Goal: Information Seeking & Learning: Check status

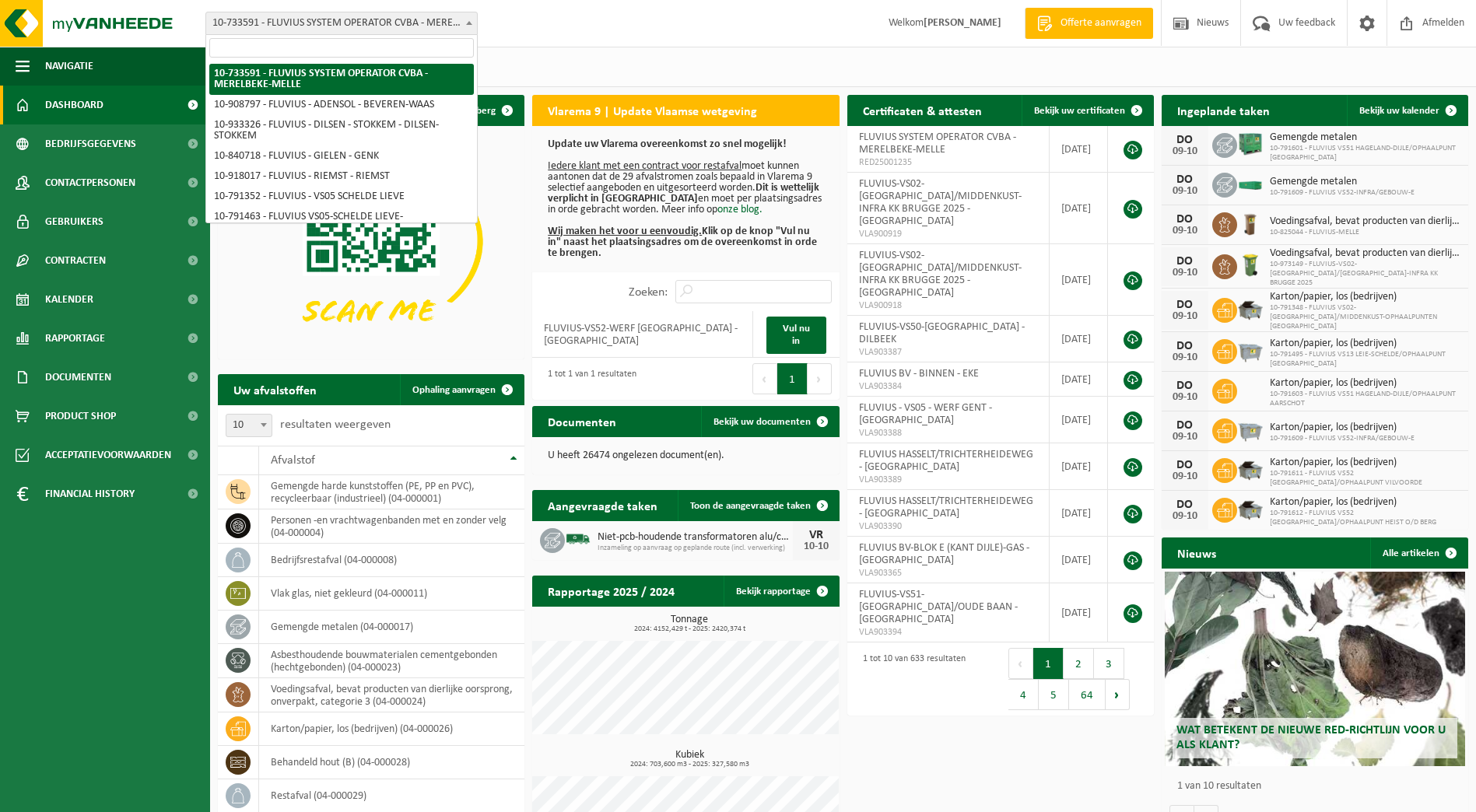
click at [474, 29] on span at bounding box center [469, 22] width 15 height 21
click at [364, 45] on input "search" at bounding box center [341, 48] width 265 height 20
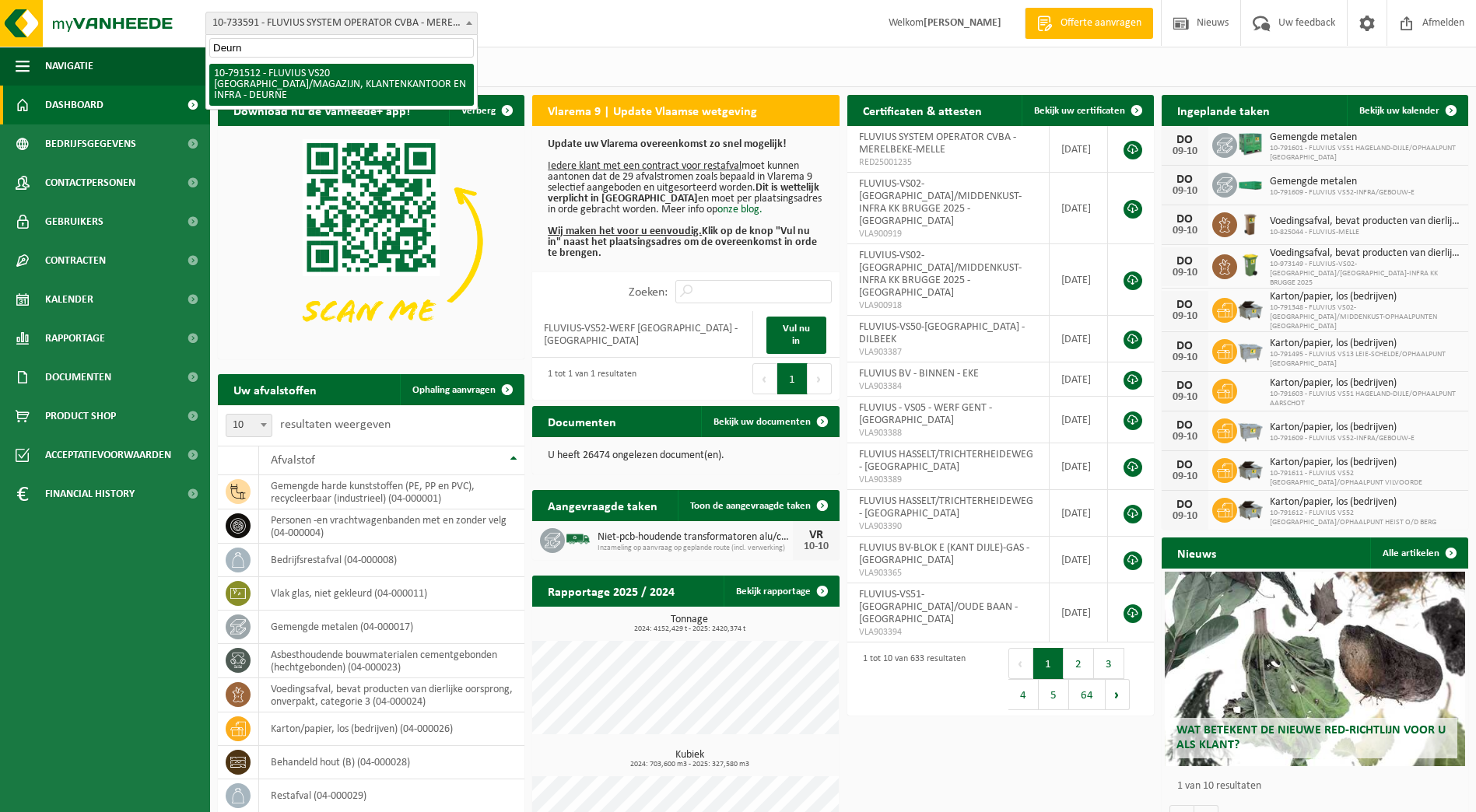
type input "Deurne"
select select "30237"
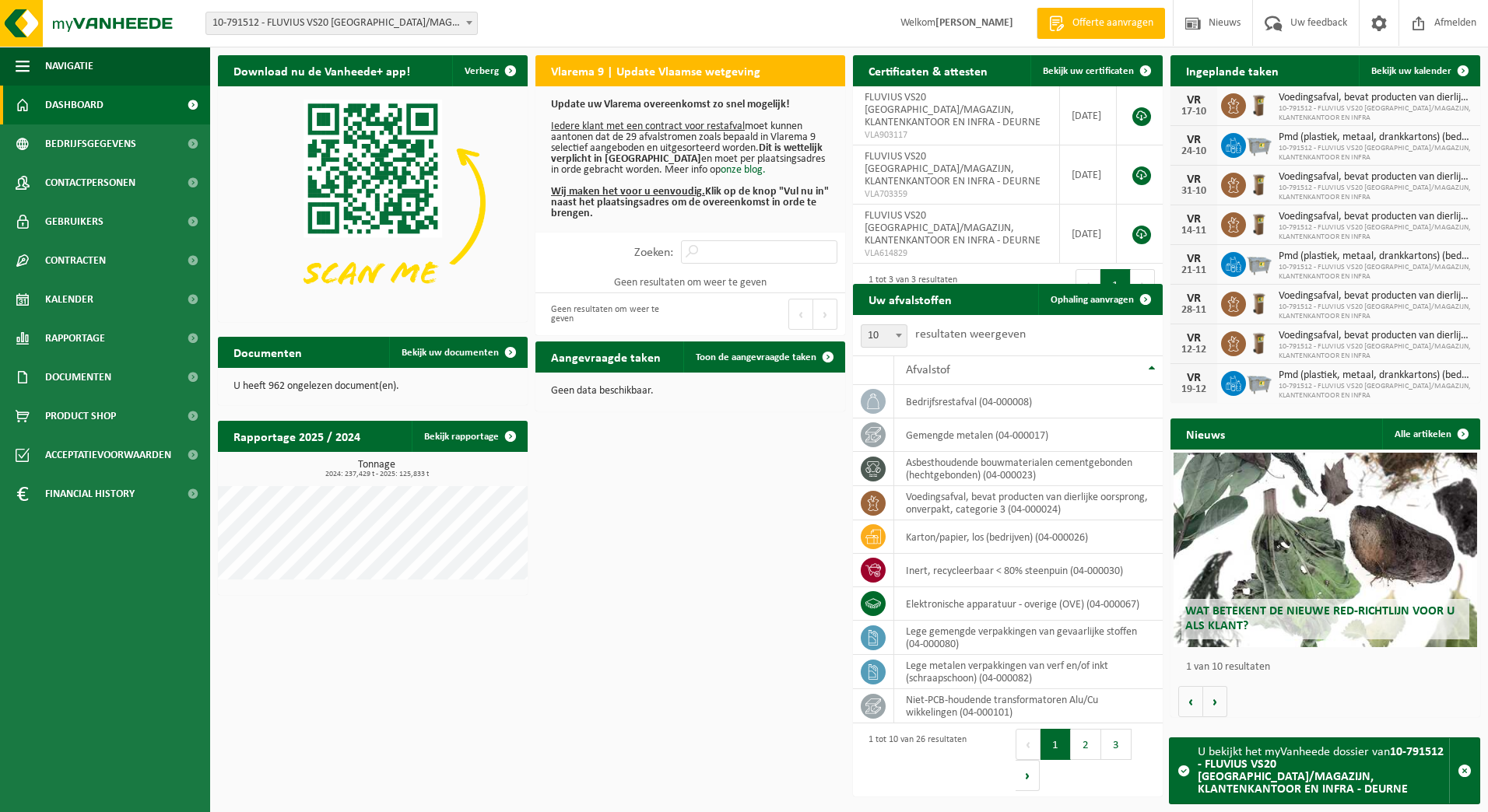
click at [433, 21] on span "10-791512 - FLUVIUS VS20 [GEOGRAPHIC_DATA]/MAGAZIJN, KLANTENKANTOOR EN INFRA - …" at bounding box center [341, 23] width 271 height 21
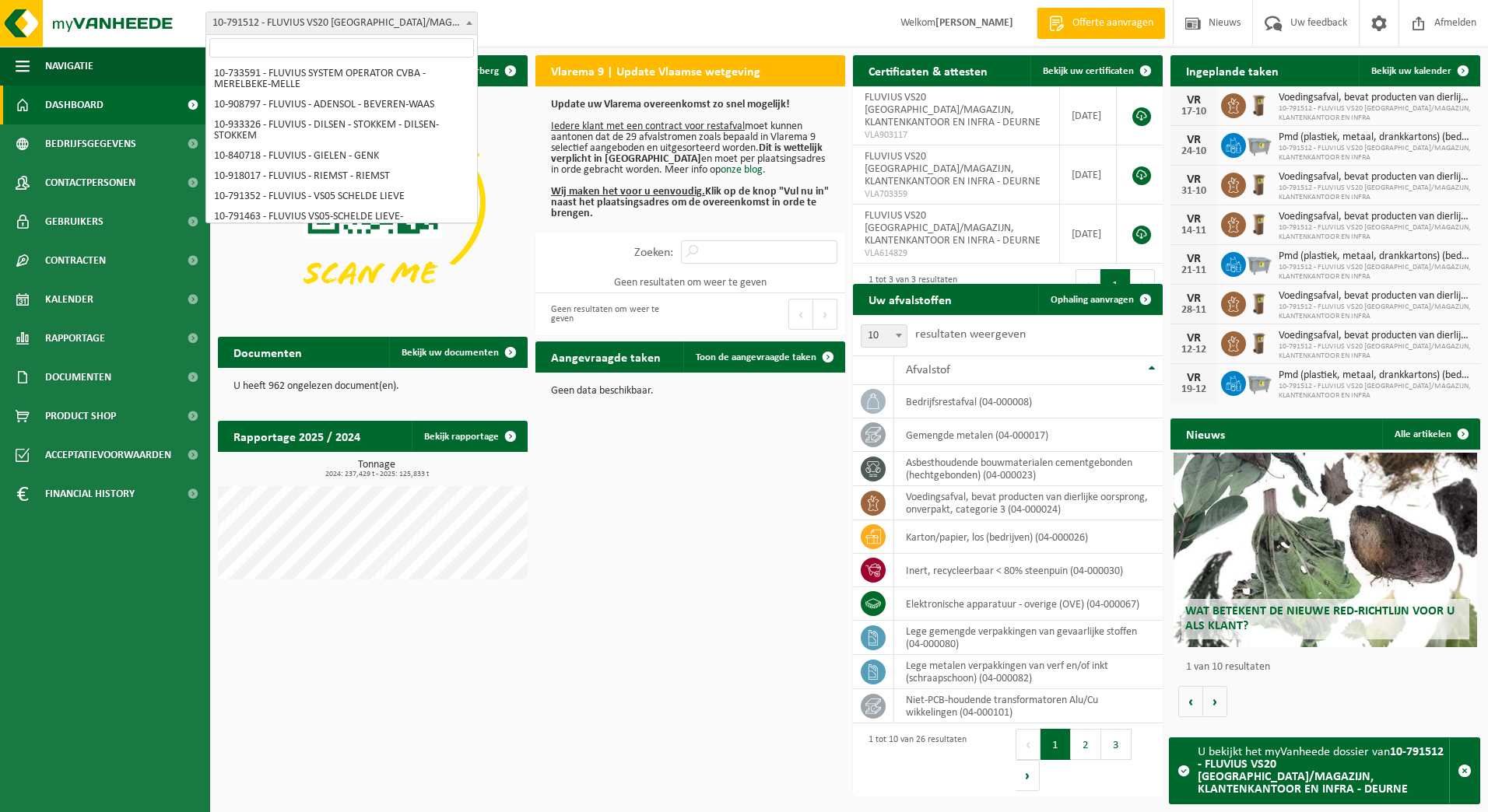
scroll to position [4523, 0]
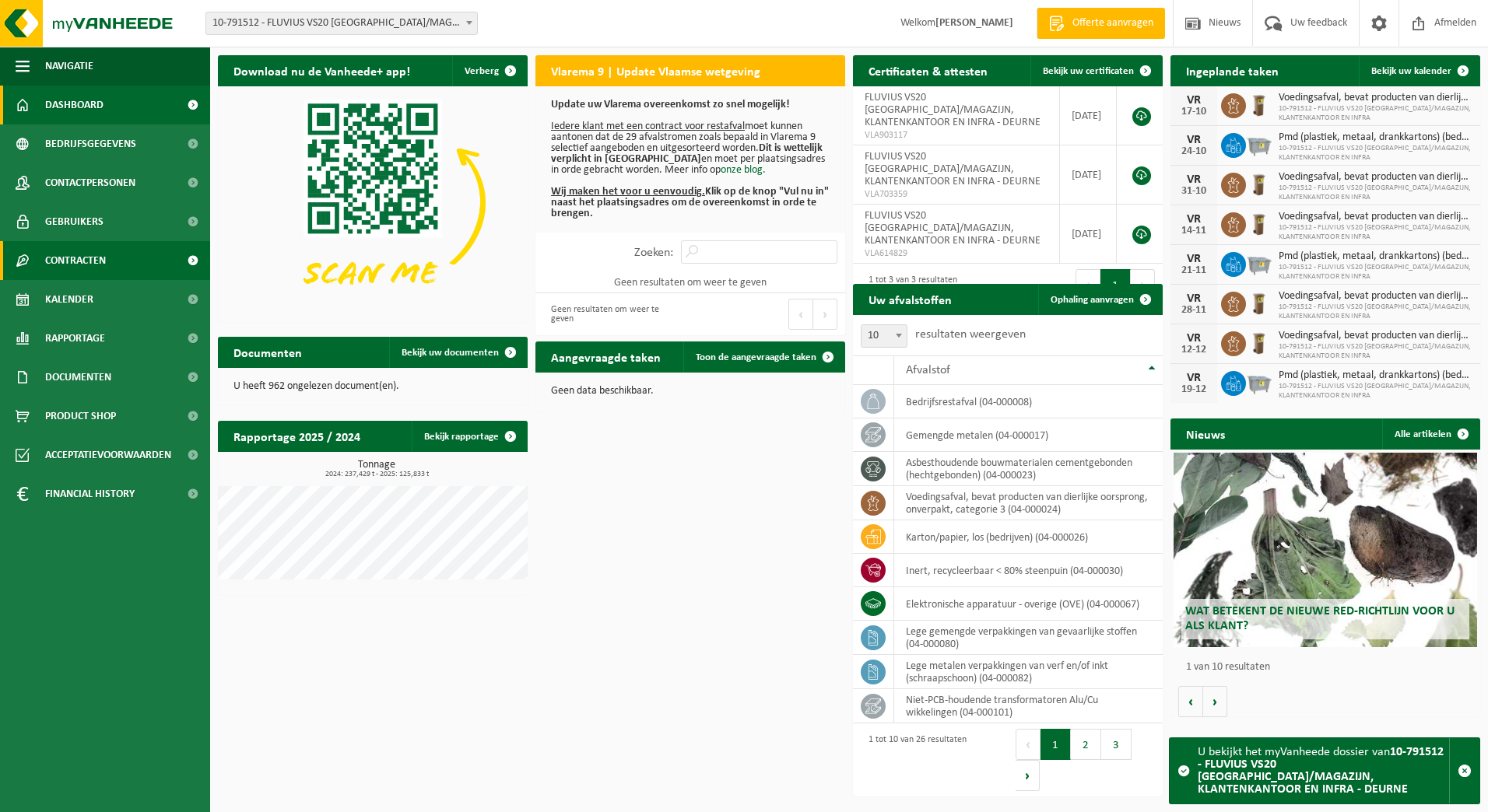
click at [86, 271] on span "Contracten" at bounding box center [76, 261] width 61 height 39
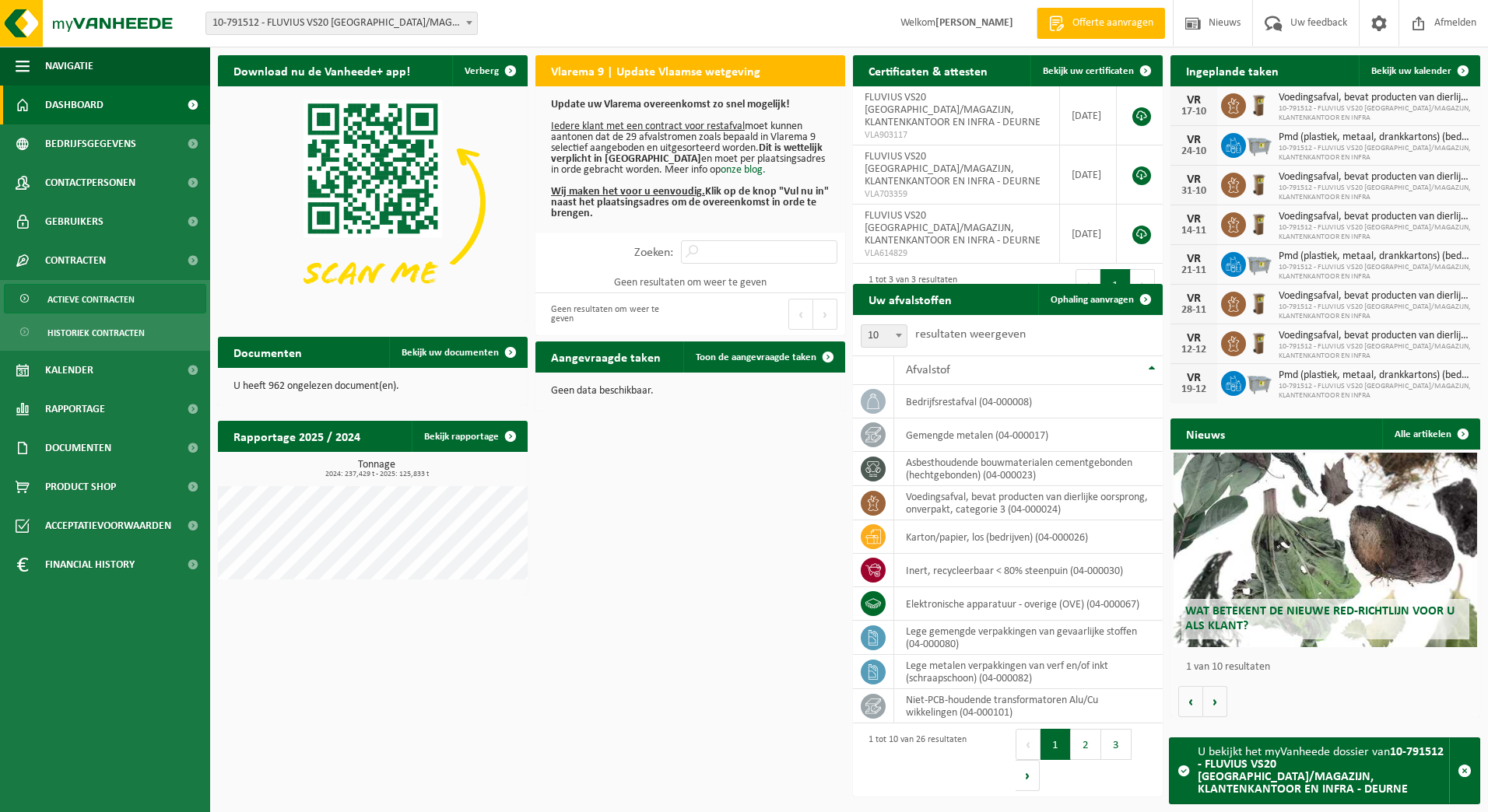
click at [89, 299] on span "Actieve contracten" at bounding box center [91, 299] width 87 height 29
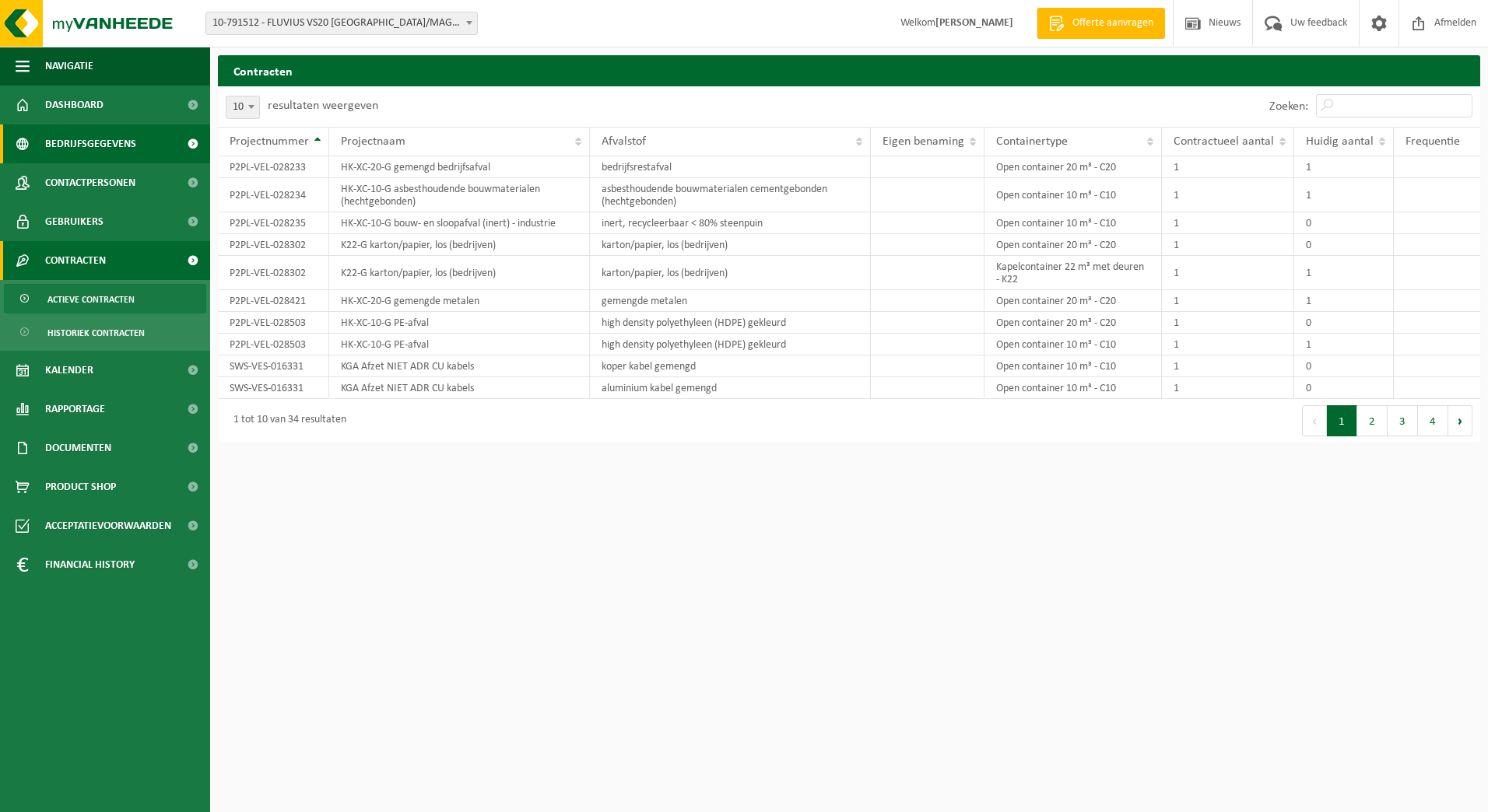
click at [105, 130] on span "Bedrijfsgegevens" at bounding box center [91, 144] width 91 height 39
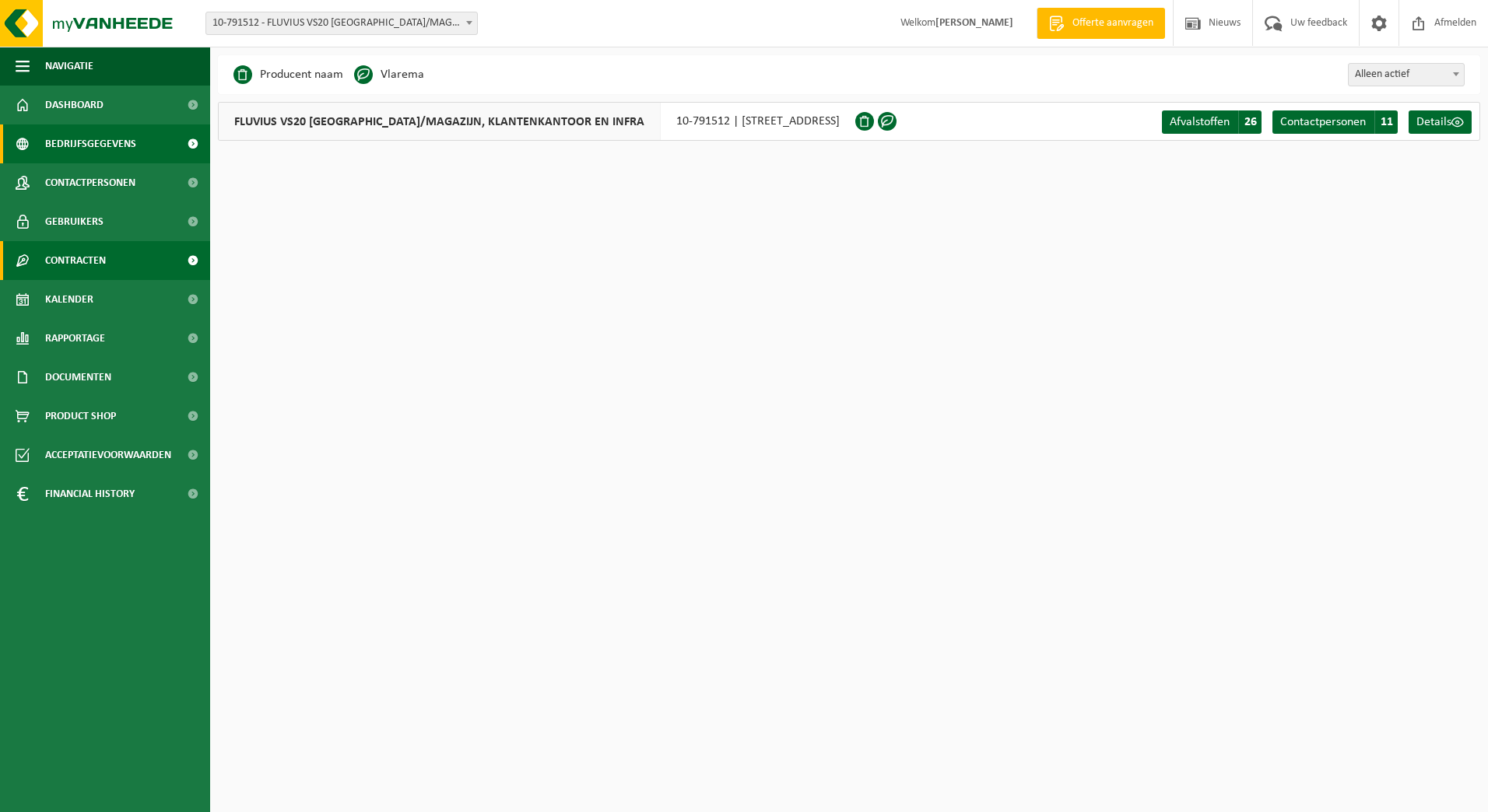
click at [80, 252] on span "Contracten" at bounding box center [76, 261] width 61 height 39
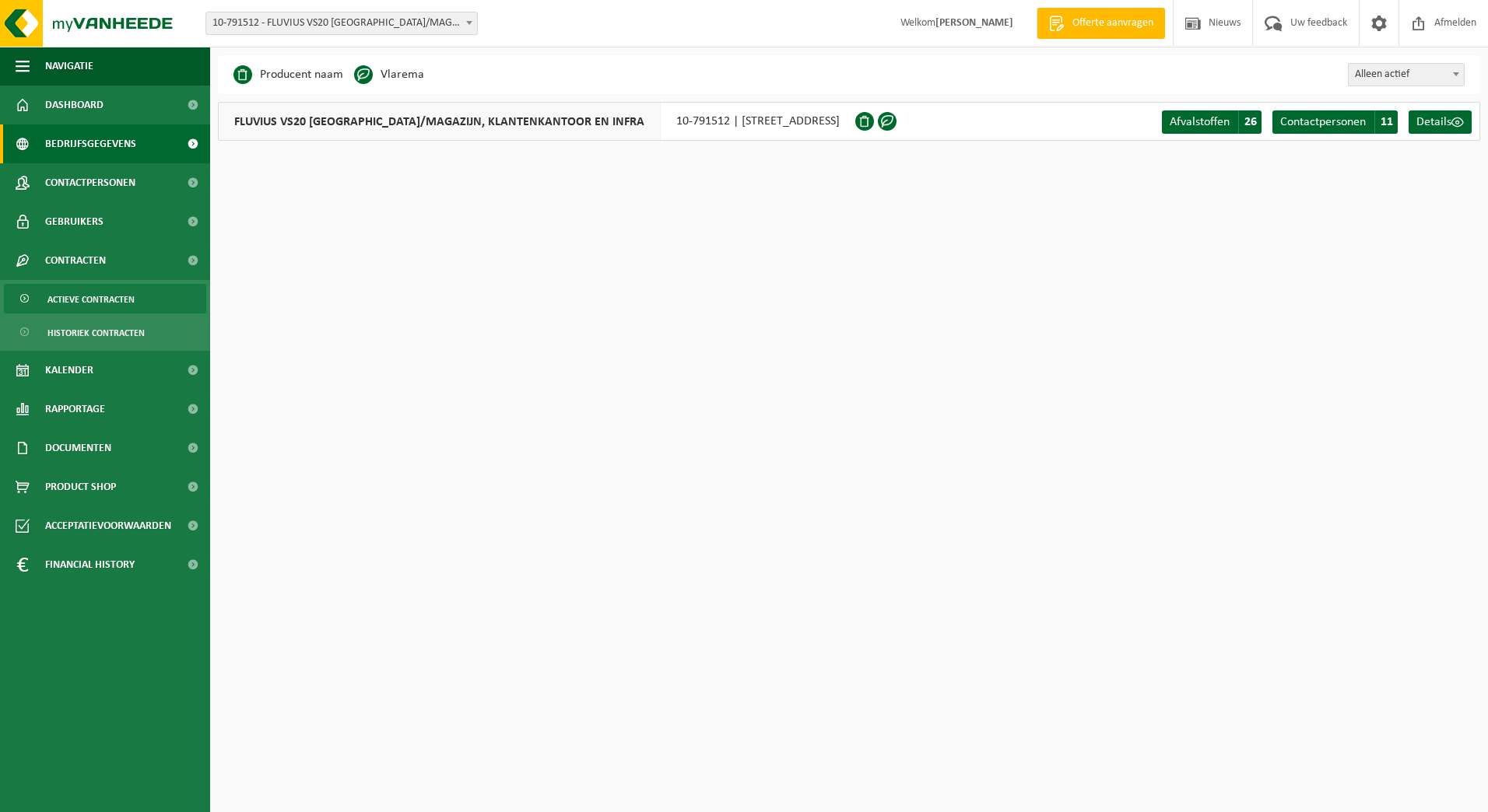
click at [82, 304] on span "Actieve contracten" at bounding box center [91, 299] width 87 height 29
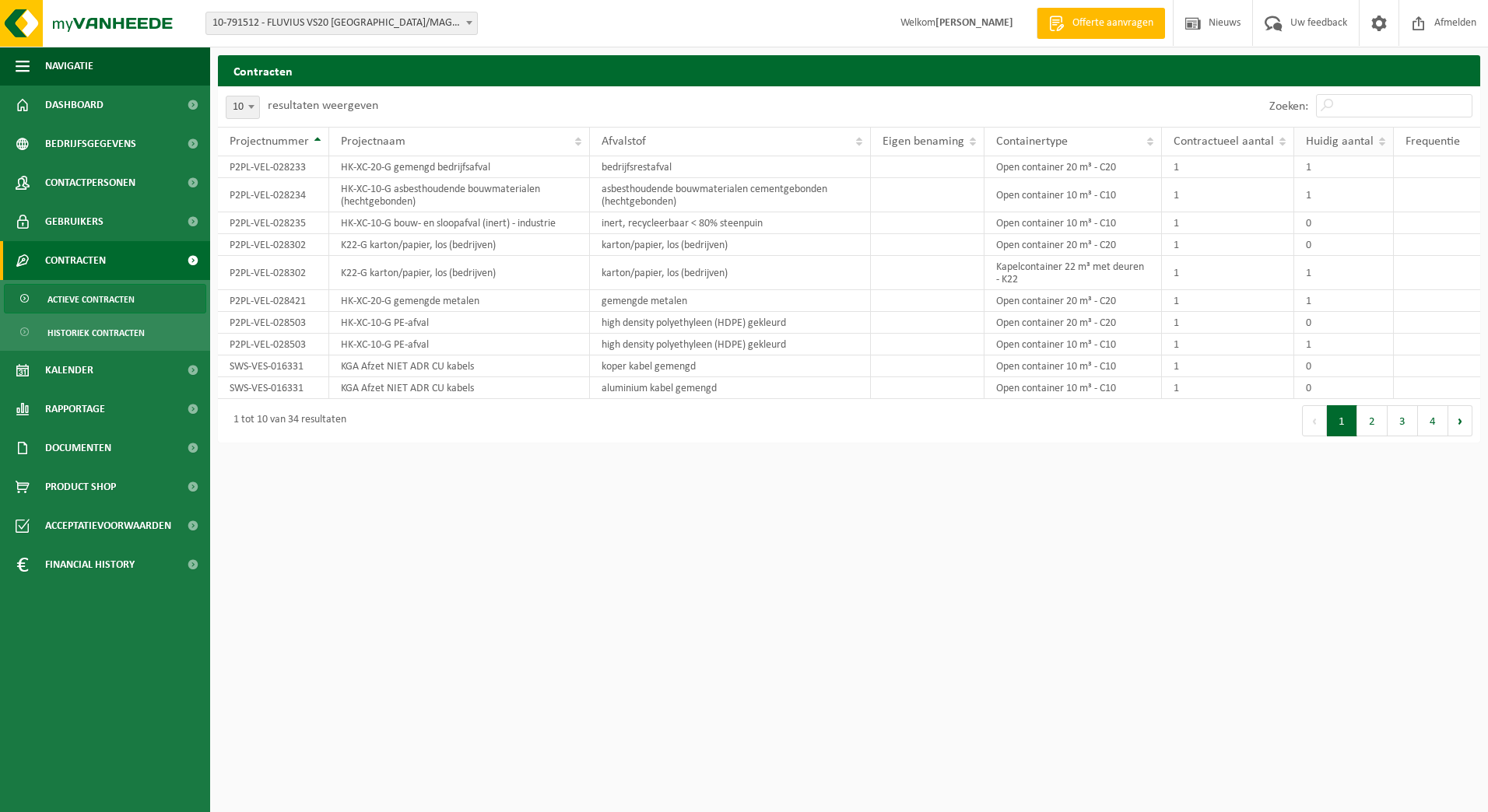
click at [1345, 142] on span "Huidig aantal" at bounding box center [1340, 142] width 68 height 12
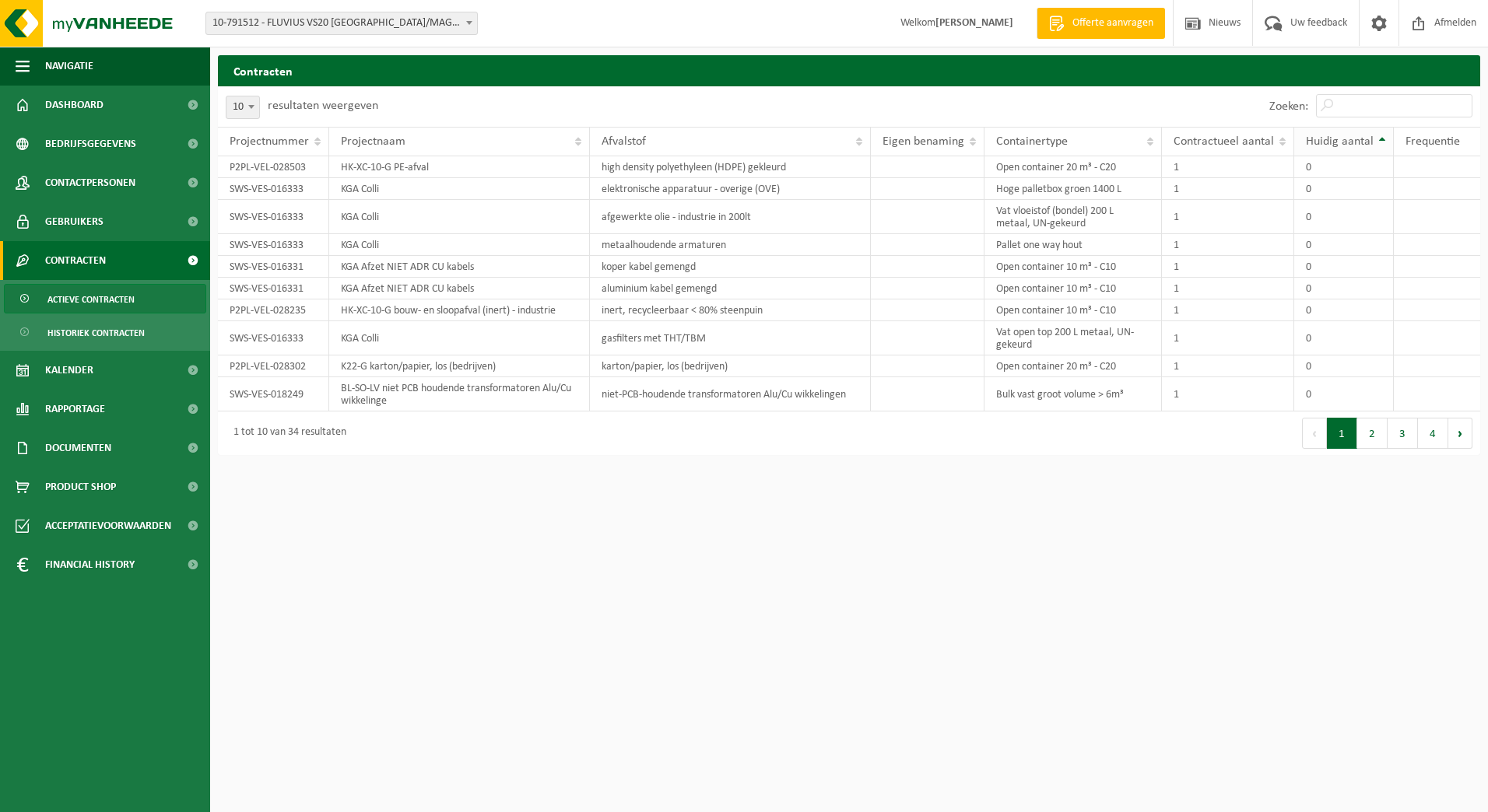
click at [1345, 142] on span "Huidig aantal" at bounding box center [1340, 142] width 68 height 12
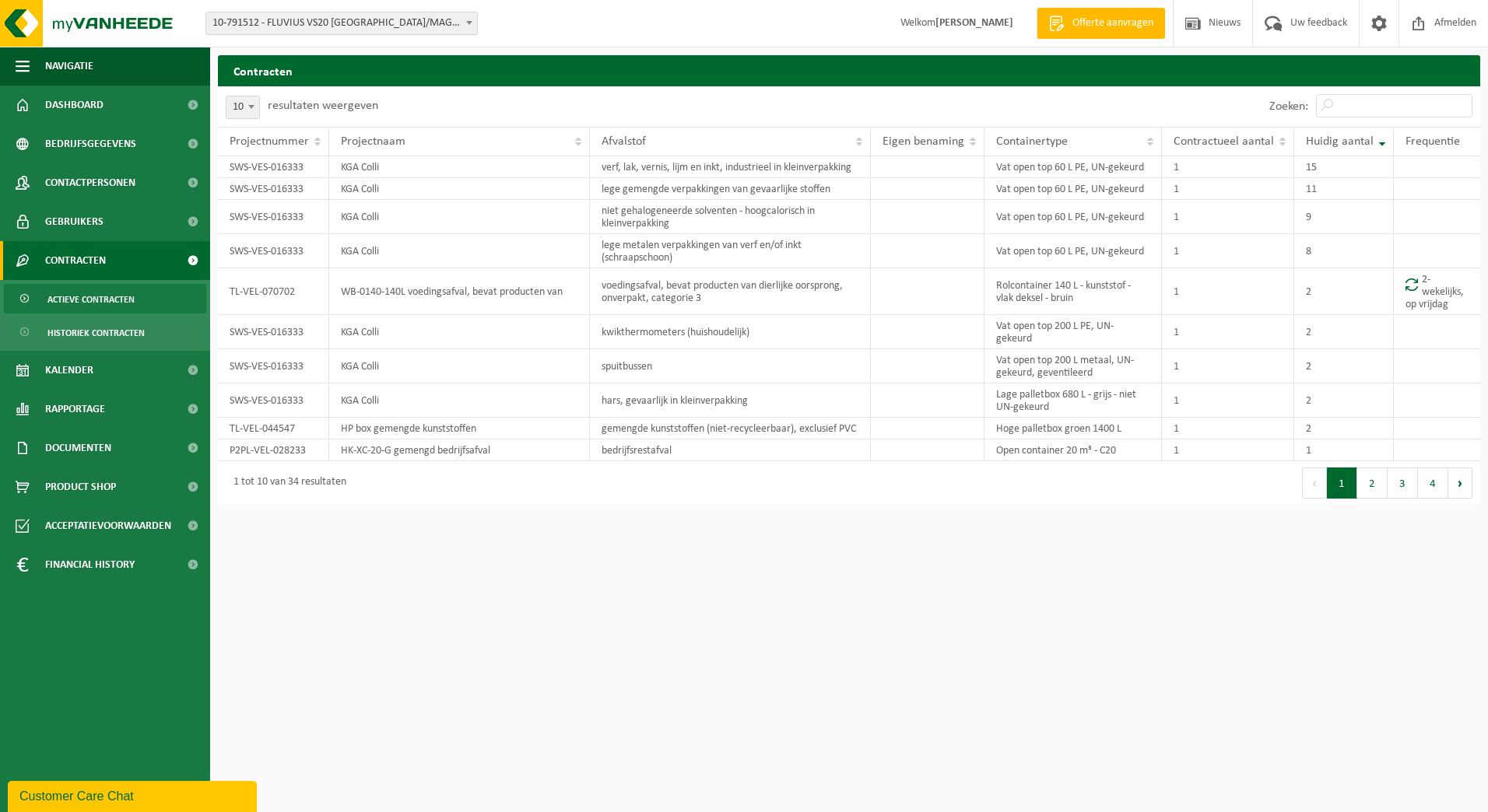
click at [458, 16] on span "10-791512 - FLUVIUS VS20 [GEOGRAPHIC_DATA]/MAGAZIJN, KLANTENKANTOOR EN INFRA - …" at bounding box center [341, 23] width 271 height 21
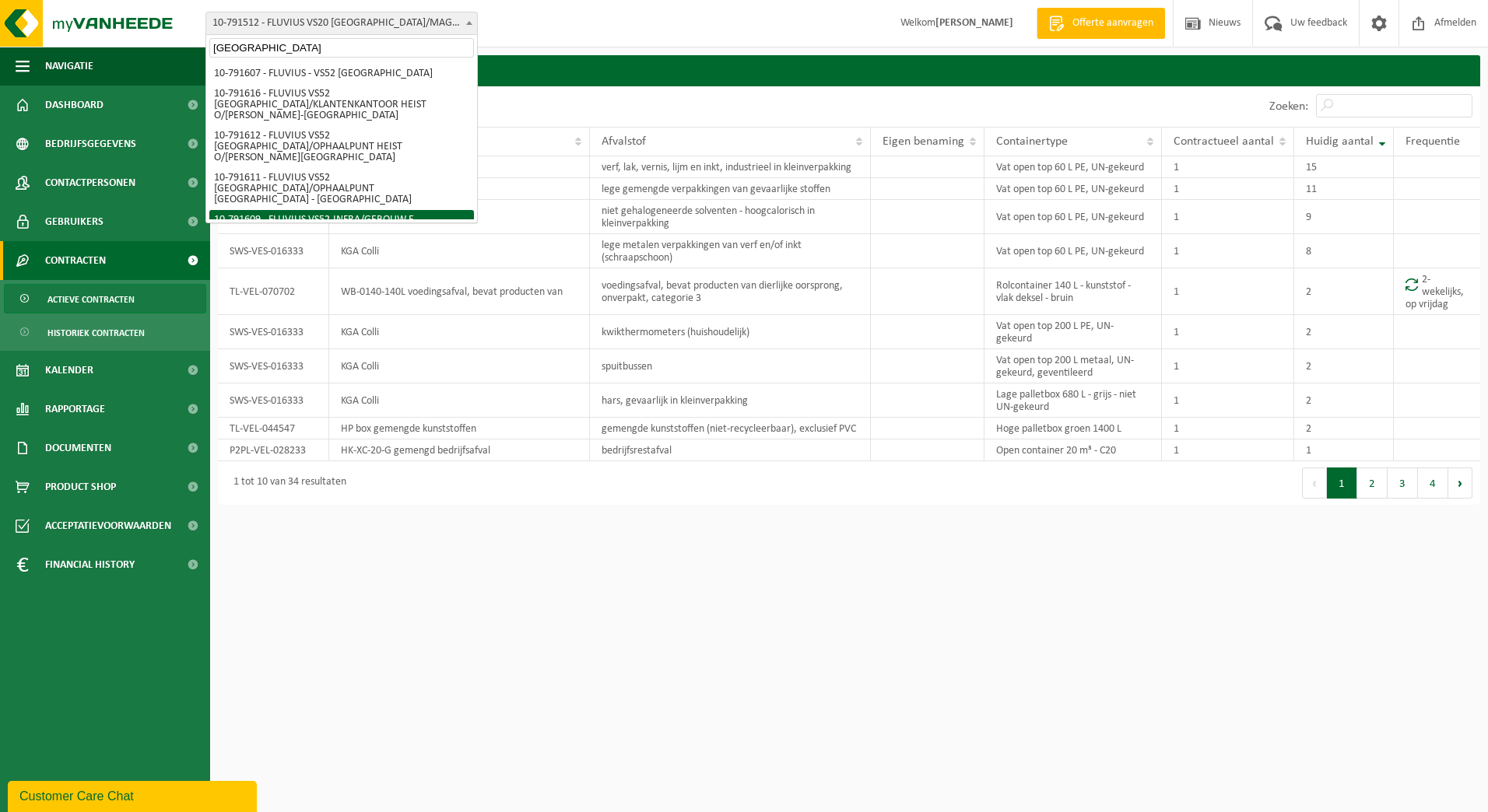
type input "mechelen"
select select "30273"
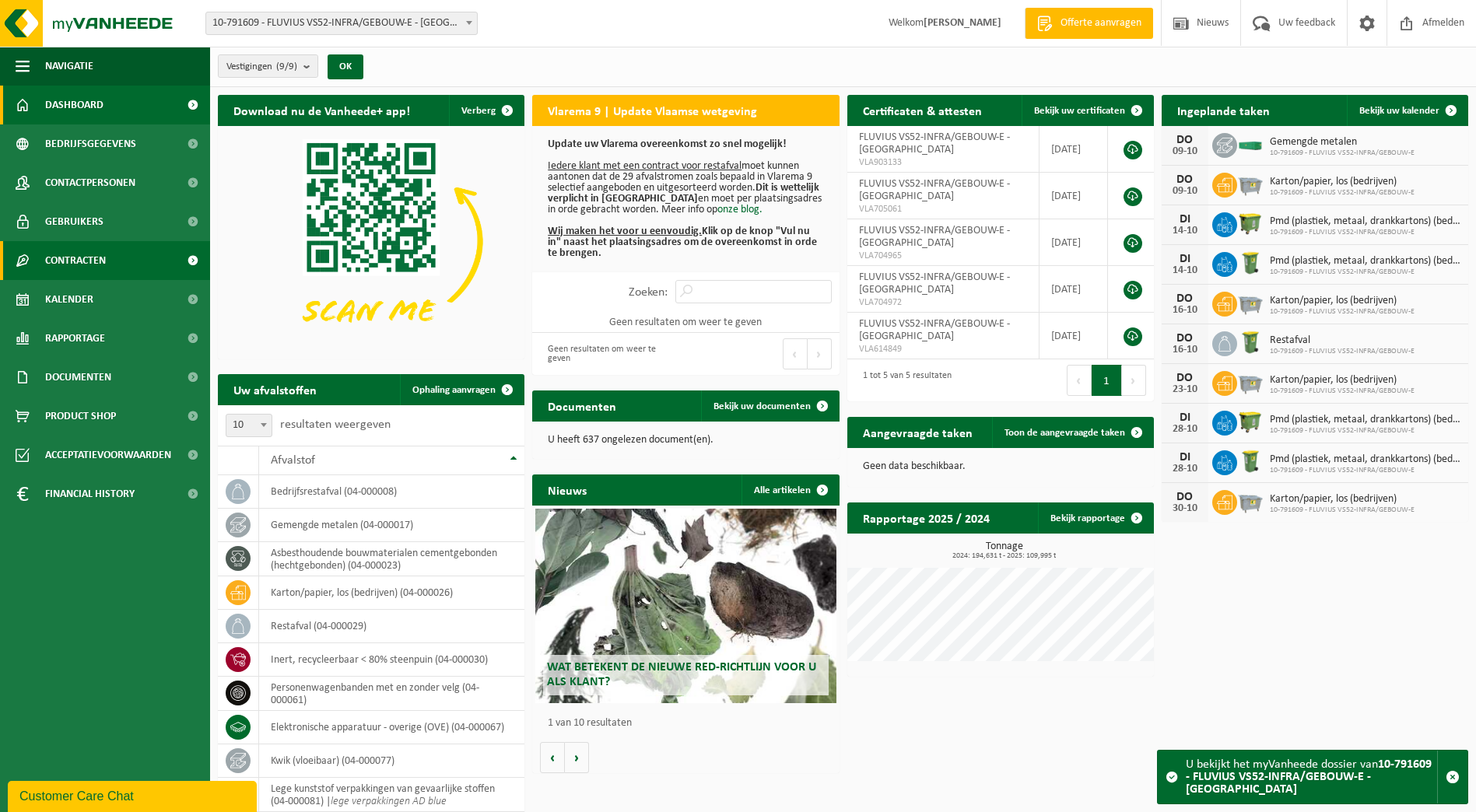
click at [74, 266] on span "Contracten" at bounding box center [76, 261] width 61 height 39
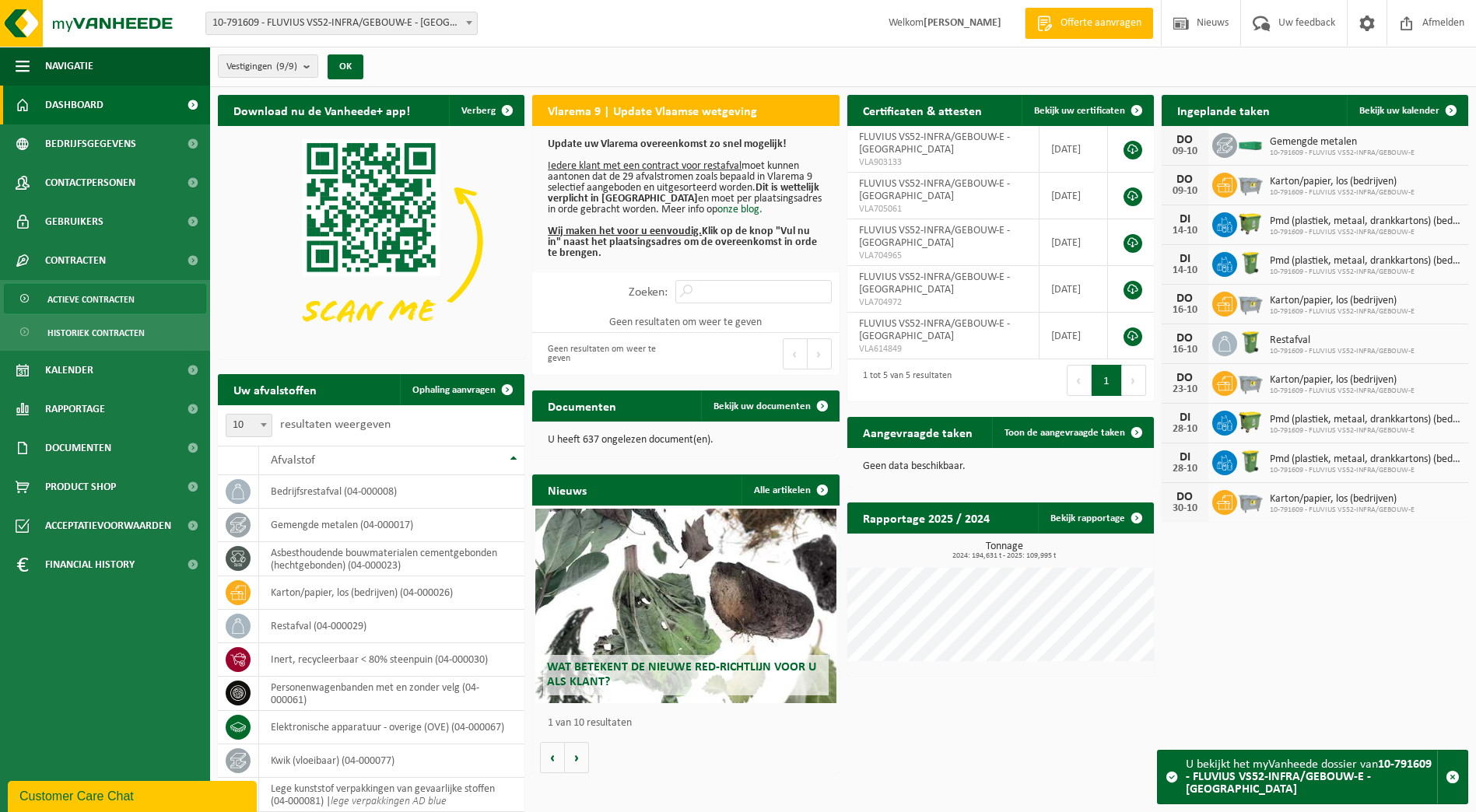
click at [77, 295] on span "Actieve contracten" at bounding box center [91, 299] width 87 height 29
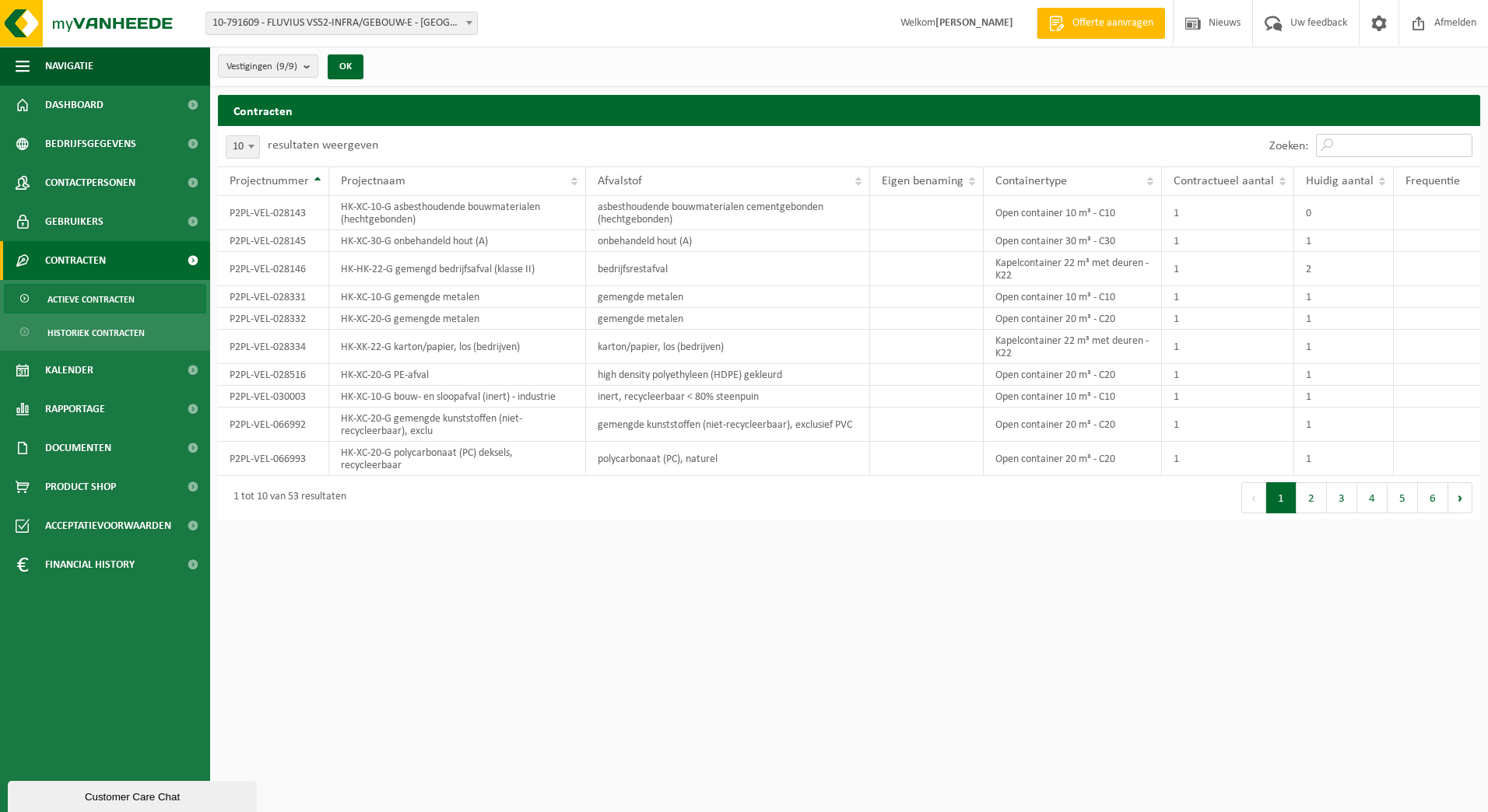
click at [1352, 142] on input "Zoeken:" at bounding box center [1393, 145] width 156 height 23
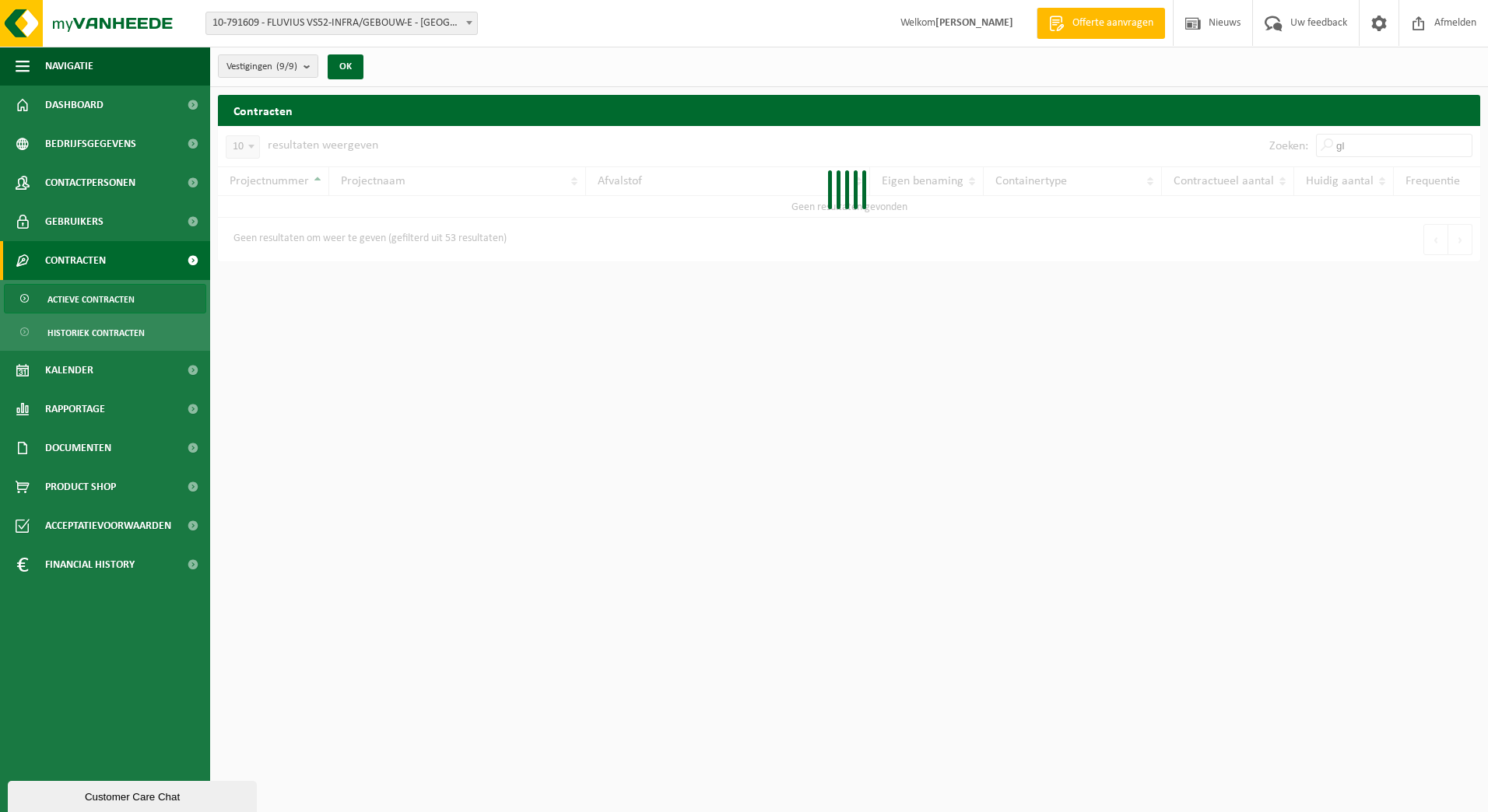
type input "g"
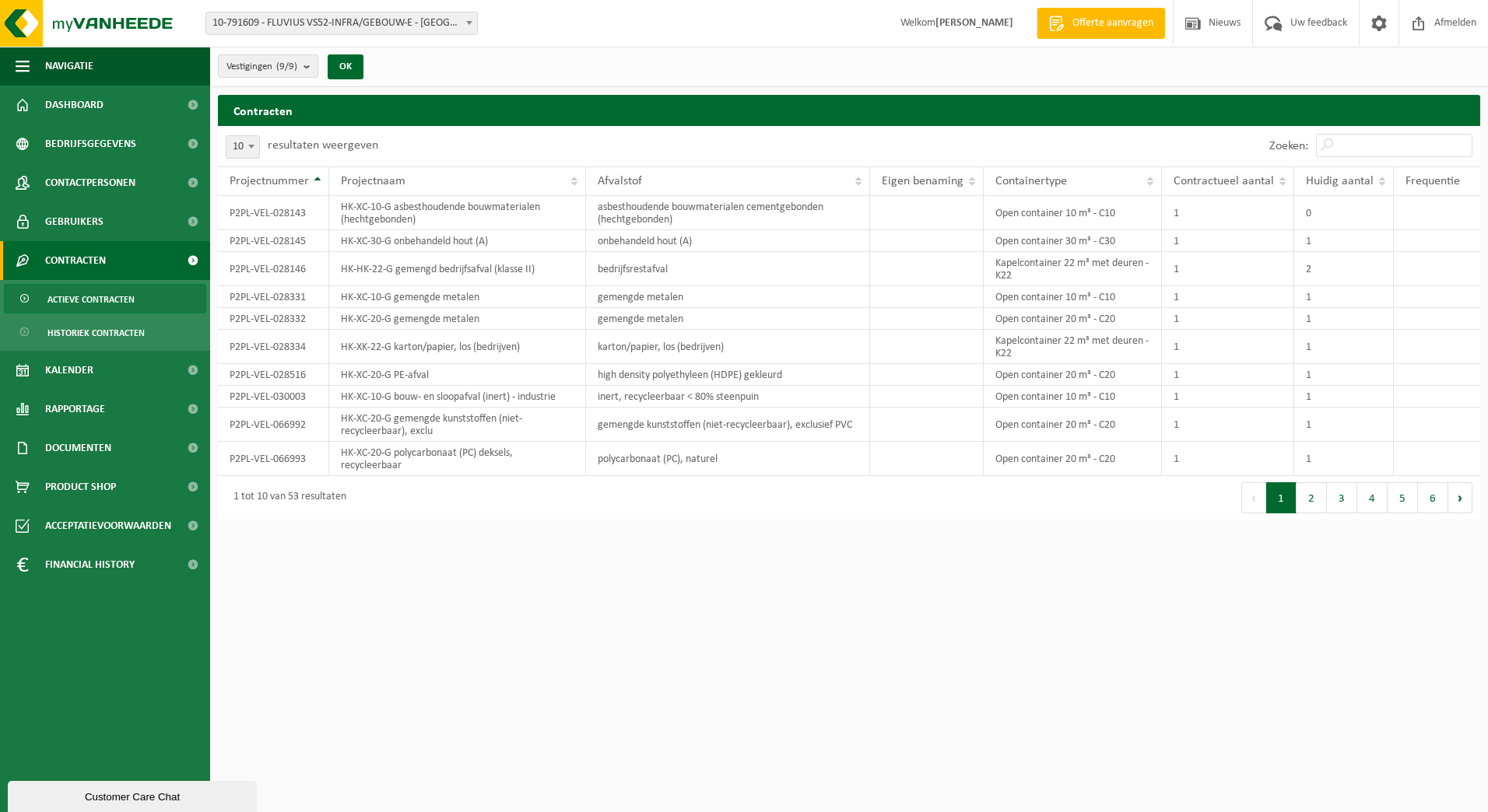
click at [467, 27] on span at bounding box center [469, 22] width 15 height 21
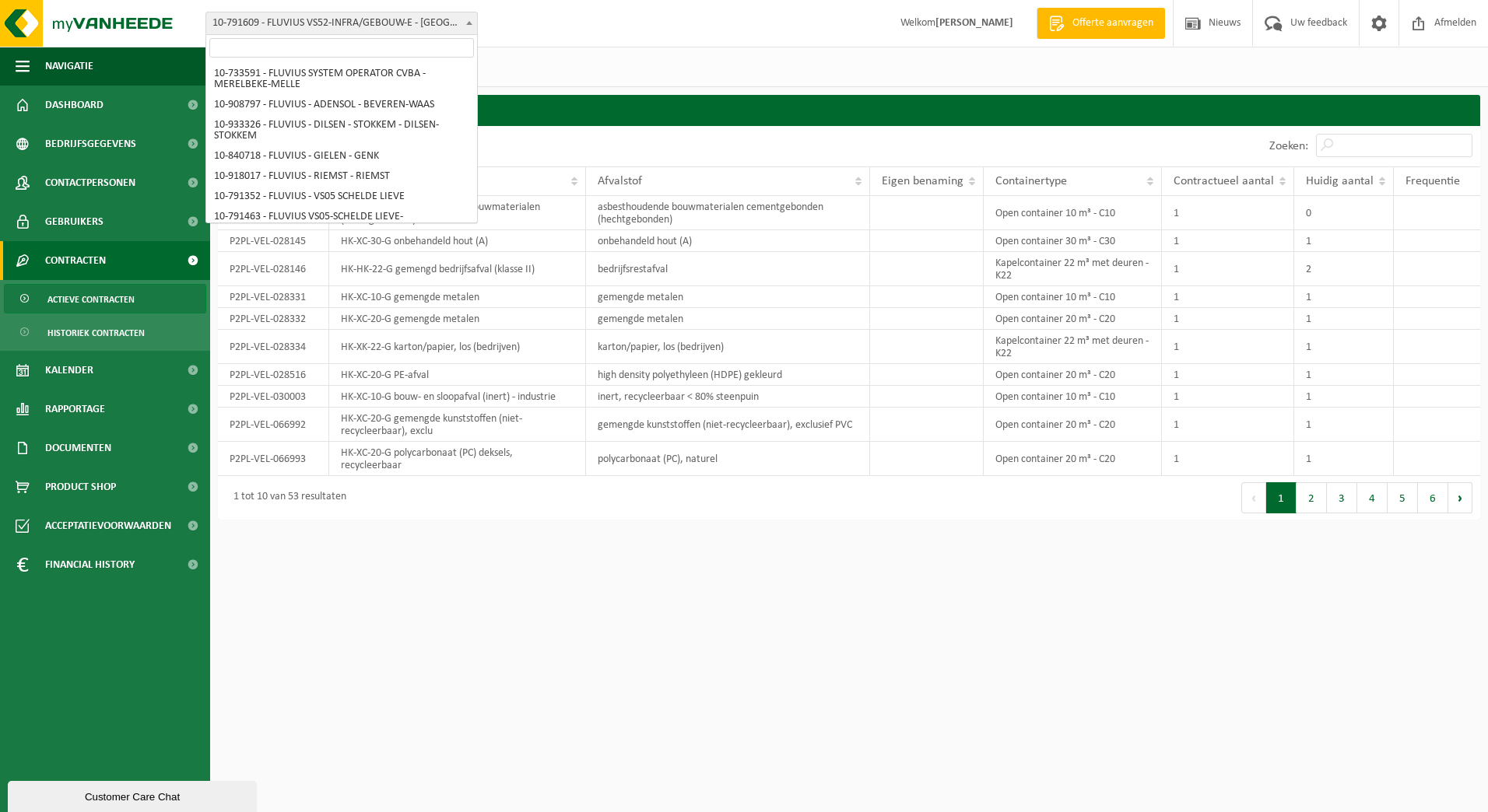
scroll to position [6681, 0]
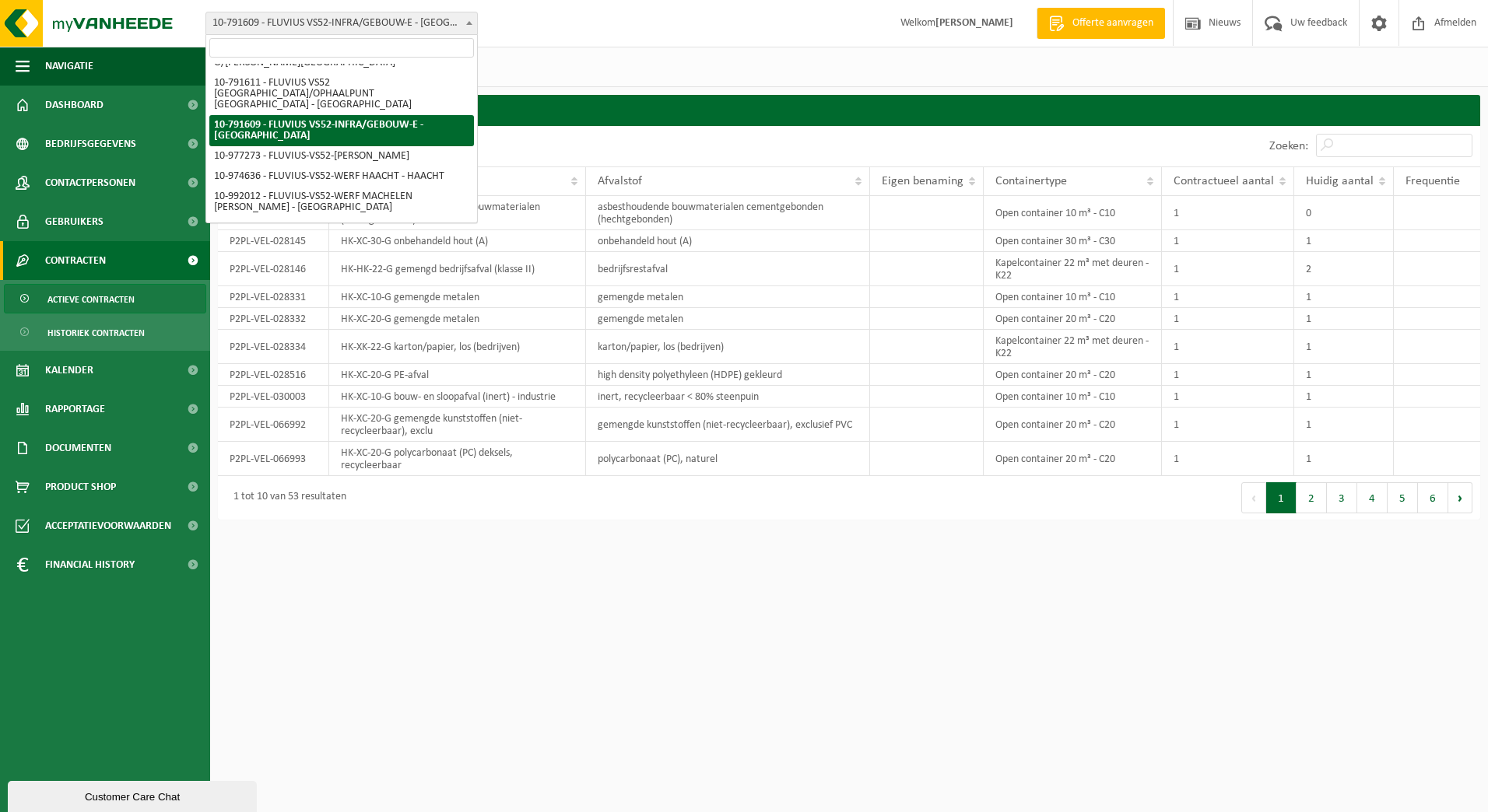
click at [393, 48] on input "search" at bounding box center [341, 48] width 265 height 20
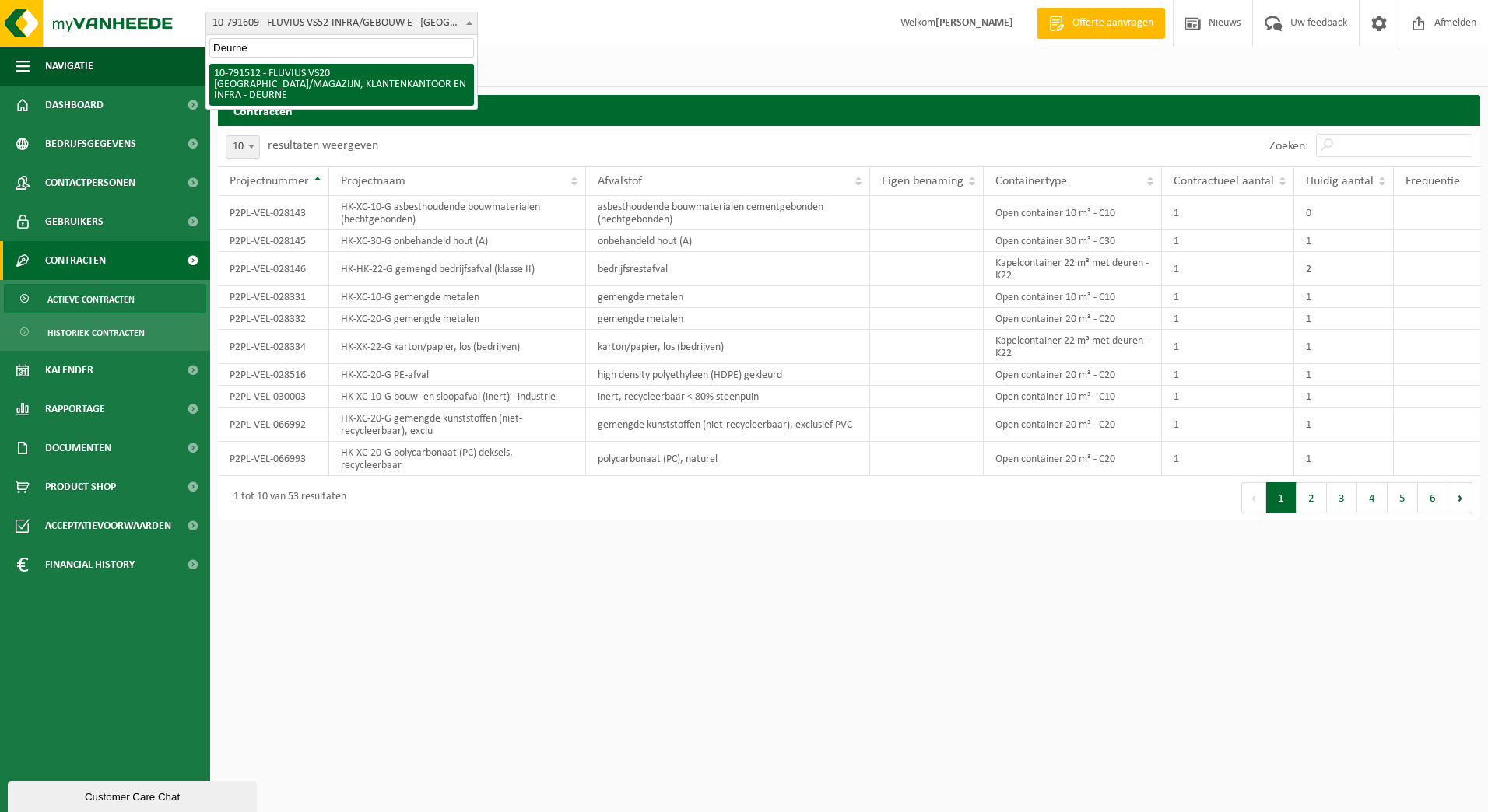
type input "Deurne"
select select "30237"
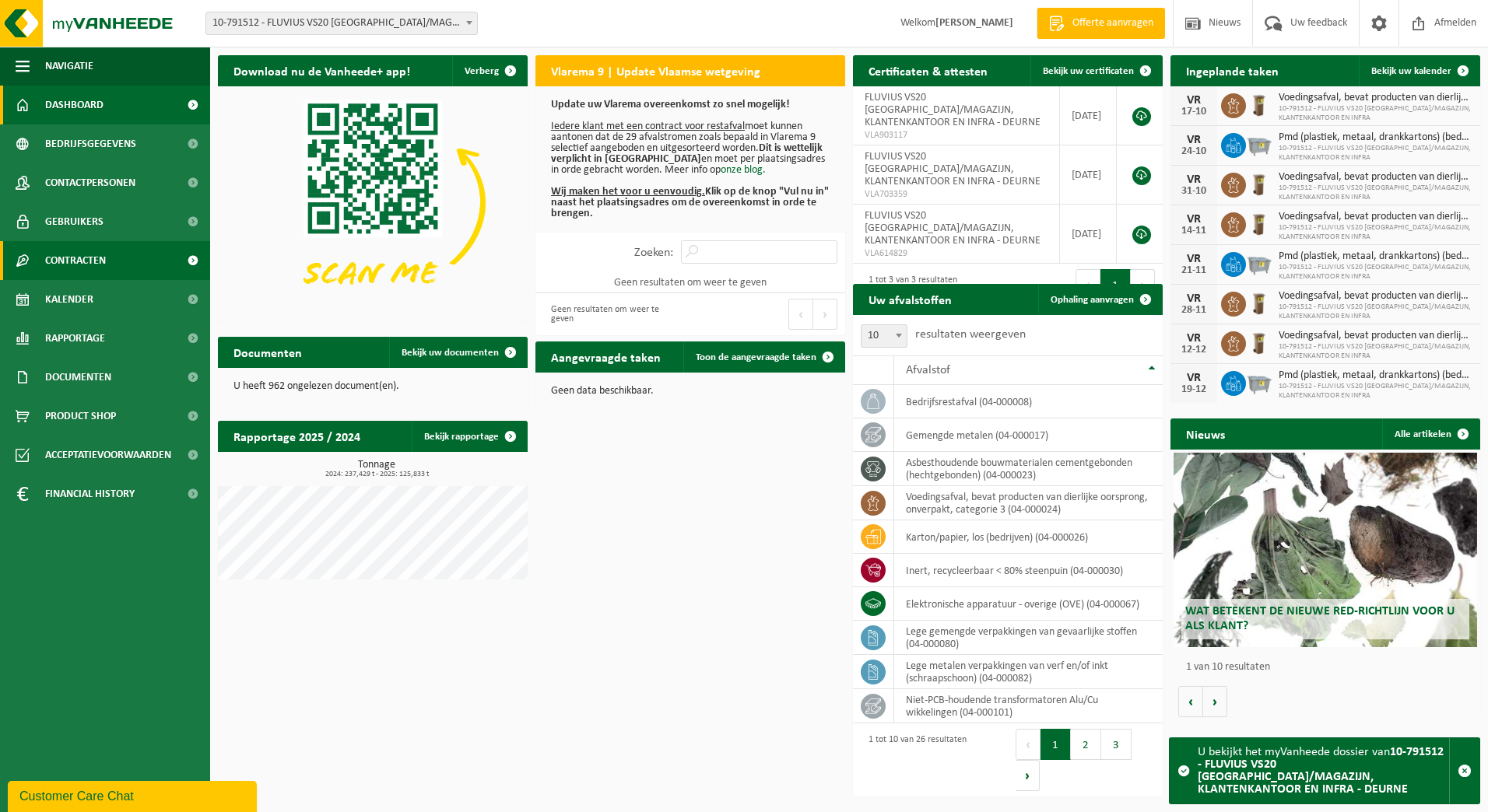
click at [94, 262] on span "Contracten" at bounding box center [76, 261] width 61 height 39
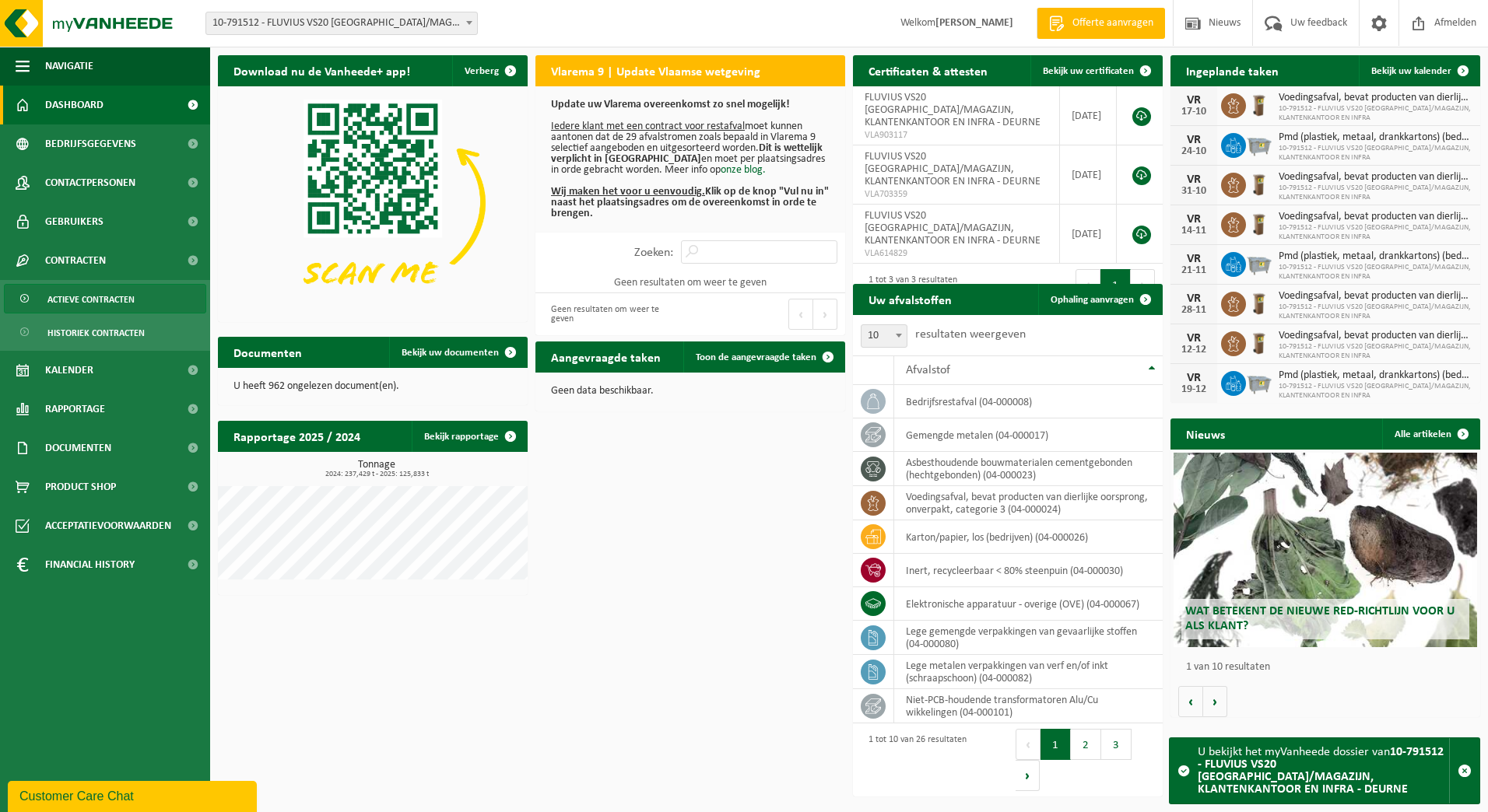
click at [102, 294] on span "Actieve contracten" at bounding box center [91, 299] width 87 height 29
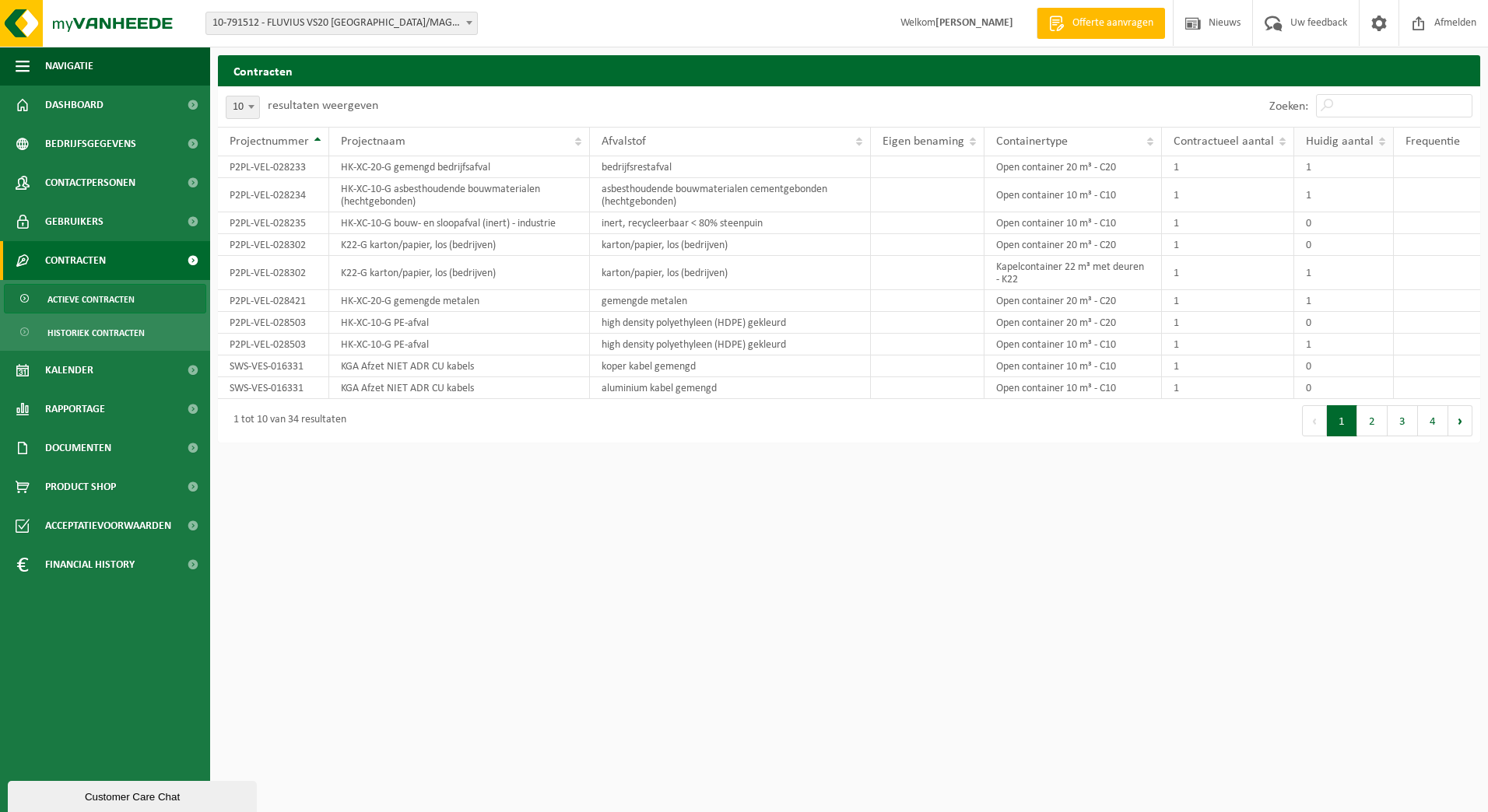
click at [1340, 145] on span "Huidig aantal" at bounding box center [1340, 142] width 68 height 12
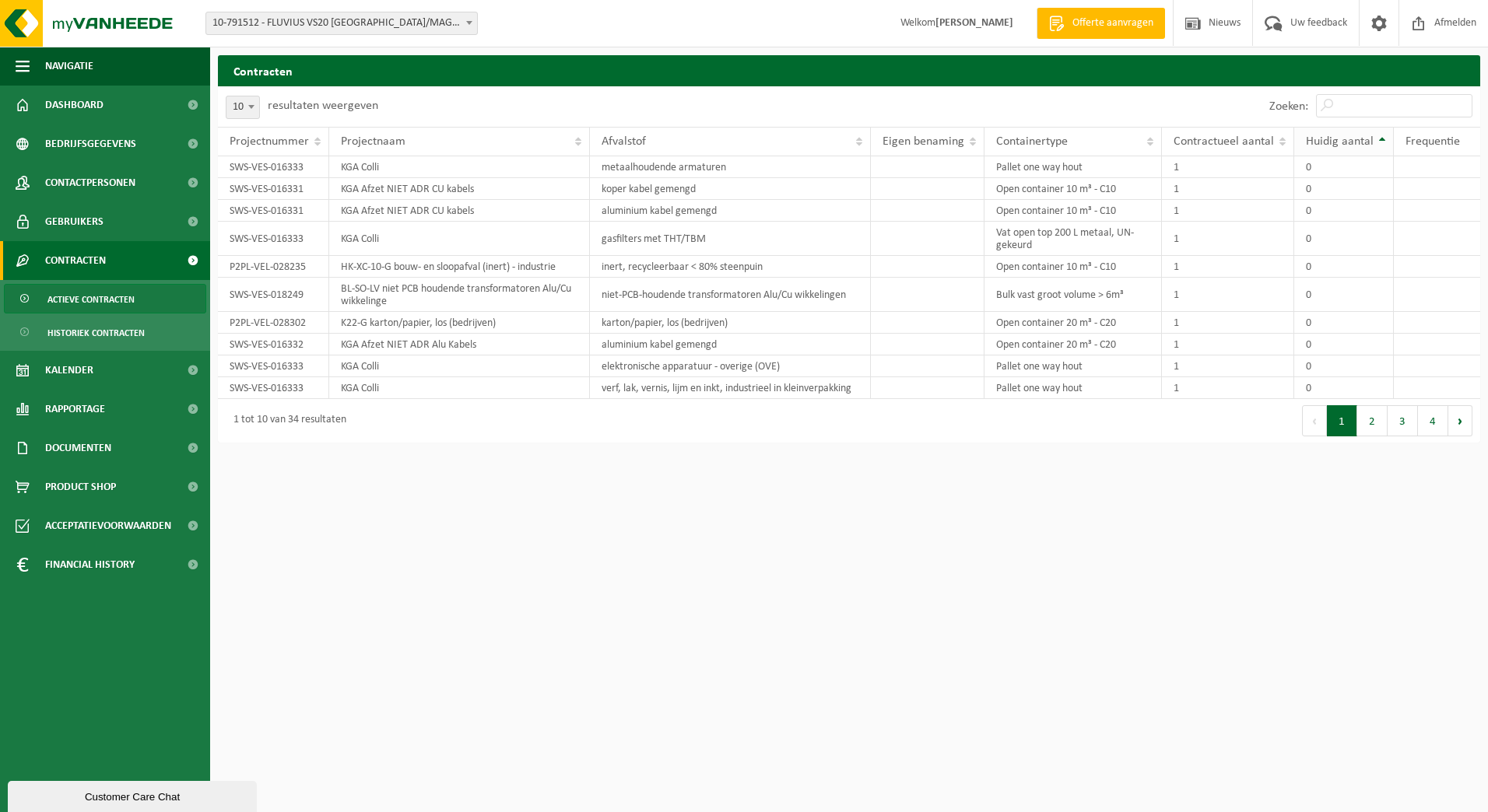
click at [1340, 145] on span "Huidig aantal" at bounding box center [1340, 142] width 68 height 12
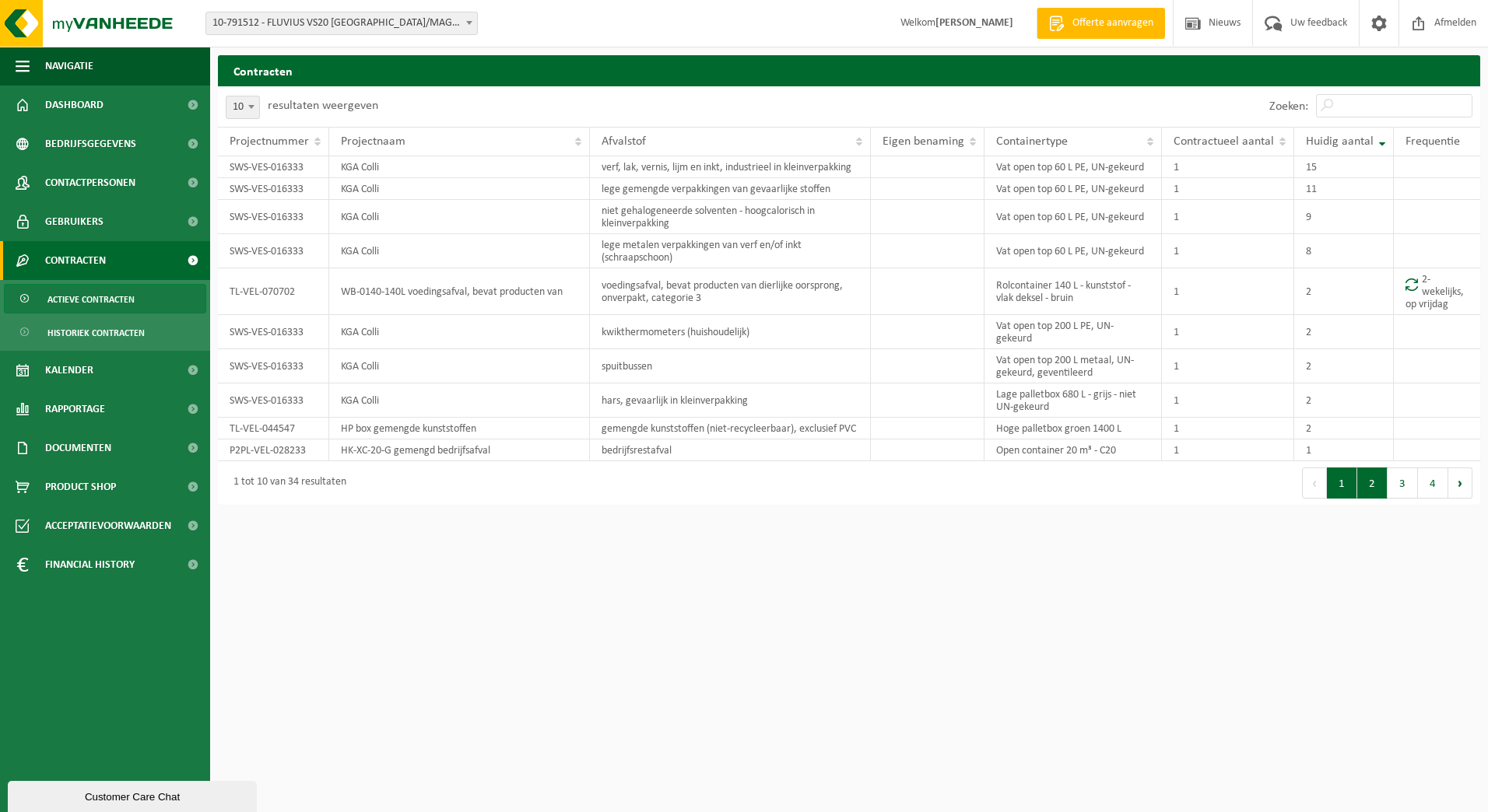
click at [1369, 484] on button "2" at bounding box center [1373, 483] width 30 height 31
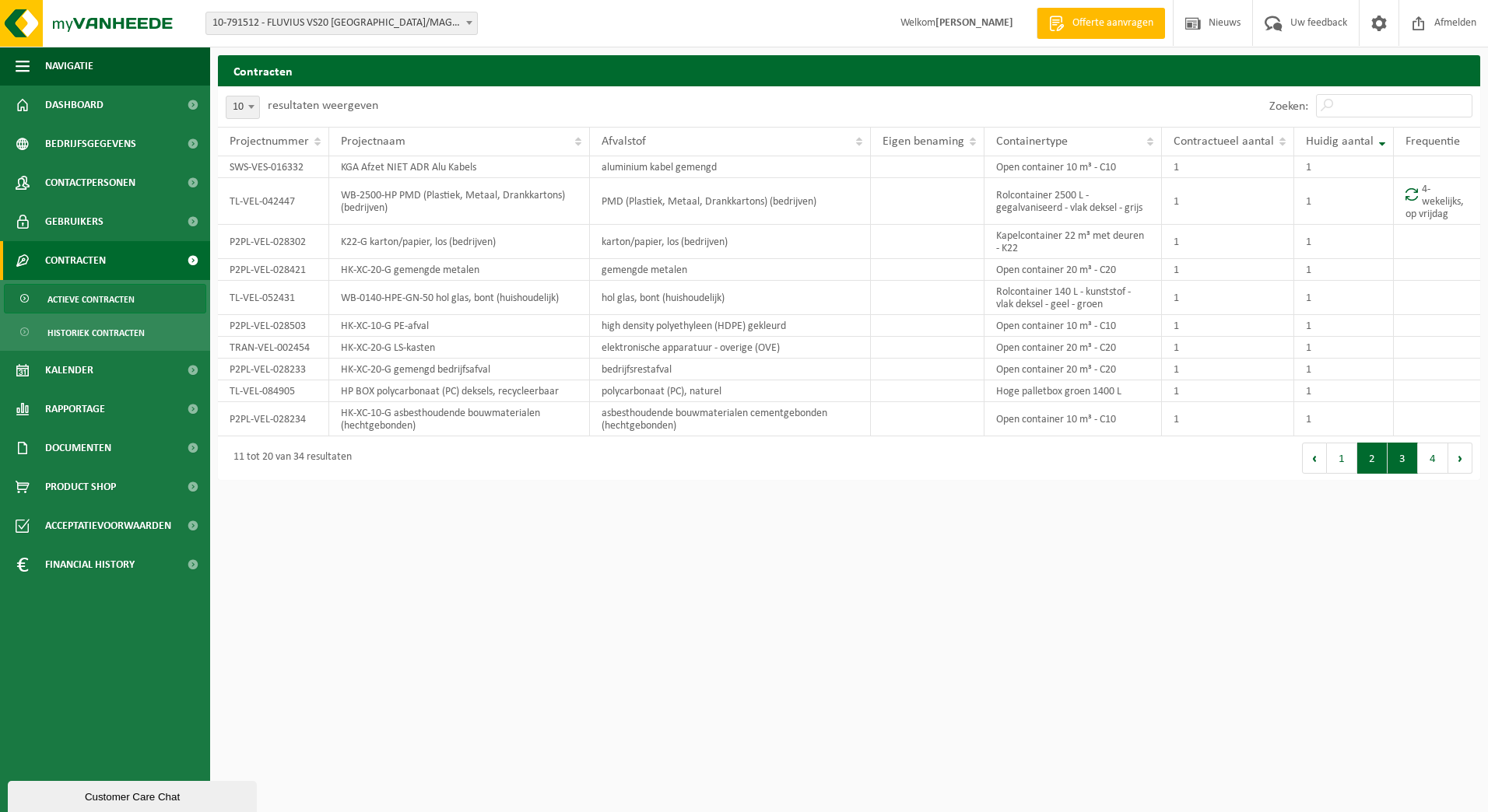
click at [1401, 455] on button "3" at bounding box center [1403, 458] width 30 height 31
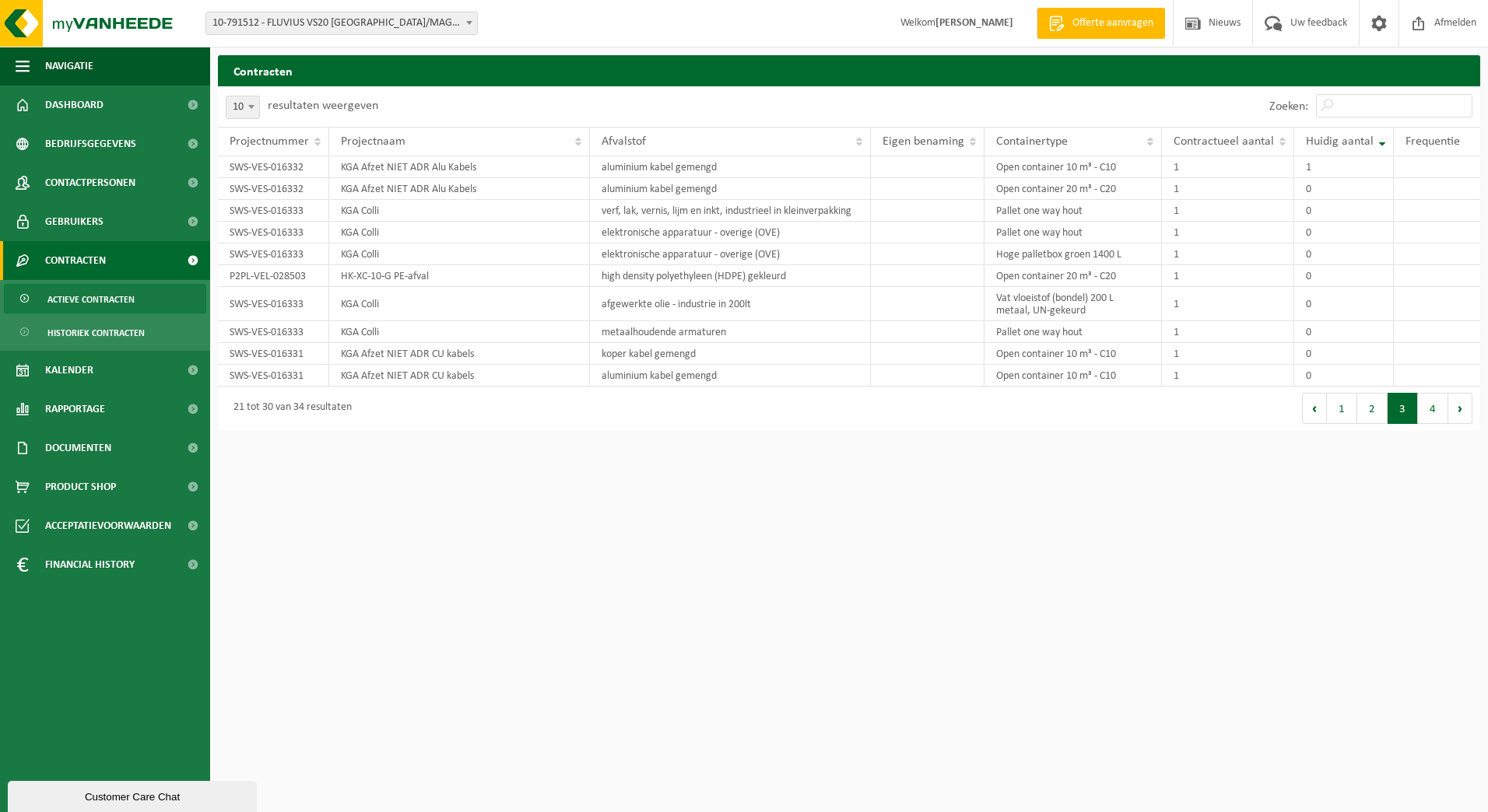
click at [463, 22] on span at bounding box center [469, 22] width 15 height 21
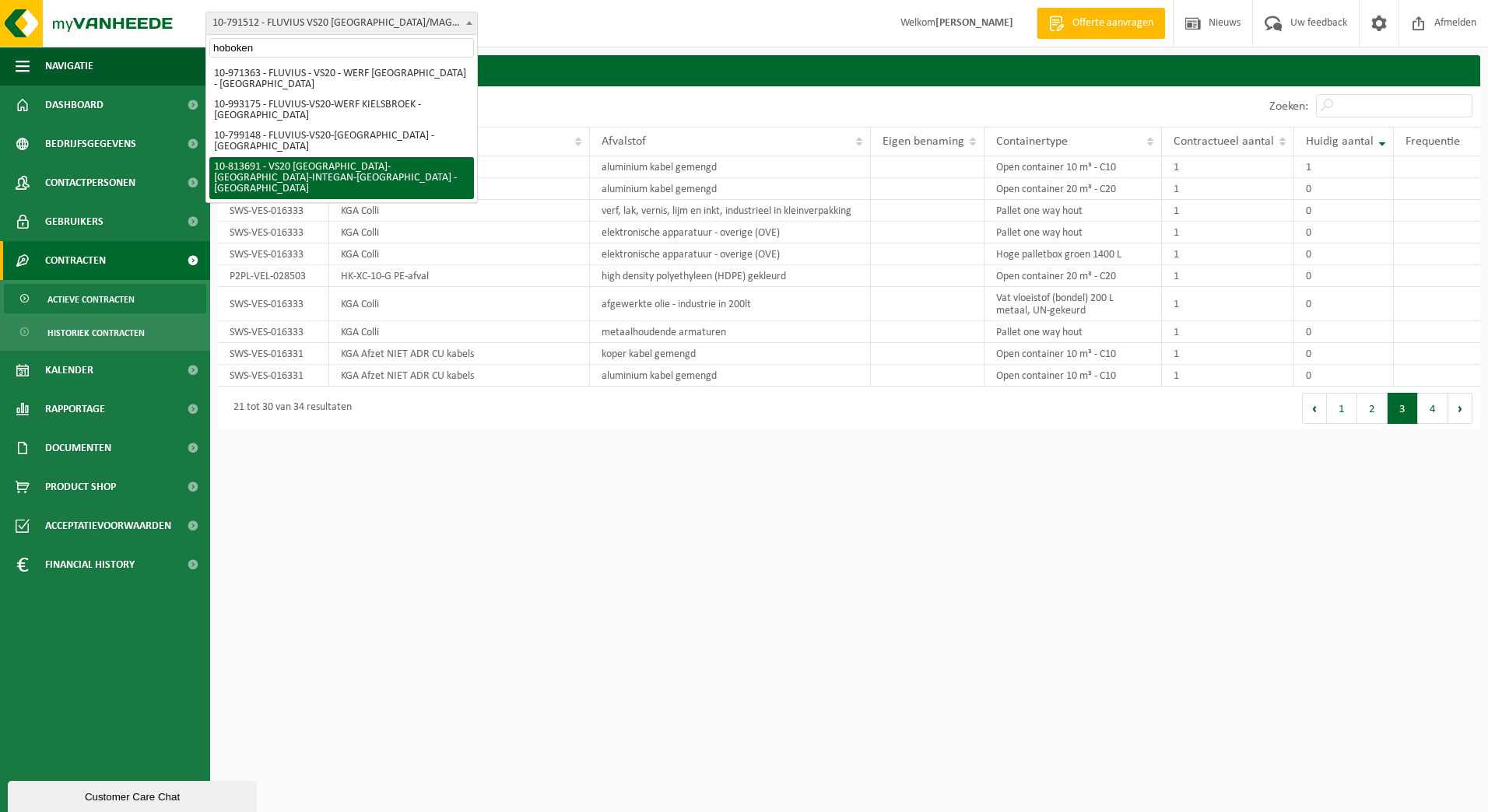
type input "hoboken"
select select "37290"
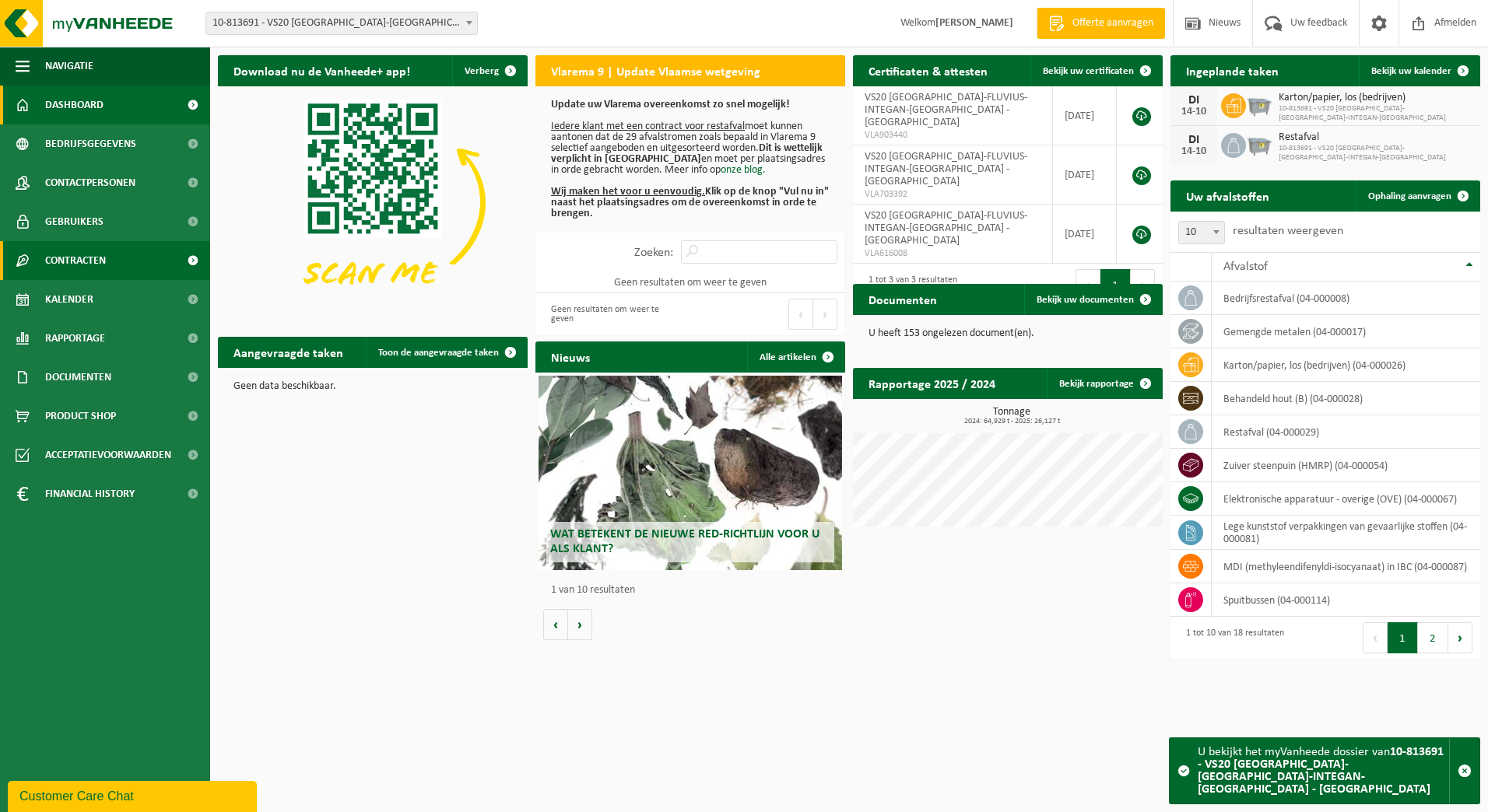
click at [61, 244] on span "Contracten" at bounding box center [76, 261] width 61 height 39
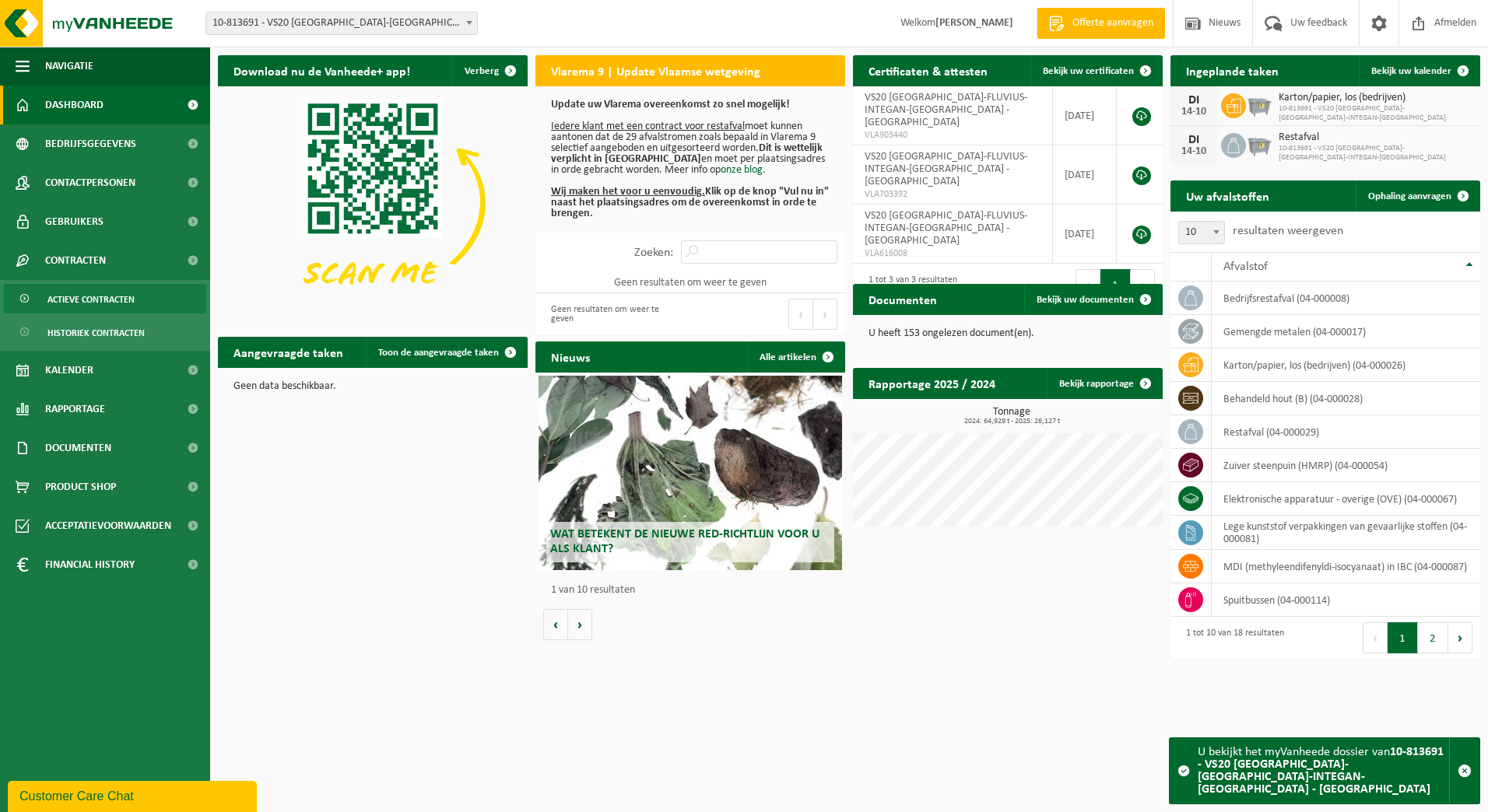
click at [85, 294] on span "Actieve contracten" at bounding box center [91, 299] width 87 height 29
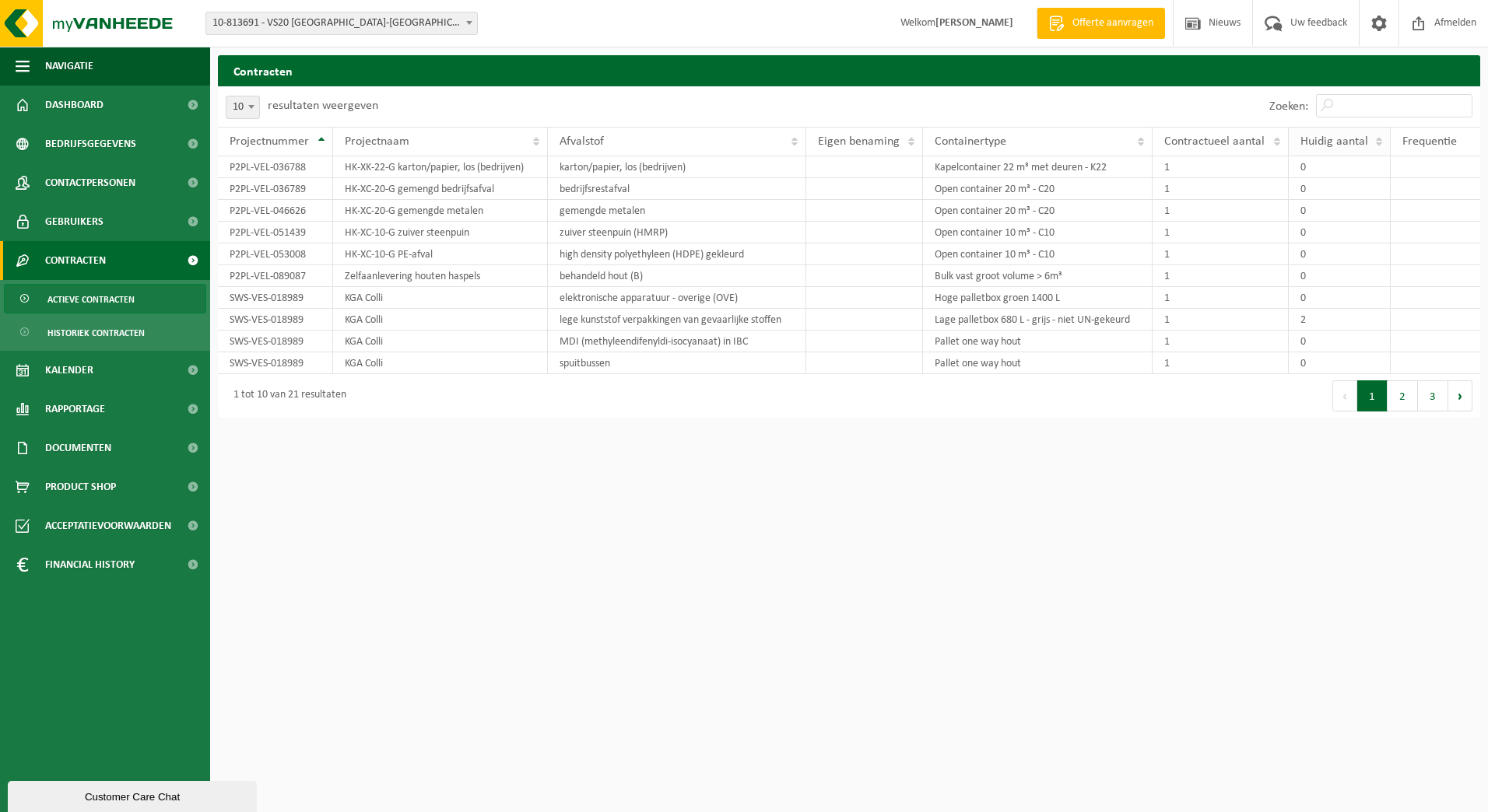
click at [1348, 144] on span "Huidig aantal" at bounding box center [1335, 142] width 68 height 12
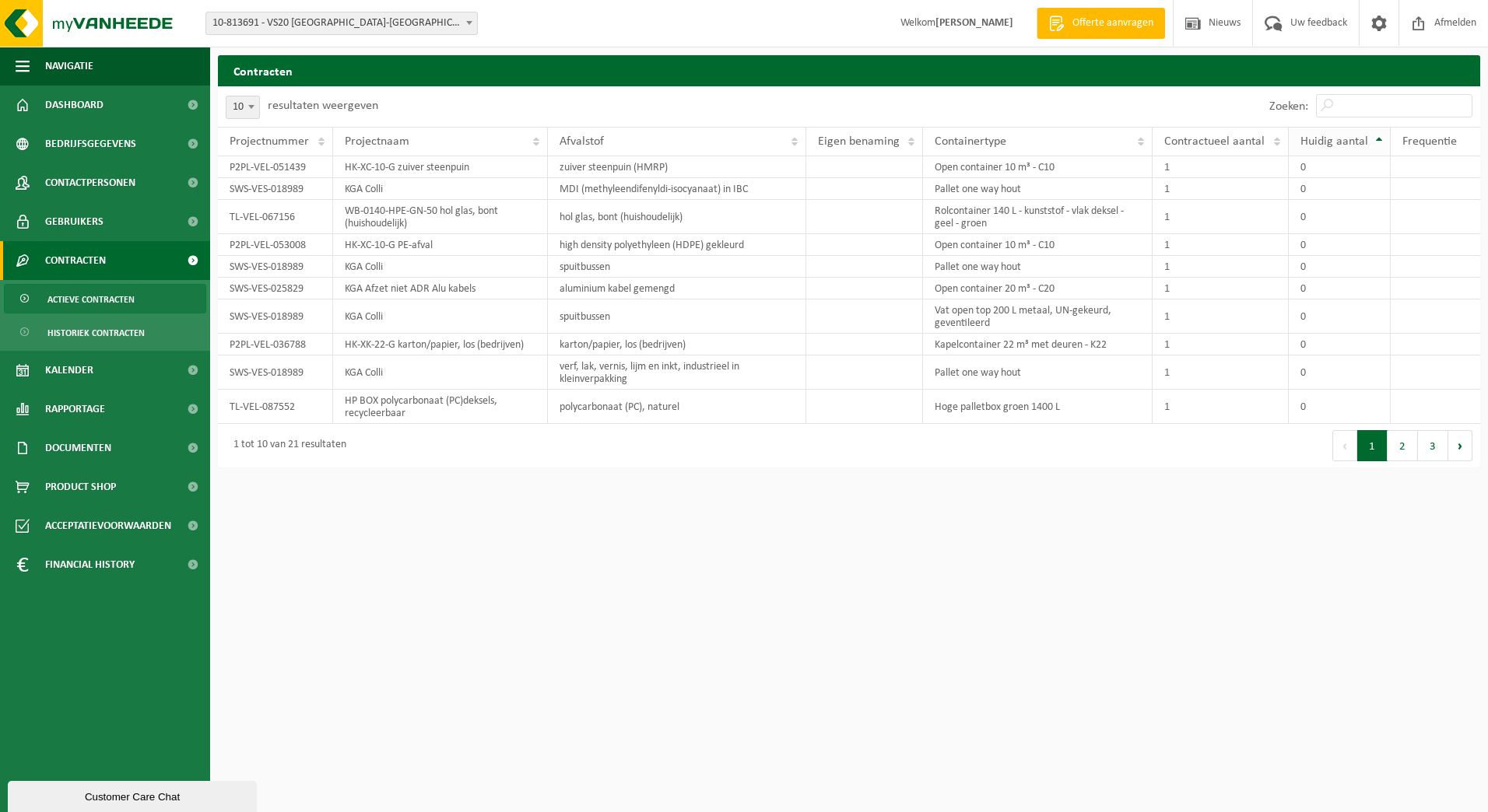
click at [1348, 144] on span "Huidig aantal" at bounding box center [1335, 142] width 68 height 12
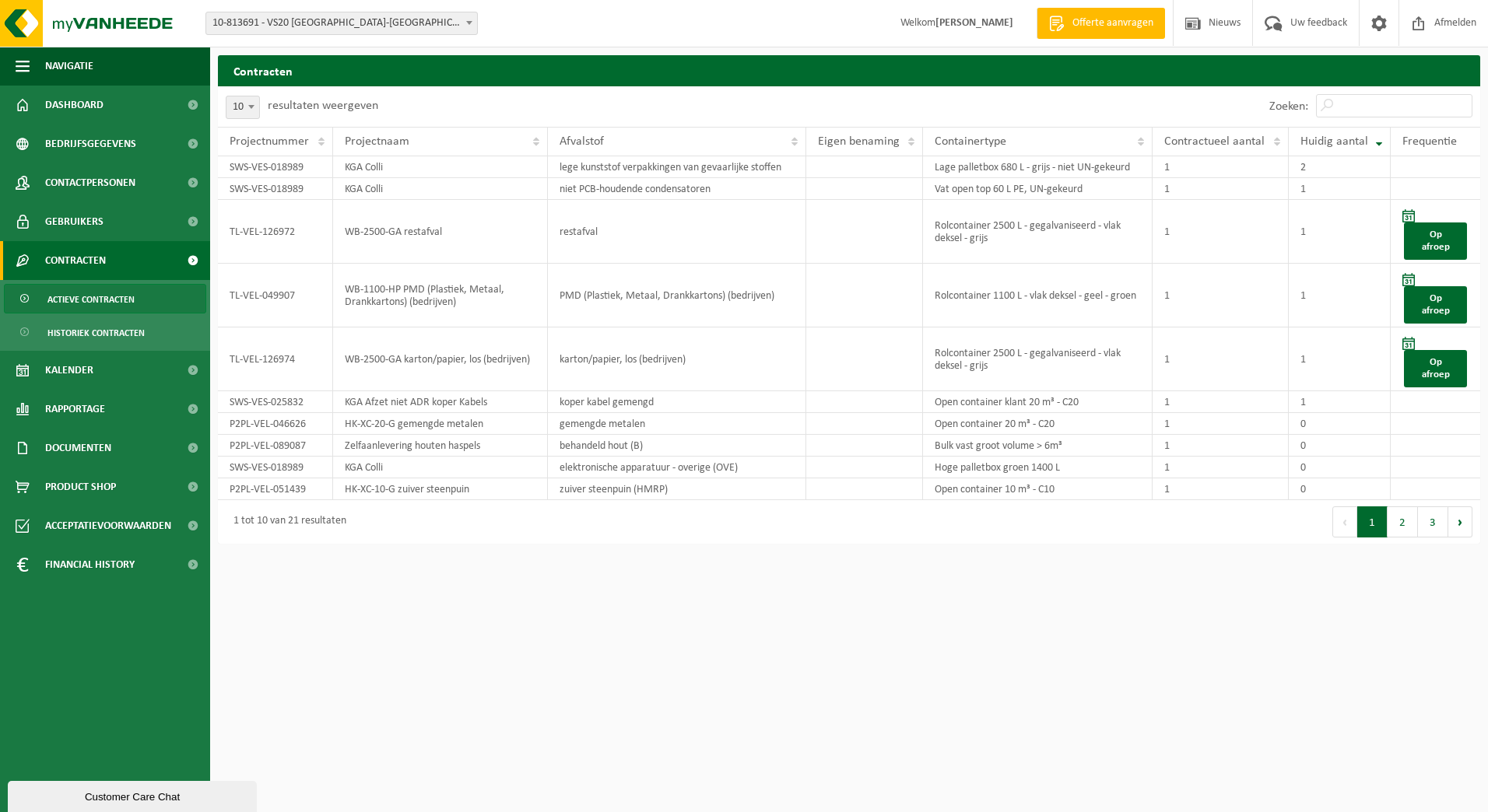
click at [464, 28] on span at bounding box center [469, 22] width 15 height 21
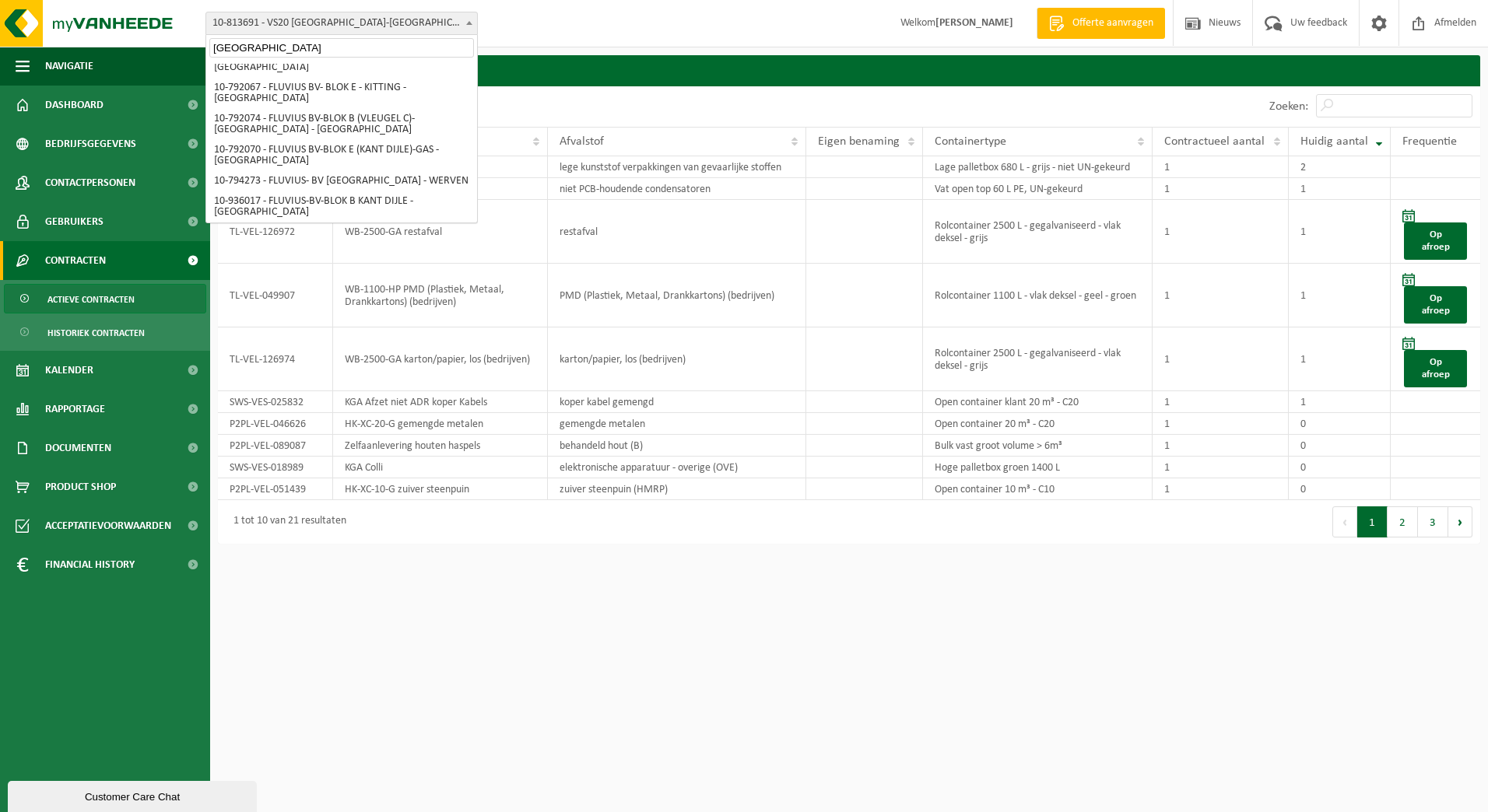
scroll to position [476, 0]
type input "mechelen"
select select "30496"
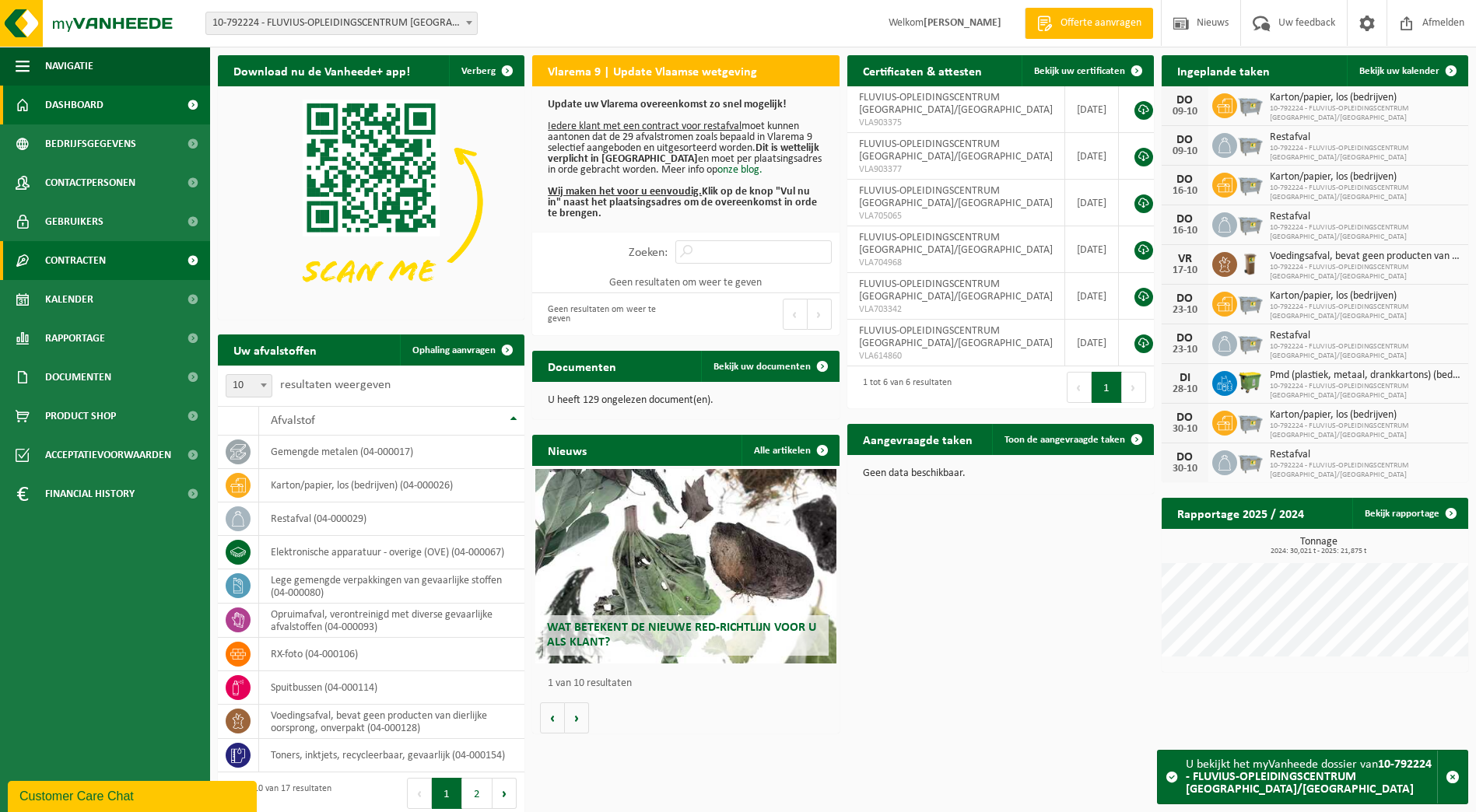
click at [97, 251] on span "Contracten" at bounding box center [76, 261] width 61 height 39
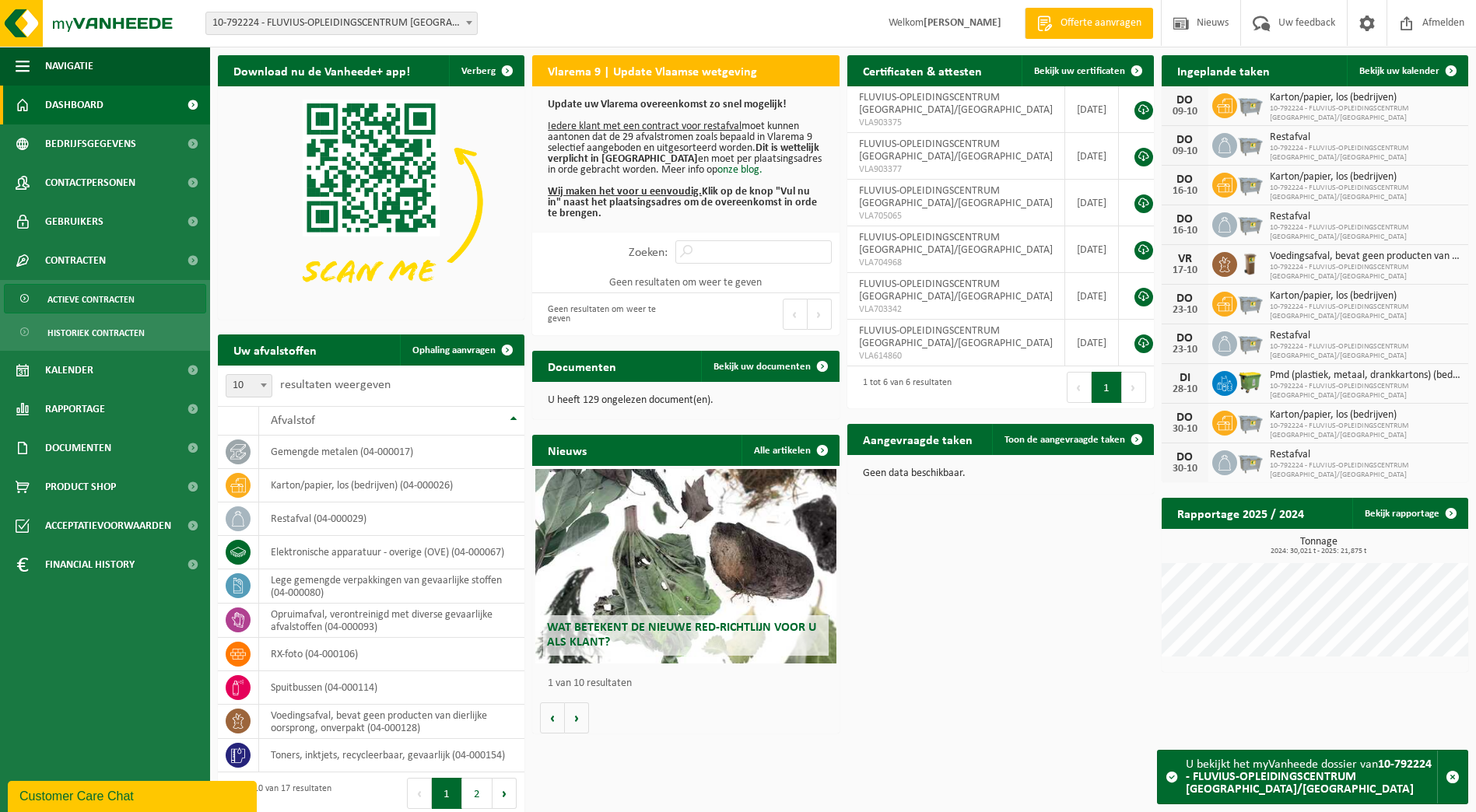
click at [96, 290] on span "Actieve contracten" at bounding box center [91, 299] width 87 height 29
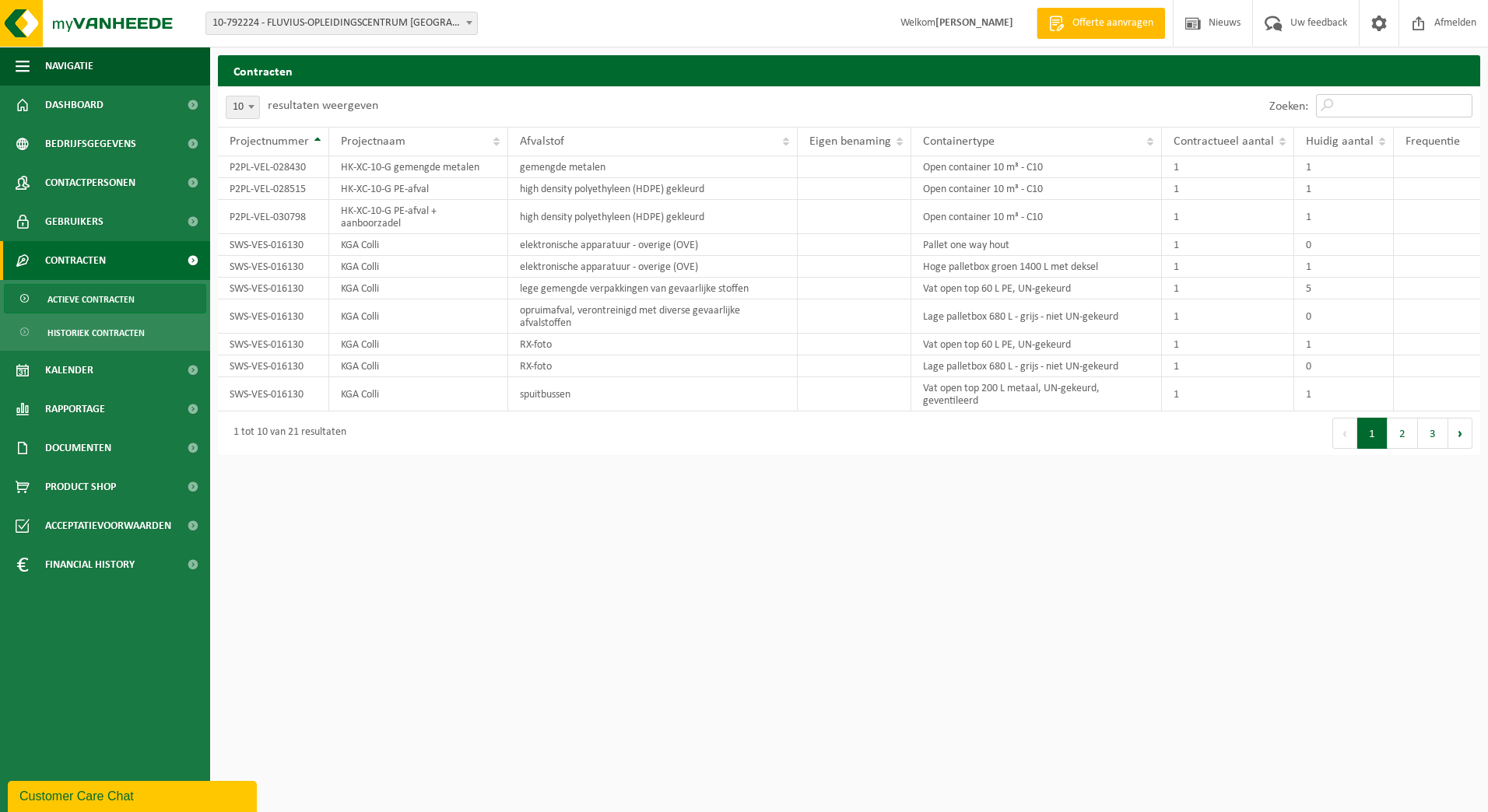
click at [1382, 100] on input "Zoeken:" at bounding box center [1393, 106] width 156 height 23
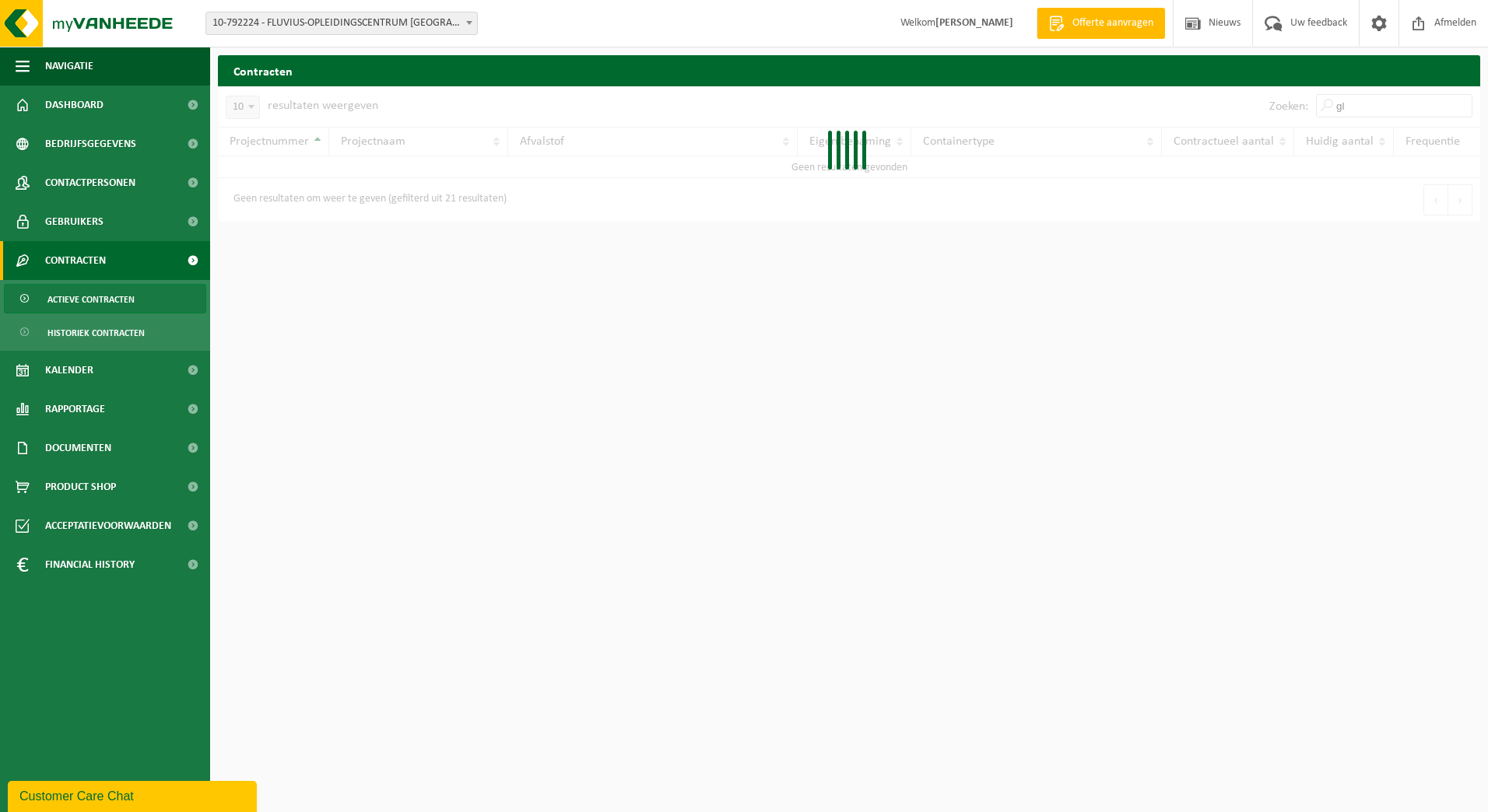
type input "g"
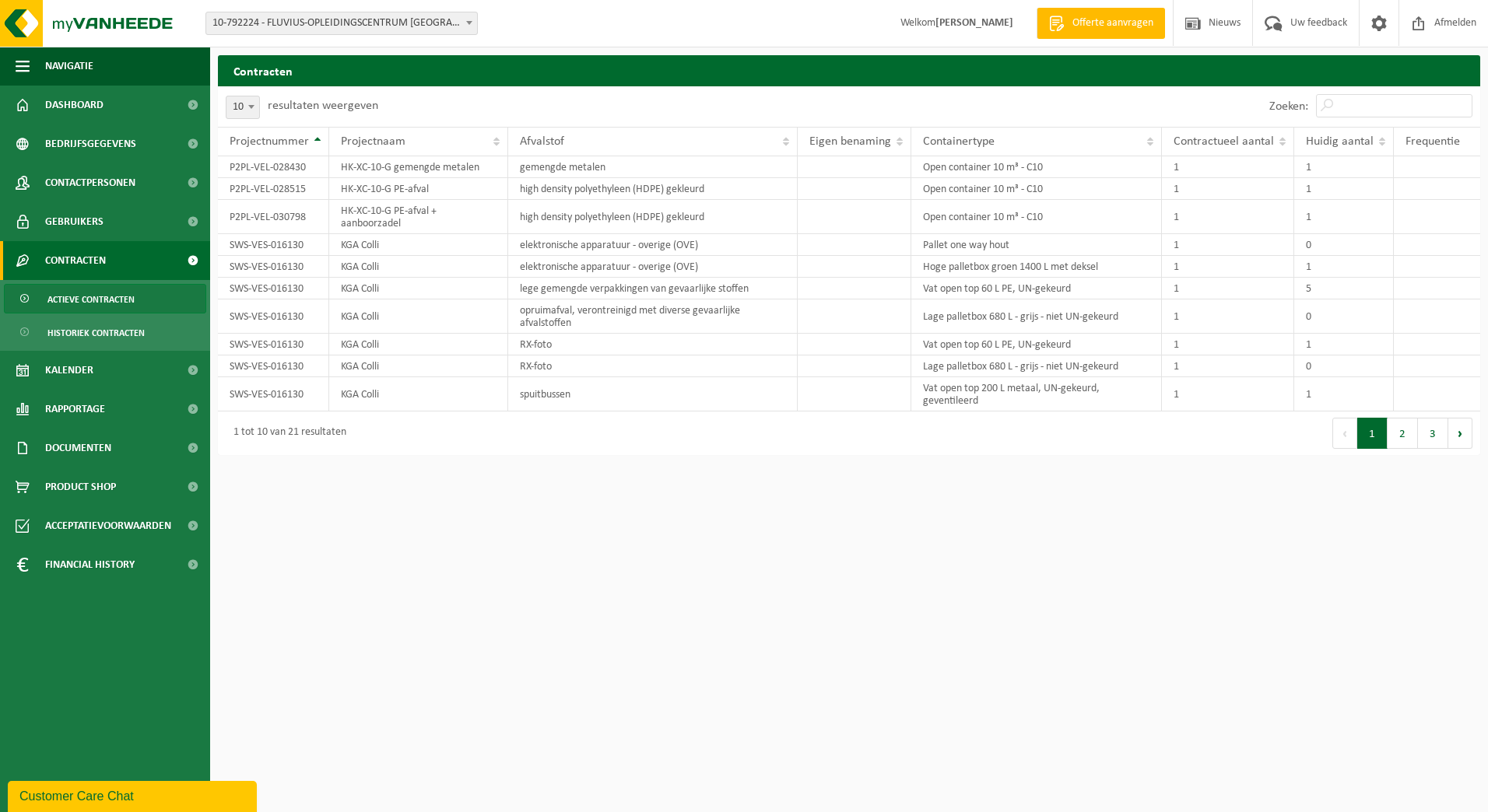
click at [457, 27] on span "10-792224 - FLUVIUS-OPLEIDINGSCENTRUM [GEOGRAPHIC_DATA]/[GEOGRAPHIC_DATA]" at bounding box center [341, 23] width 271 height 21
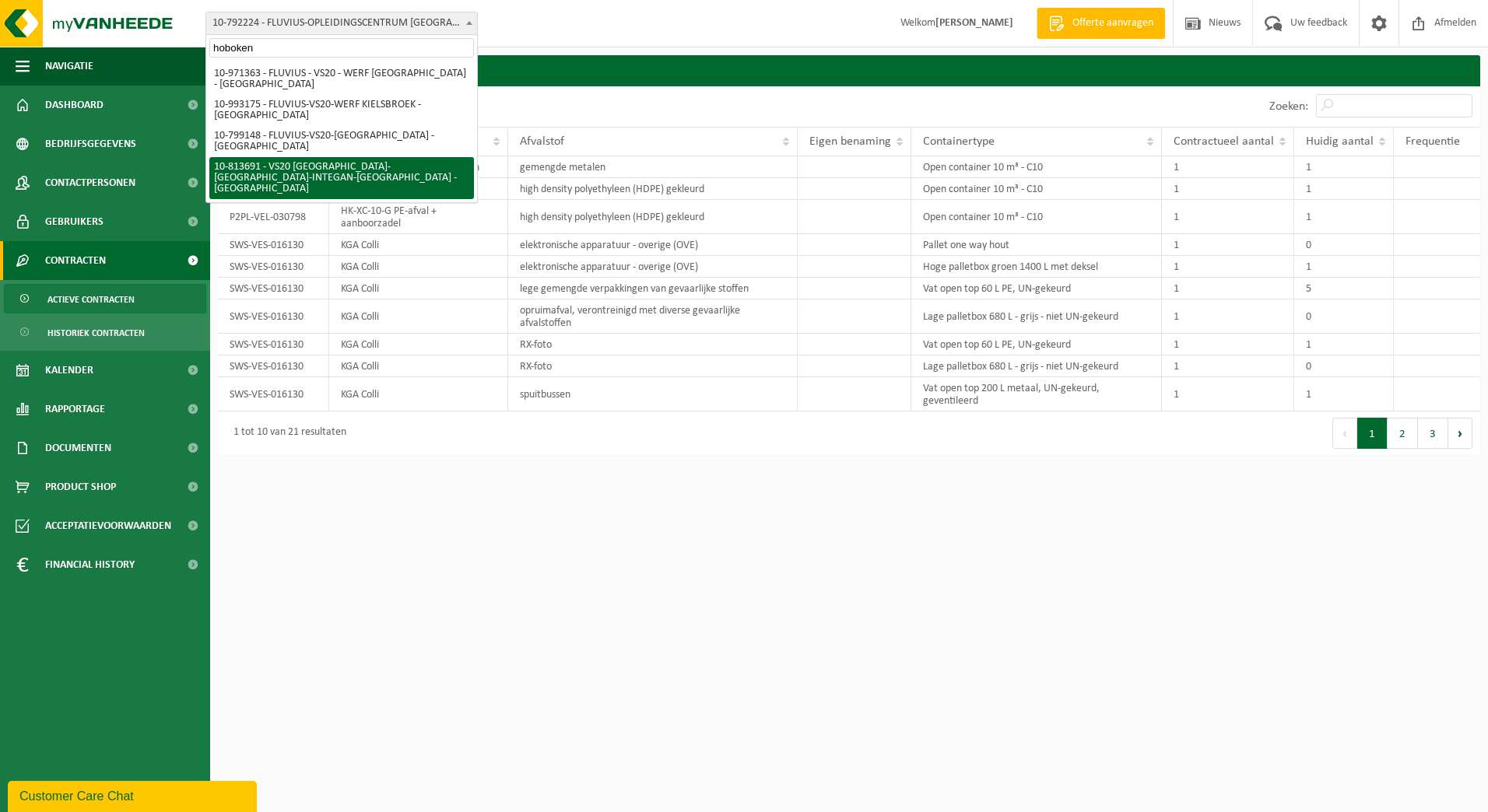
type input "hoboken"
select select "37290"
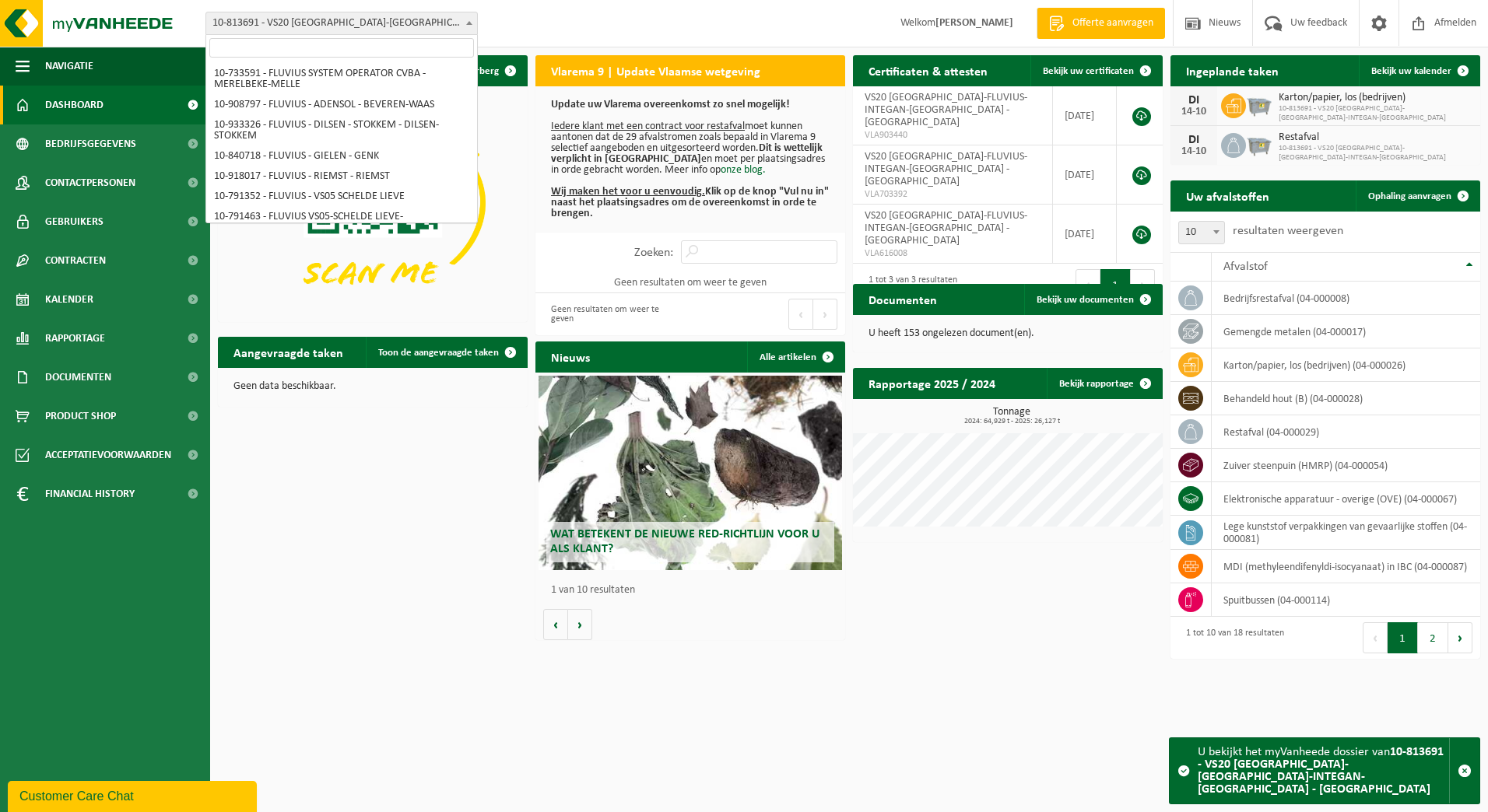
click at [460, 26] on span "10-813691 - VS20 [GEOGRAPHIC_DATA]-[GEOGRAPHIC_DATA]-INTEGAN-[GEOGRAPHIC_DATA] …" at bounding box center [341, 23] width 271 height 21
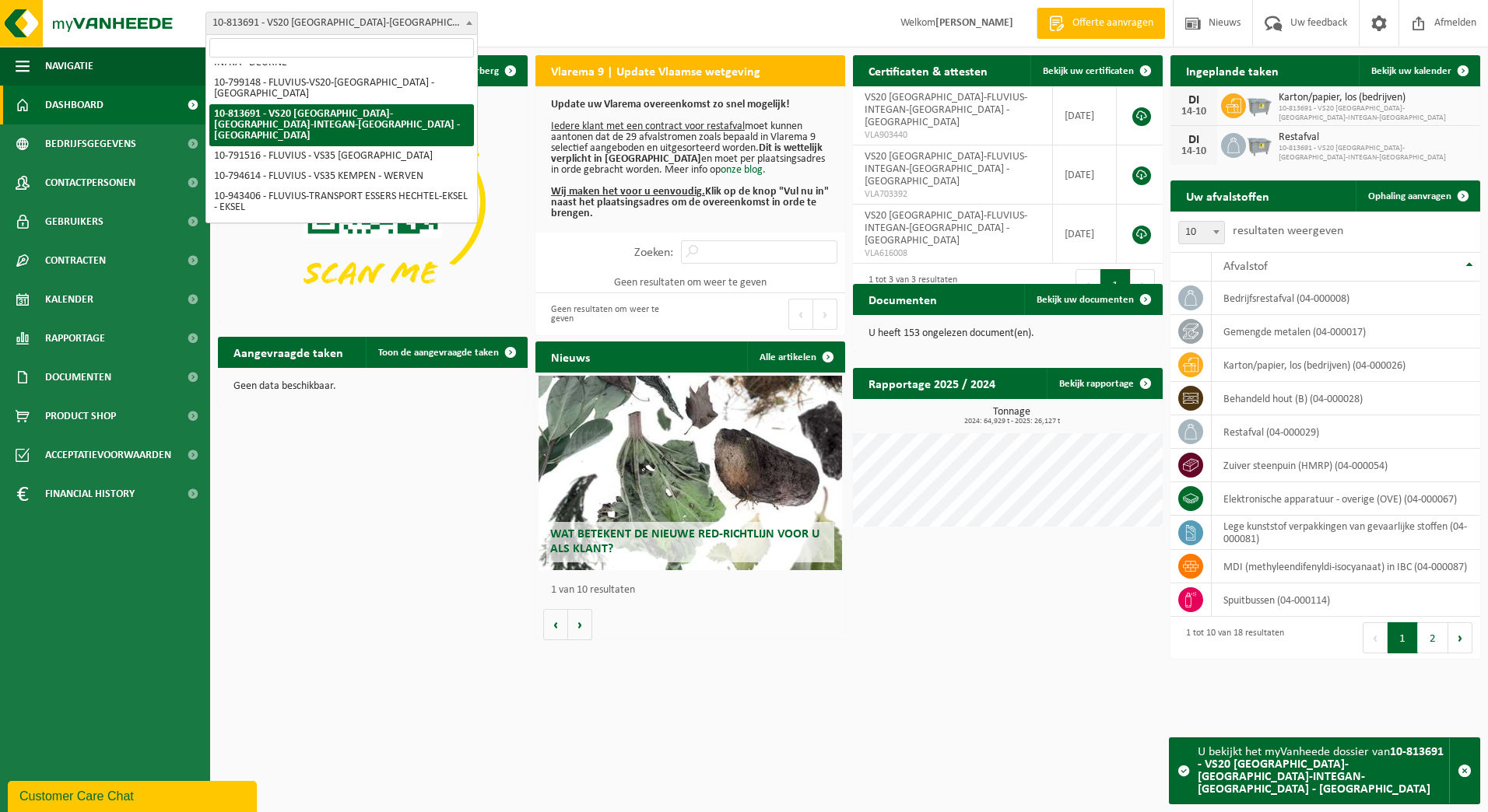
drag, startPoint x: 422, startPoint y: 50, endPoint x: 430, endPoint y: 46, distance: 8.9
click at [422, 50] on input "search" at bounding box center [341, 48] width 265 height 20
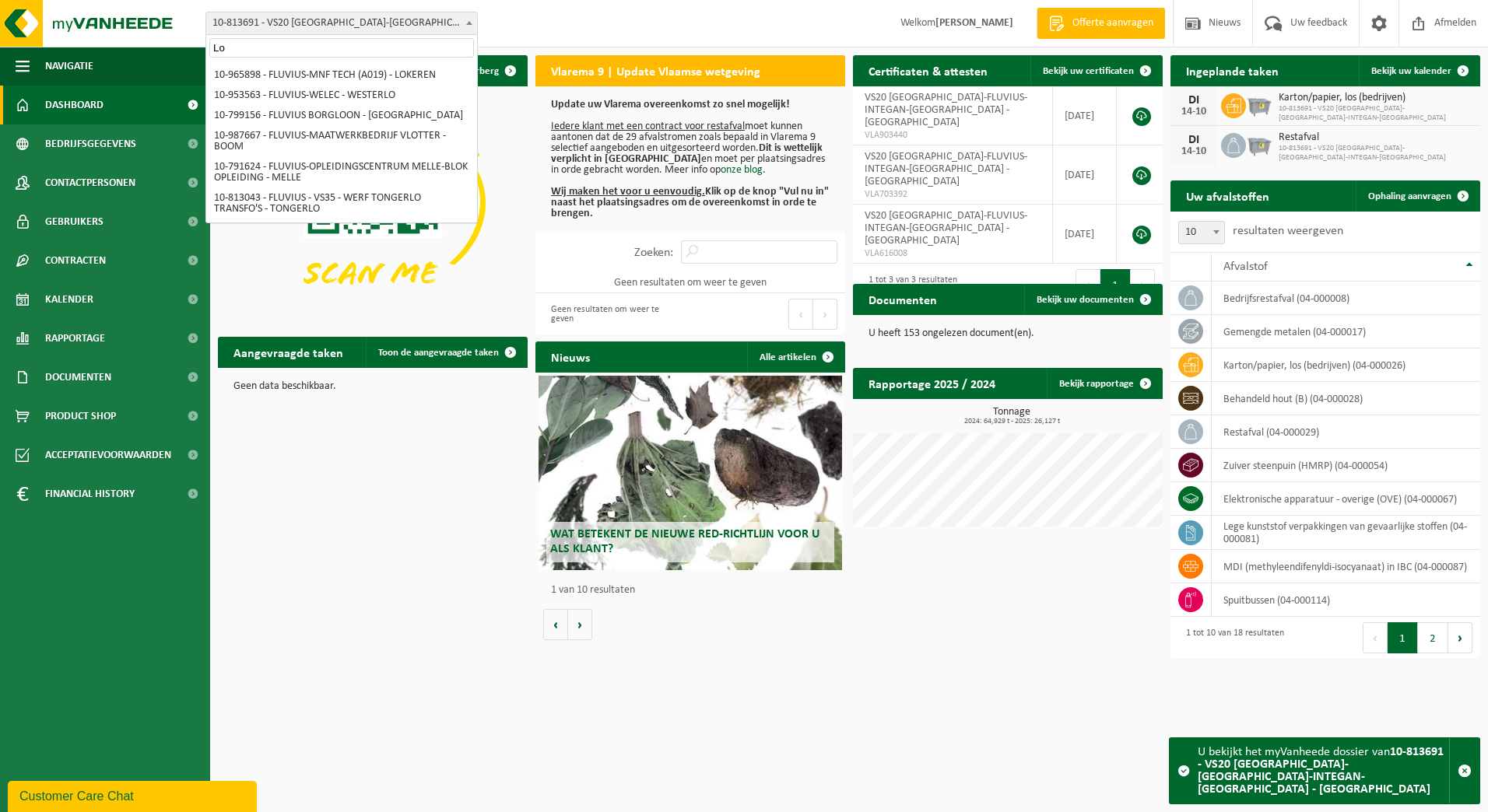
scroll to position [0, 0]
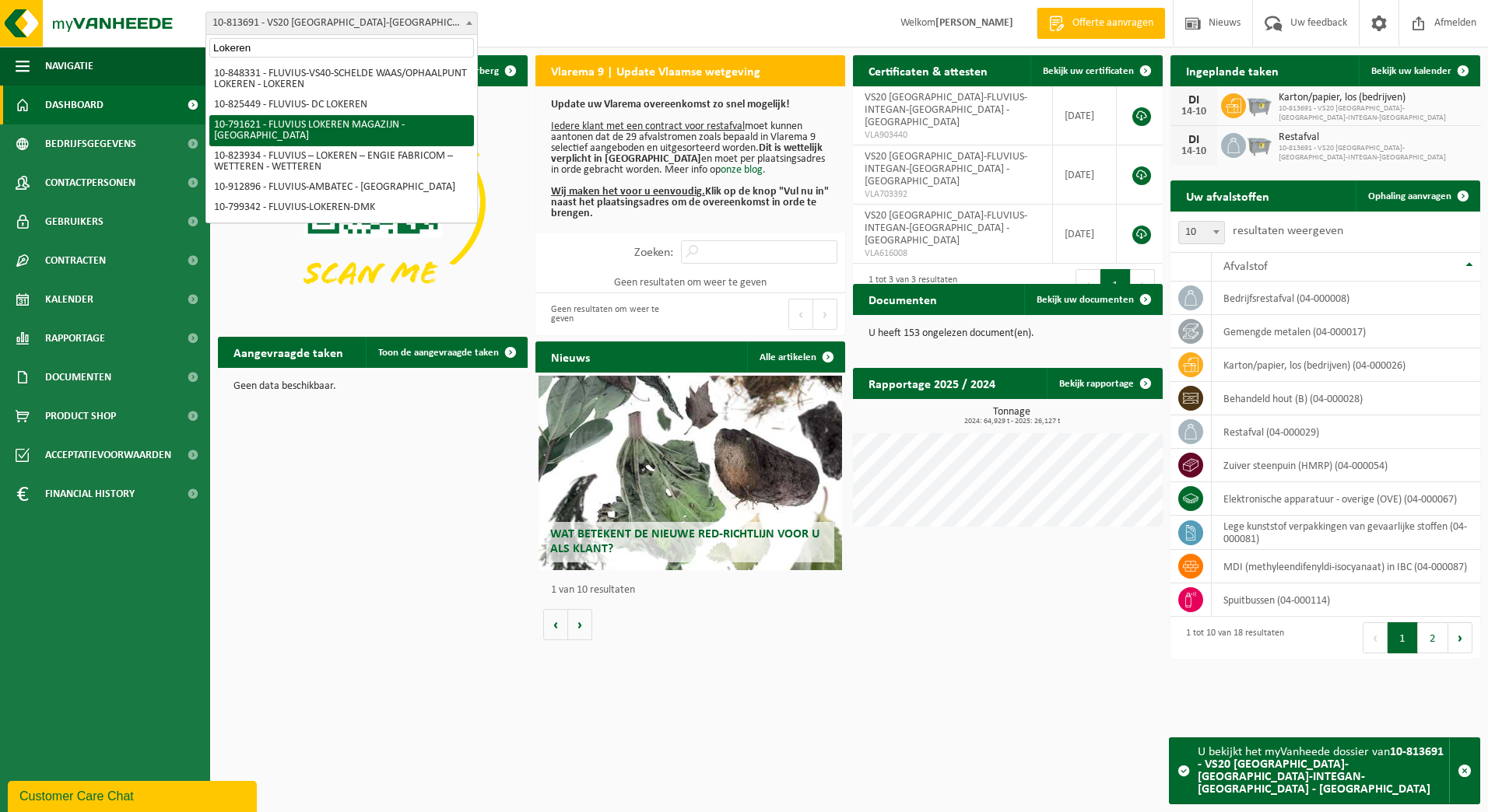
type input "Lokeren"
select select "30279"
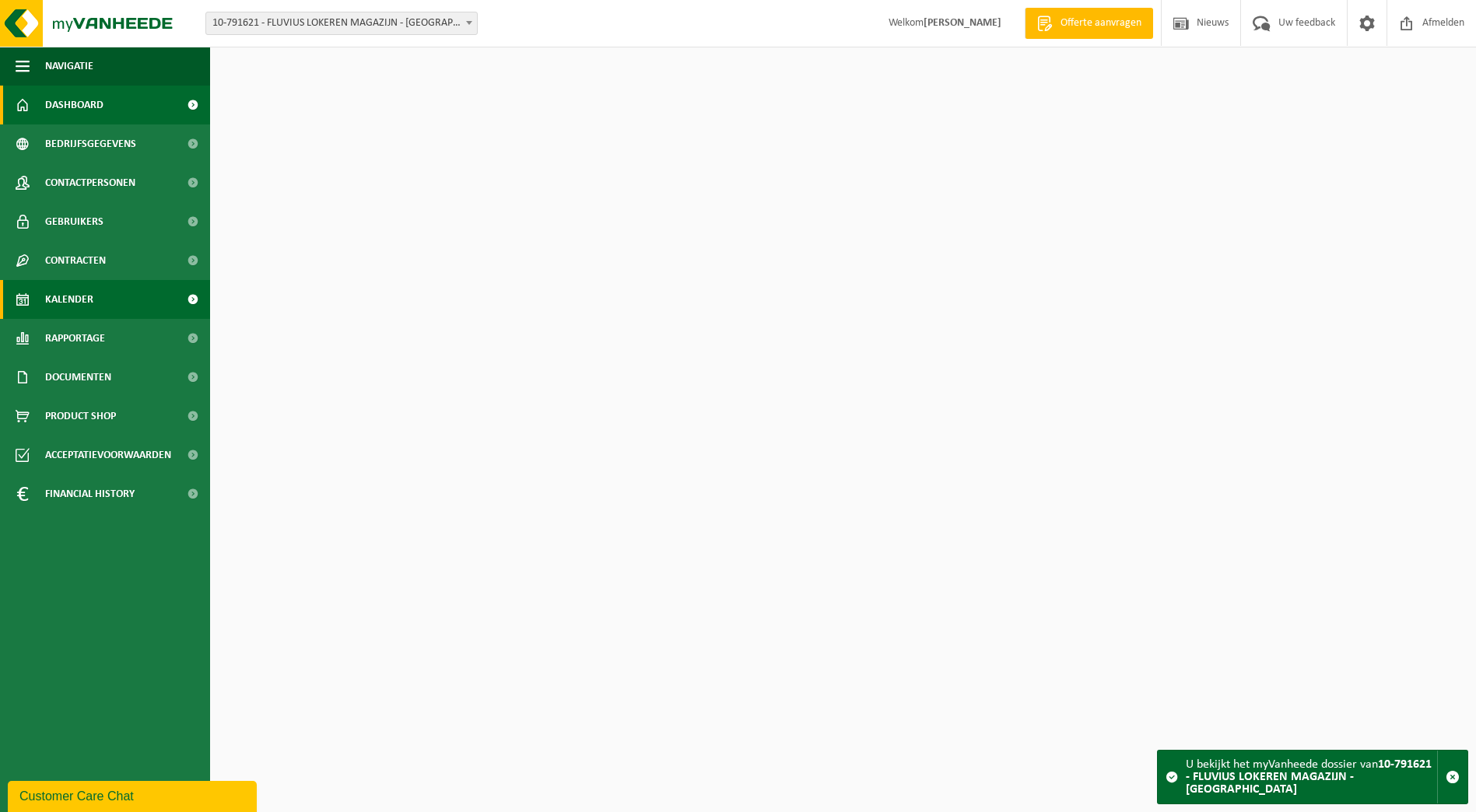
click at [59, 298] on span "Kalender" at bounding box center [70, 299] width 48 height 39
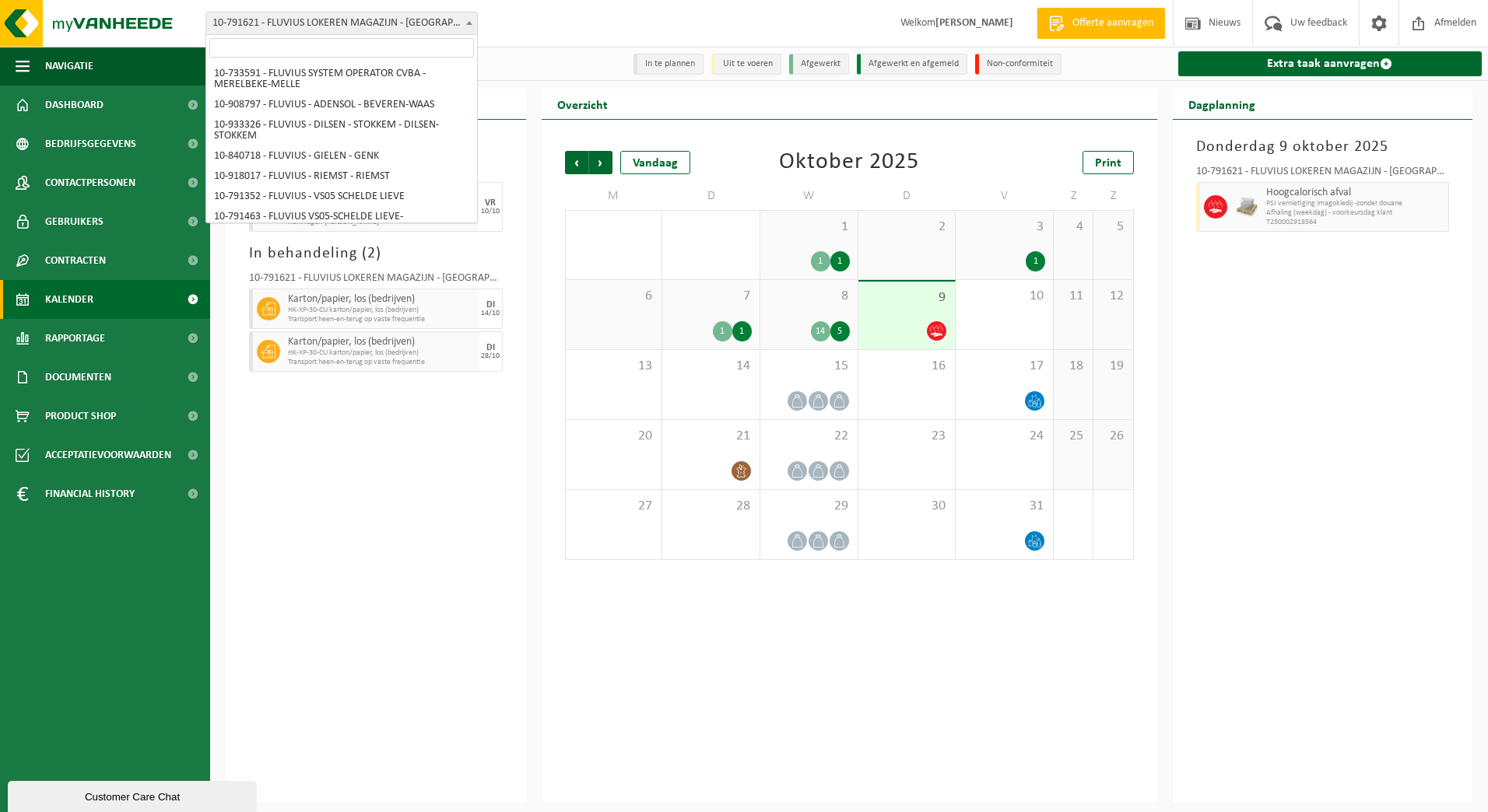
click at [471, 26] on span at bounding box center [469, 22] width 15 height 21
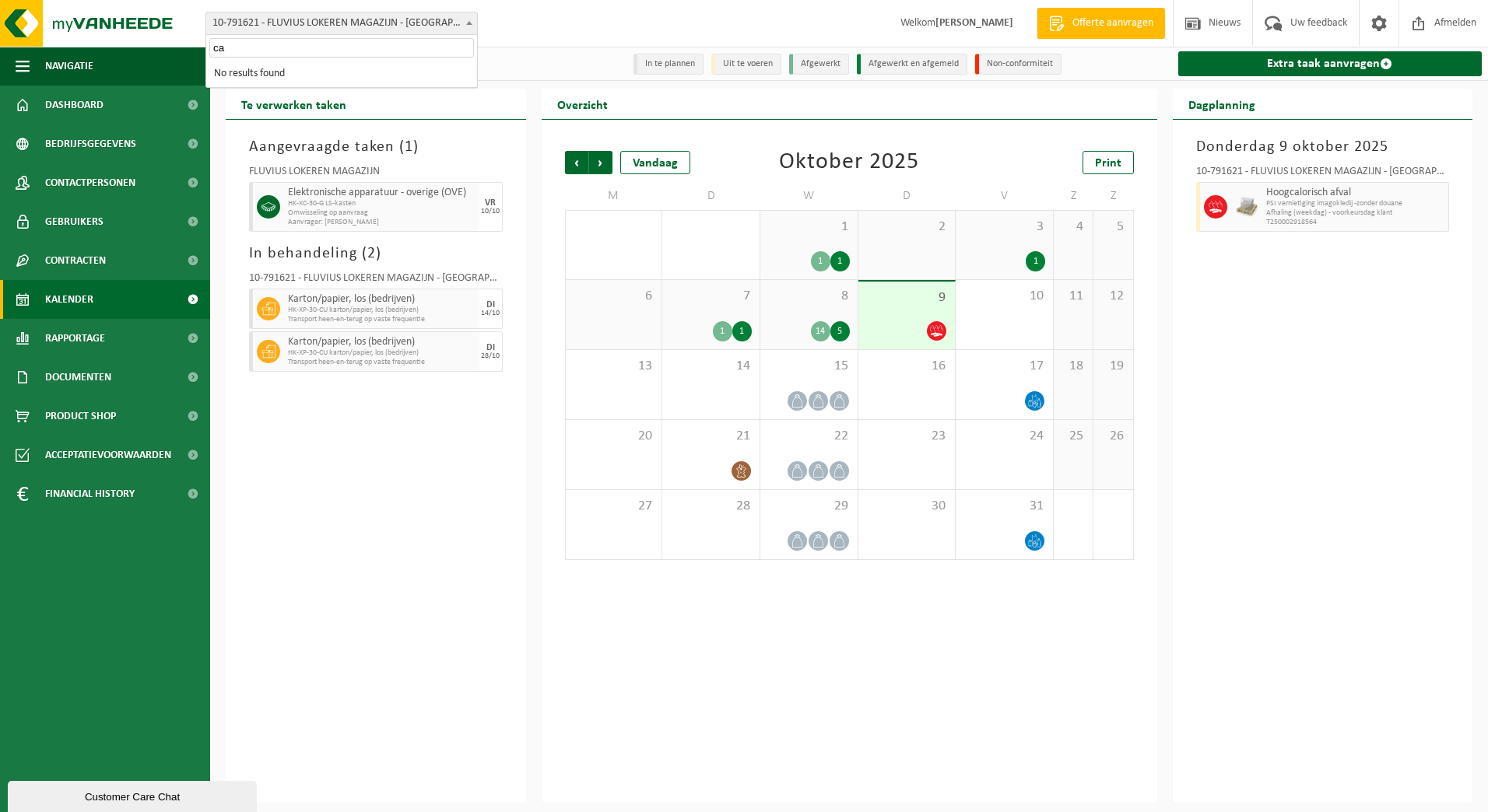
type input "c"
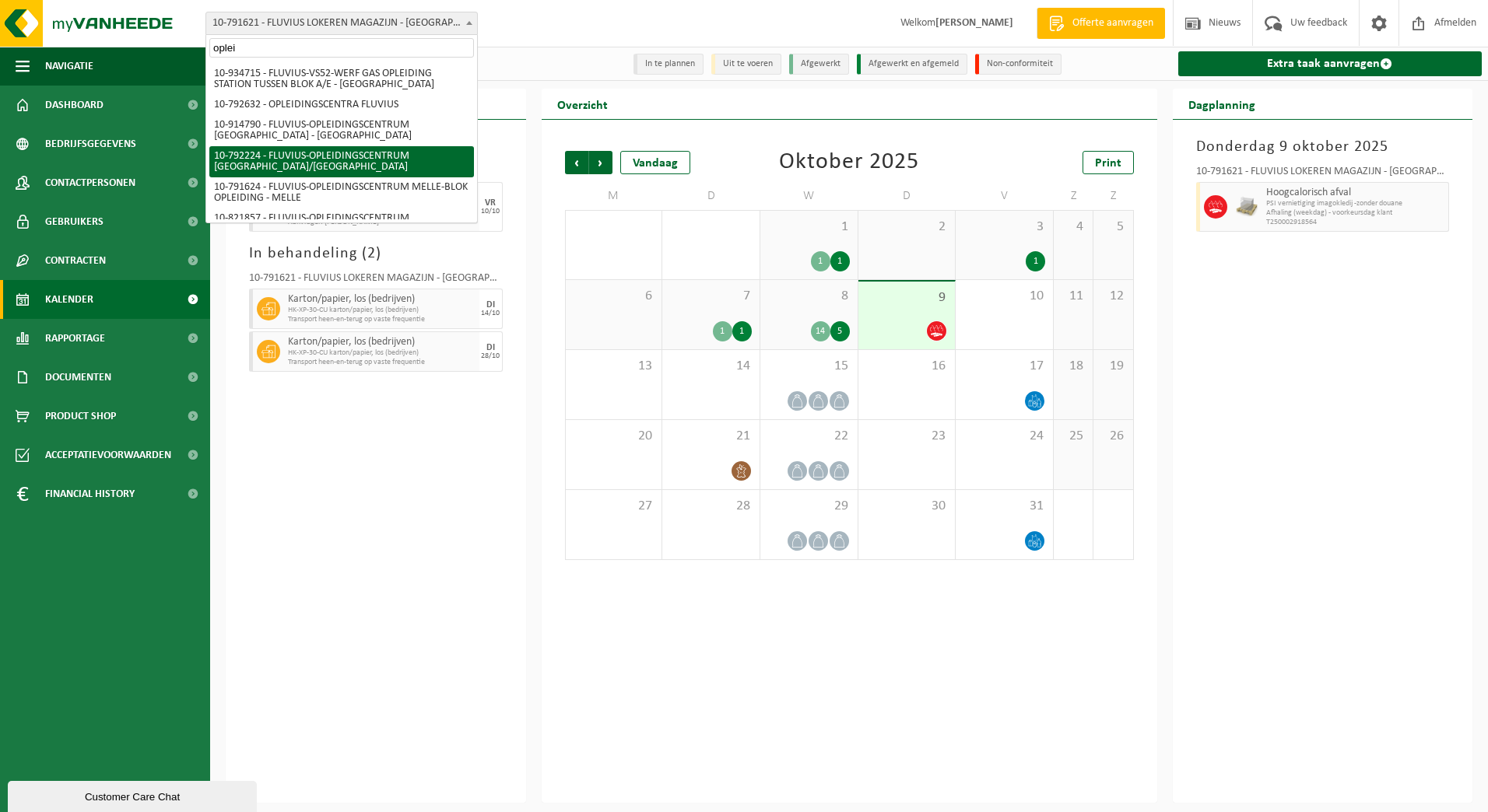
type input "oplei"
select select "30496"
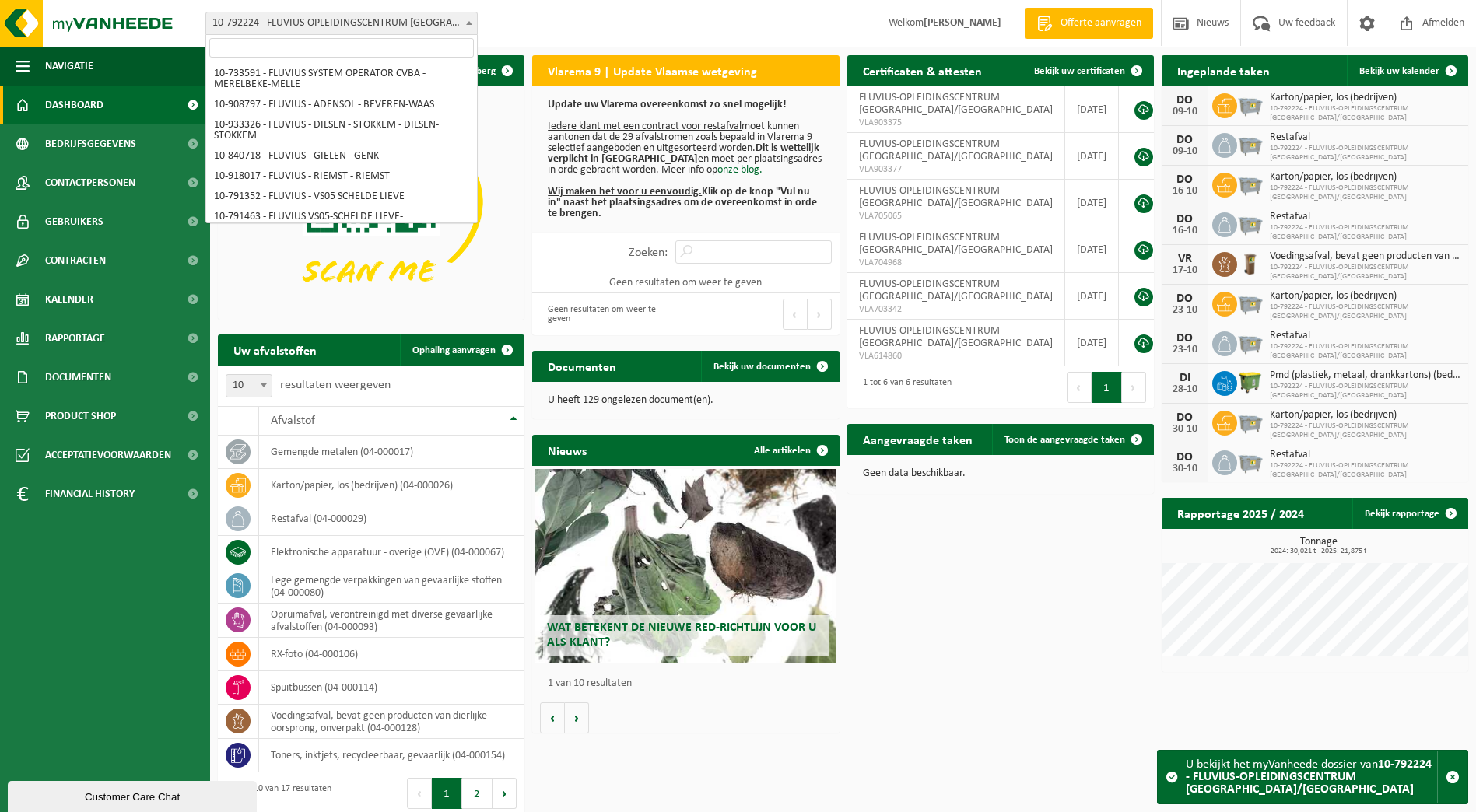
click at [454, 21] on span "10-792224 - FLUVIUS-OPLEIDINGSCENTRUM [GEOGRAPHIC_DATA]/[GEOGRAPHIC_DATA]" at bounding box center [341, 23] width 271 height 21
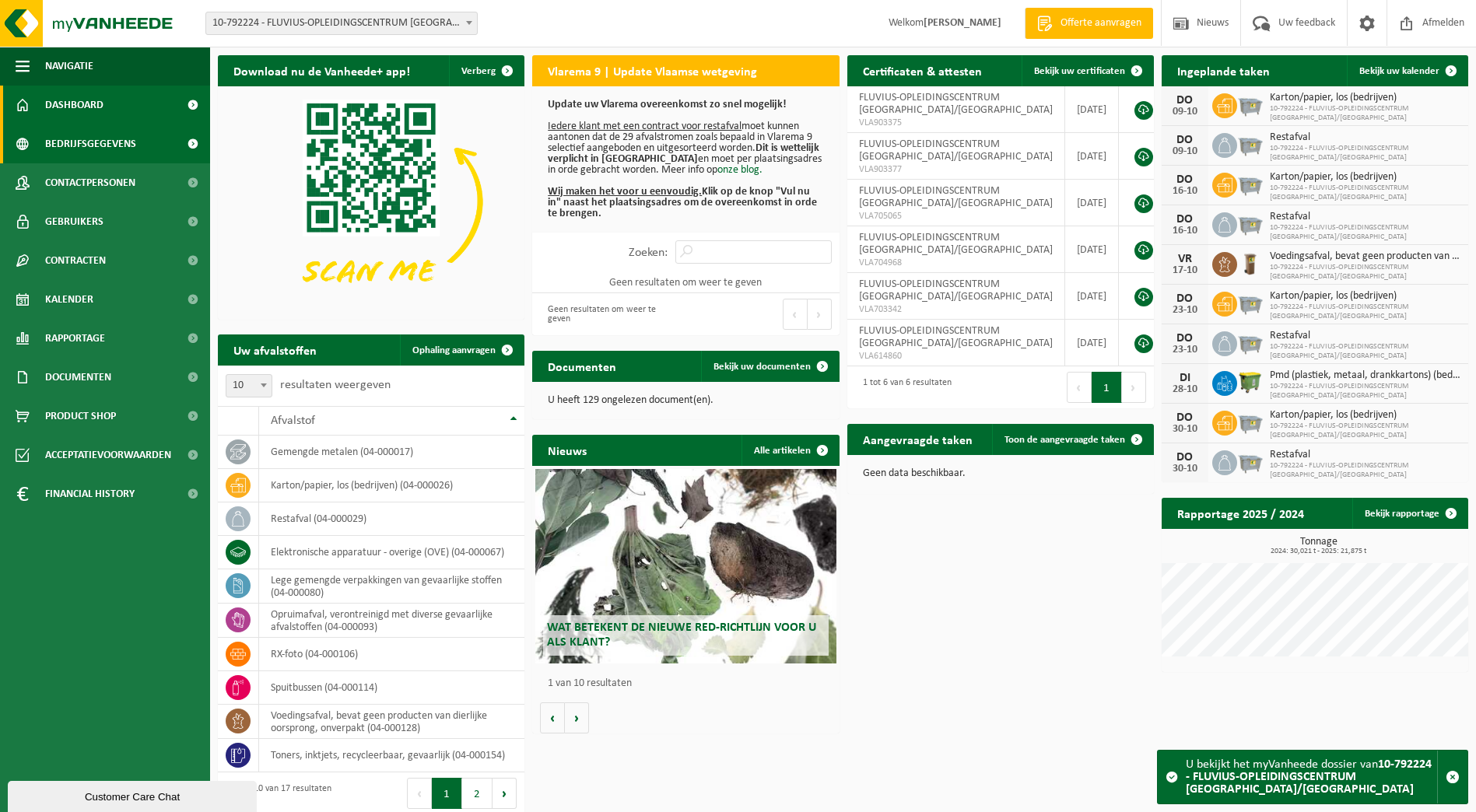
click at [117, 144] on span "Bedrijfsgegevens" at bounding box center [91, 144] width 91 height 39
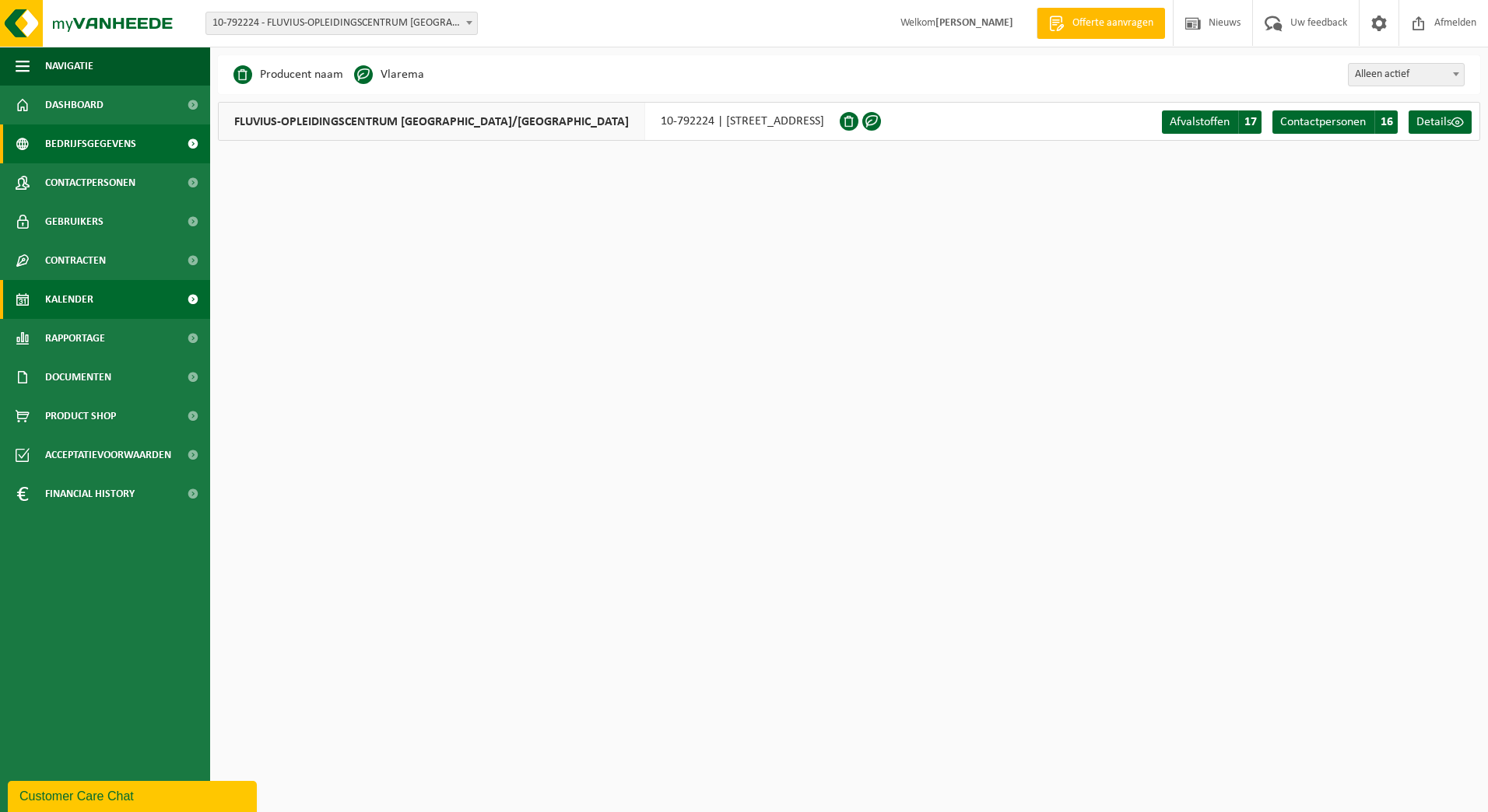
click at [70, 299] on span "Kalender" at bounding box center [70, 299] width 48 height 39
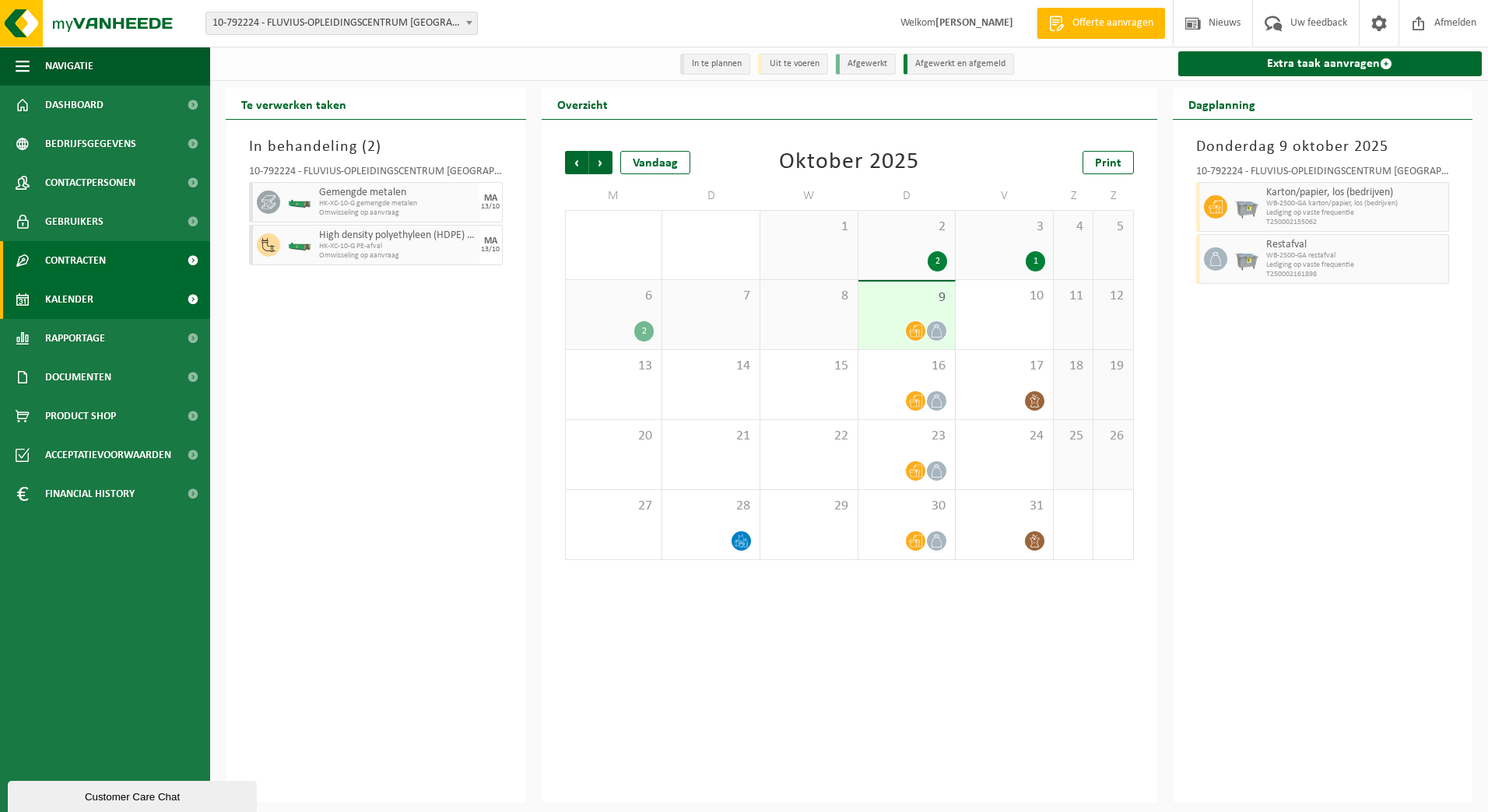
click at [58, 267] on span "Contracten" at bounding box center [76, 261] width 61 height 39
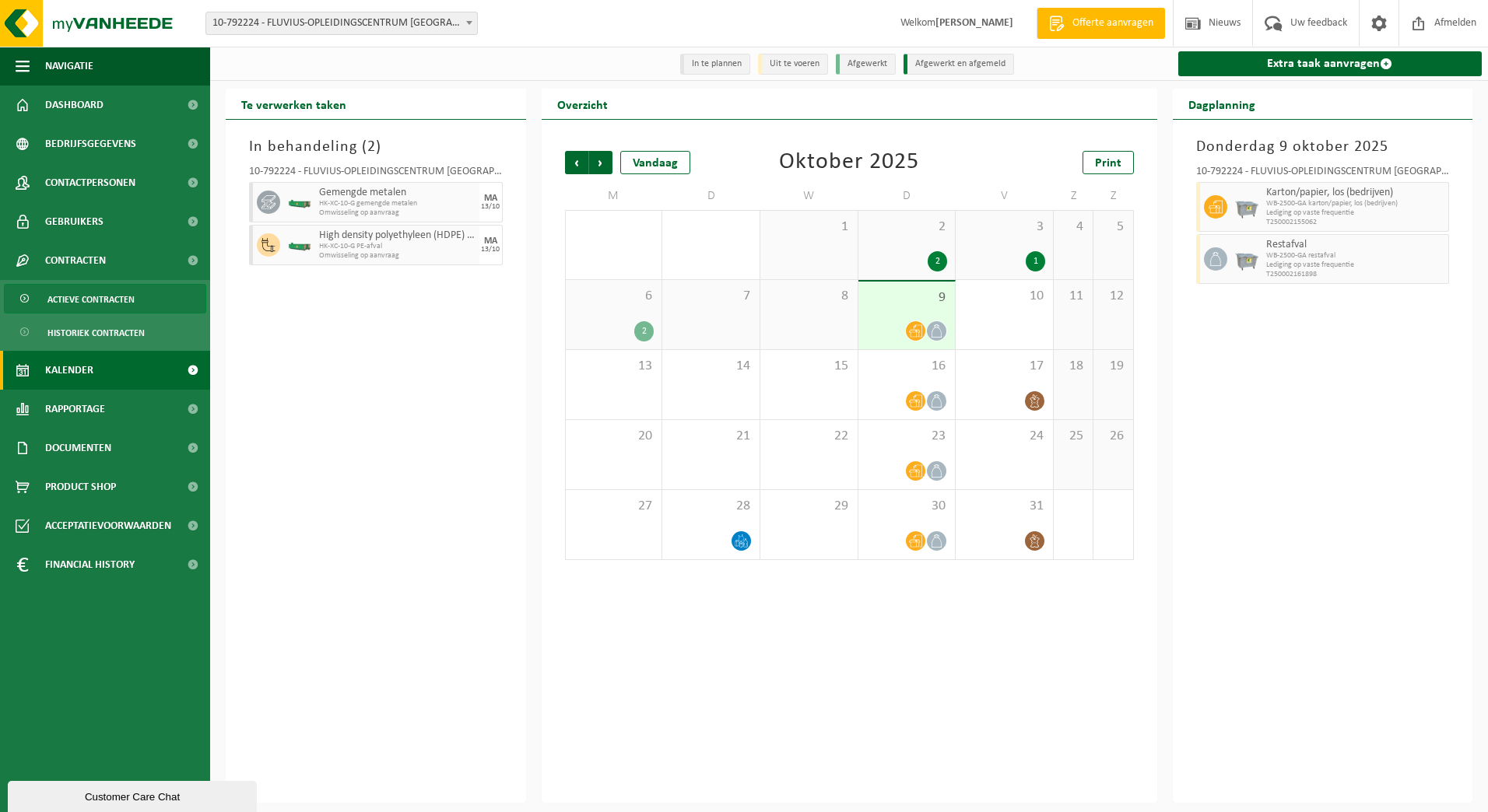
click at [65, 298] on span "Actieve contracten" at bounding box center [91, 299] width 87 height 29
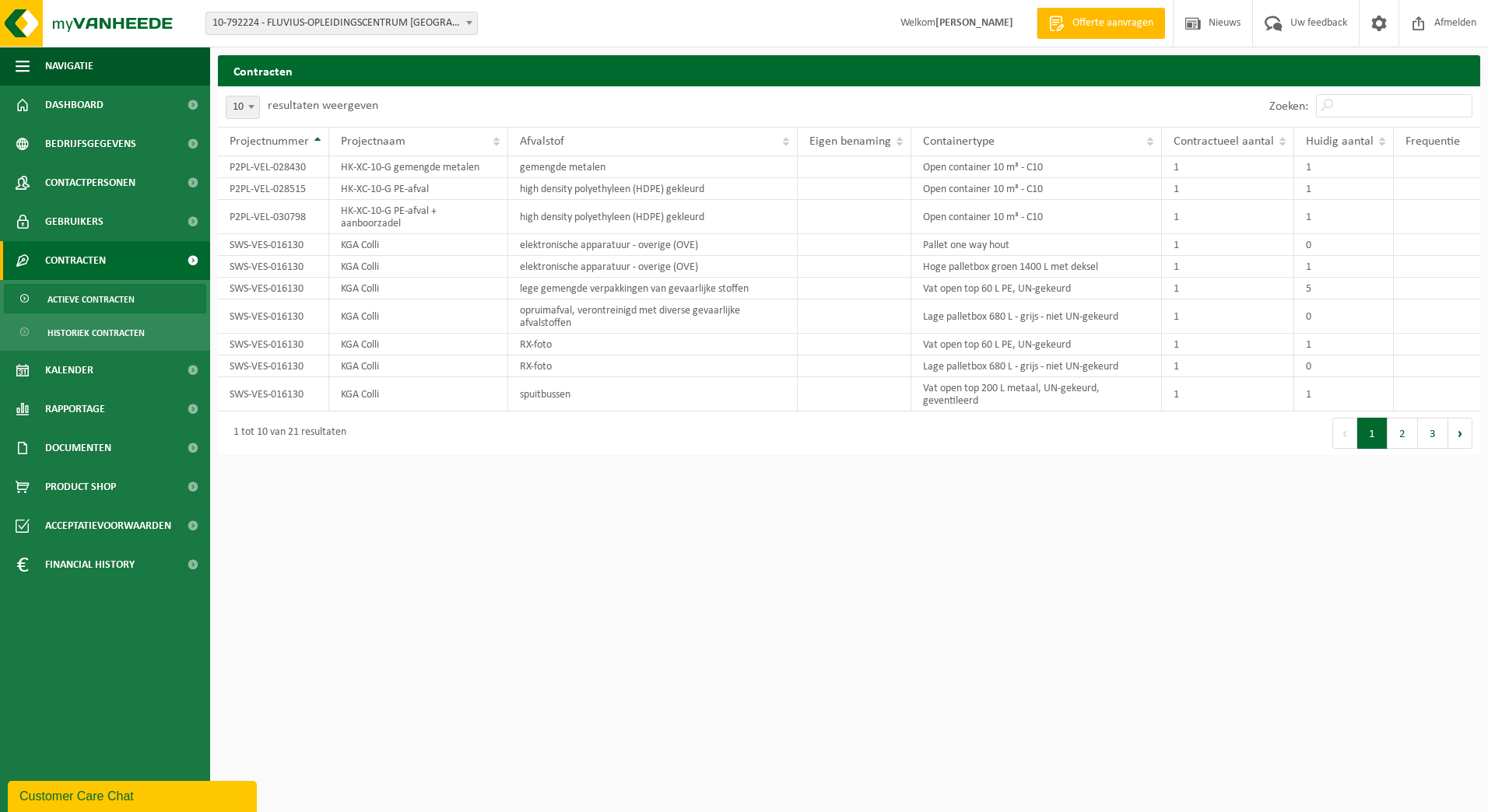
click at [58, 303] on span "Actieve contracten" at bounding box center [91, 299] width 87 height 29
click at [1351, 148] on span "Huidig aantal" at bounding box center [1340, 142] width 68 height 12
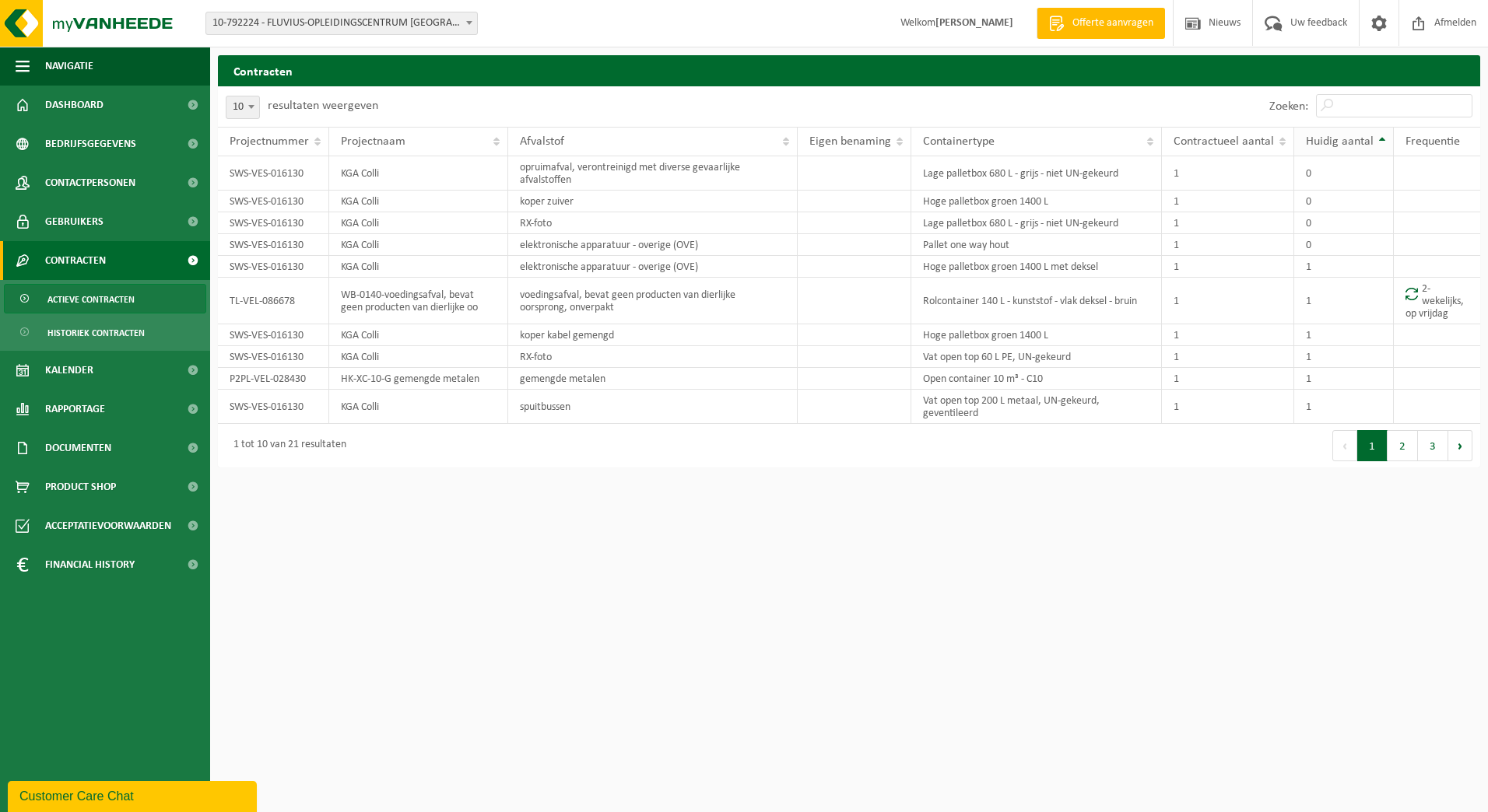
click at [1348, 148] on span "Huidig aantal" at bounding box center [1340, 142] width 68 height 12
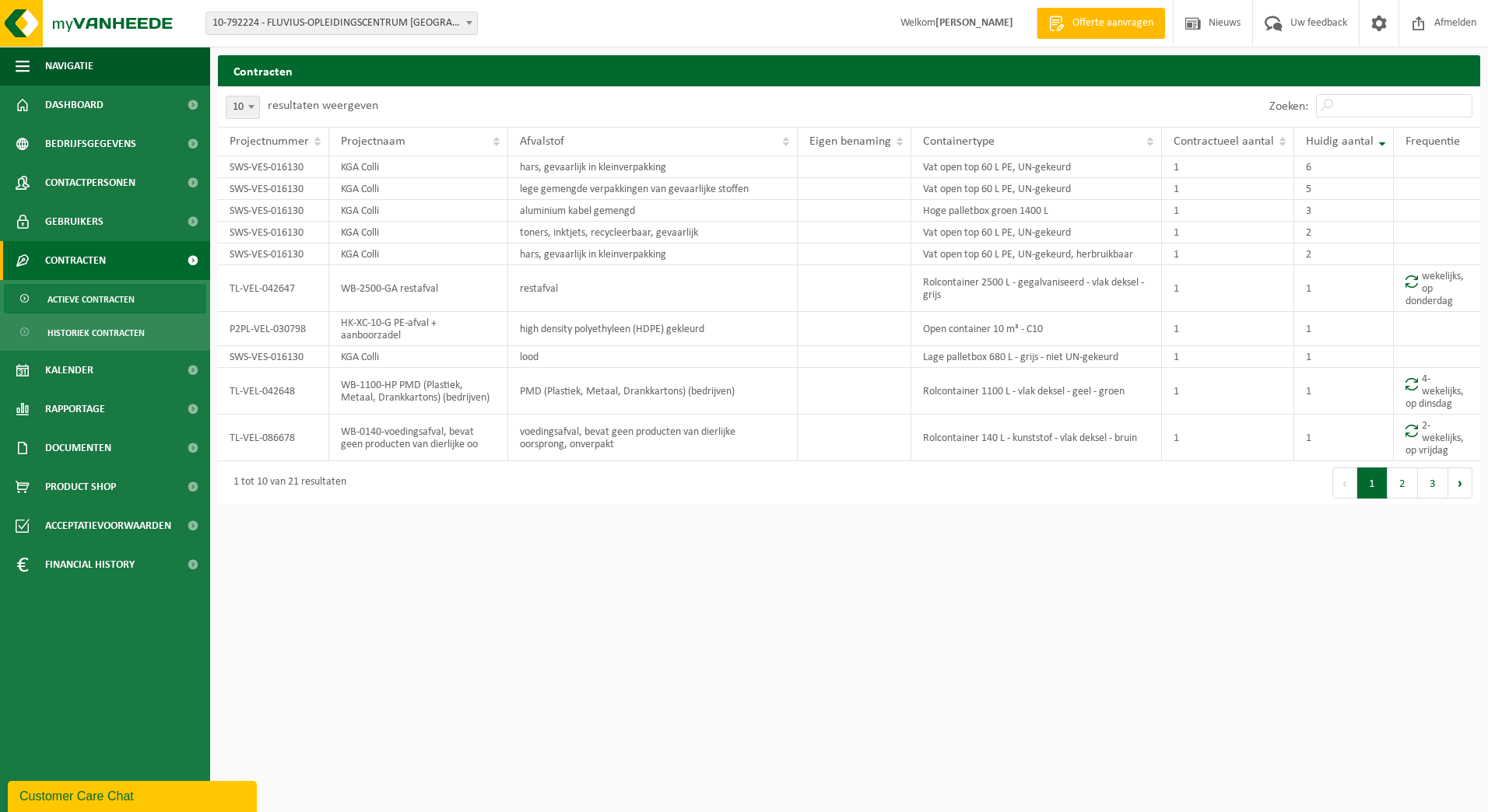
click at [470, 29] on span at bounding box center [469, 22] width 15 height 21
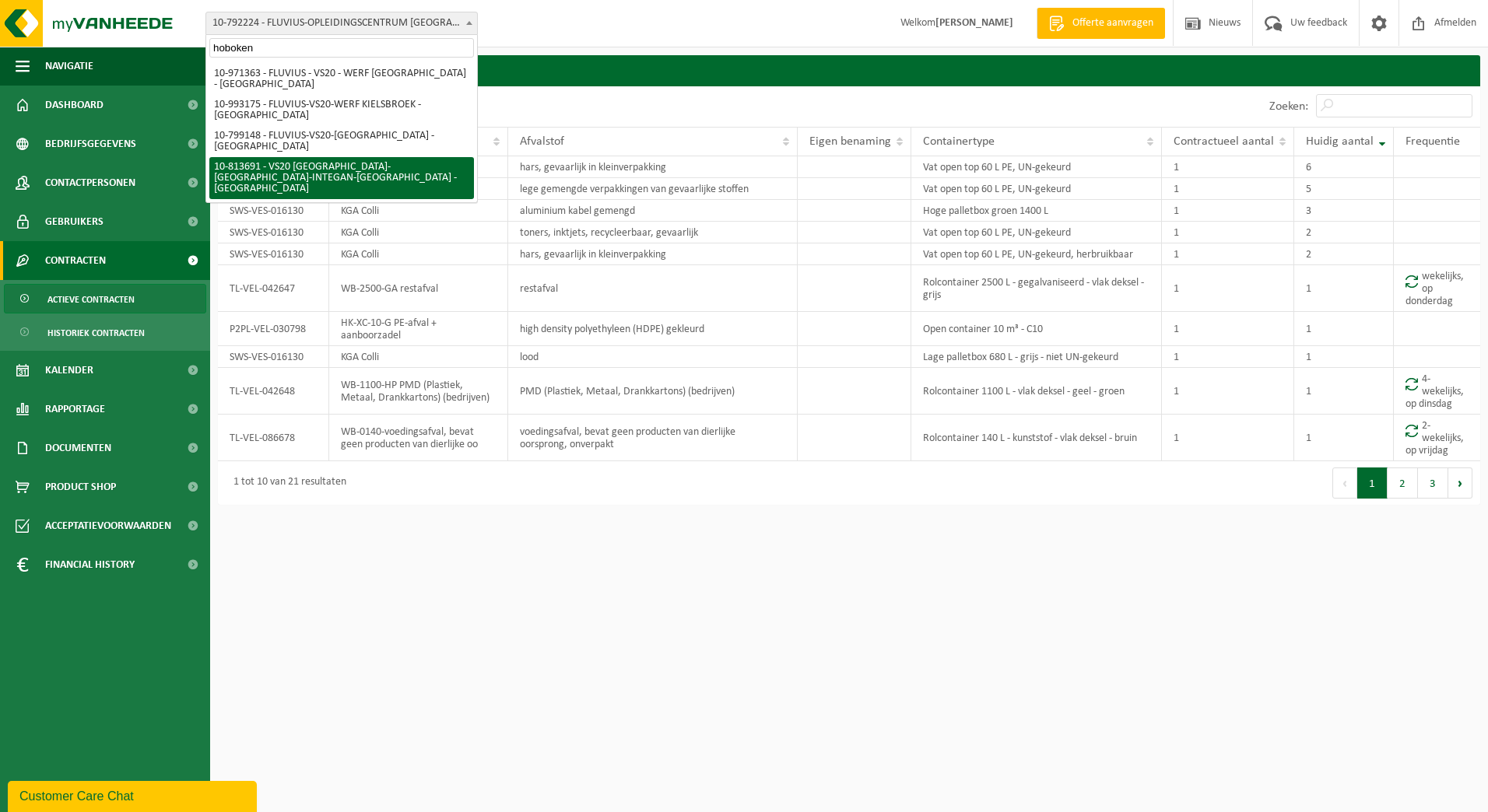
type input "hoboken"
select select "37290"
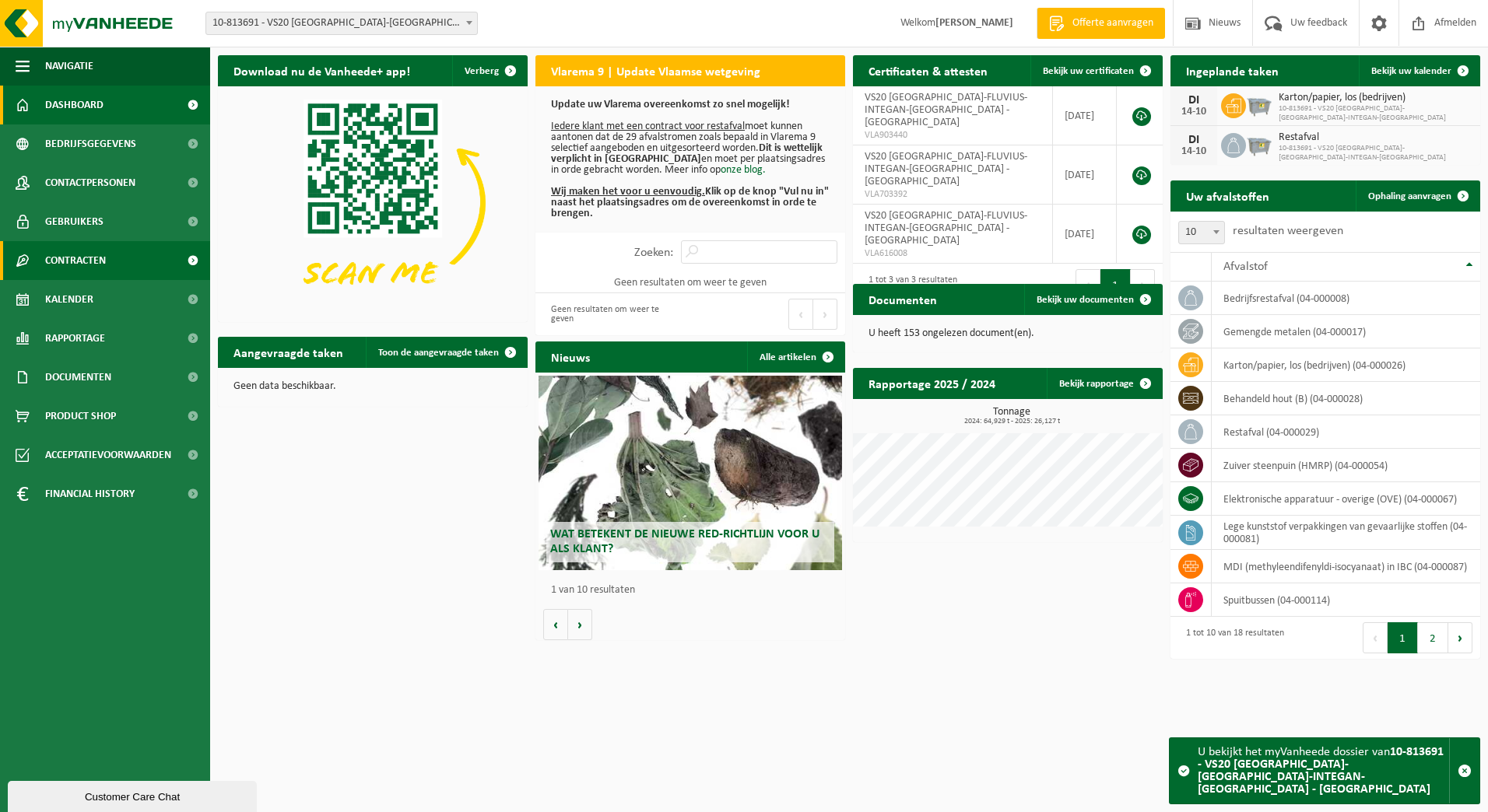
click at [69, 264] on span "Contracten" at bounding box center [76, 261] width 61 height 39
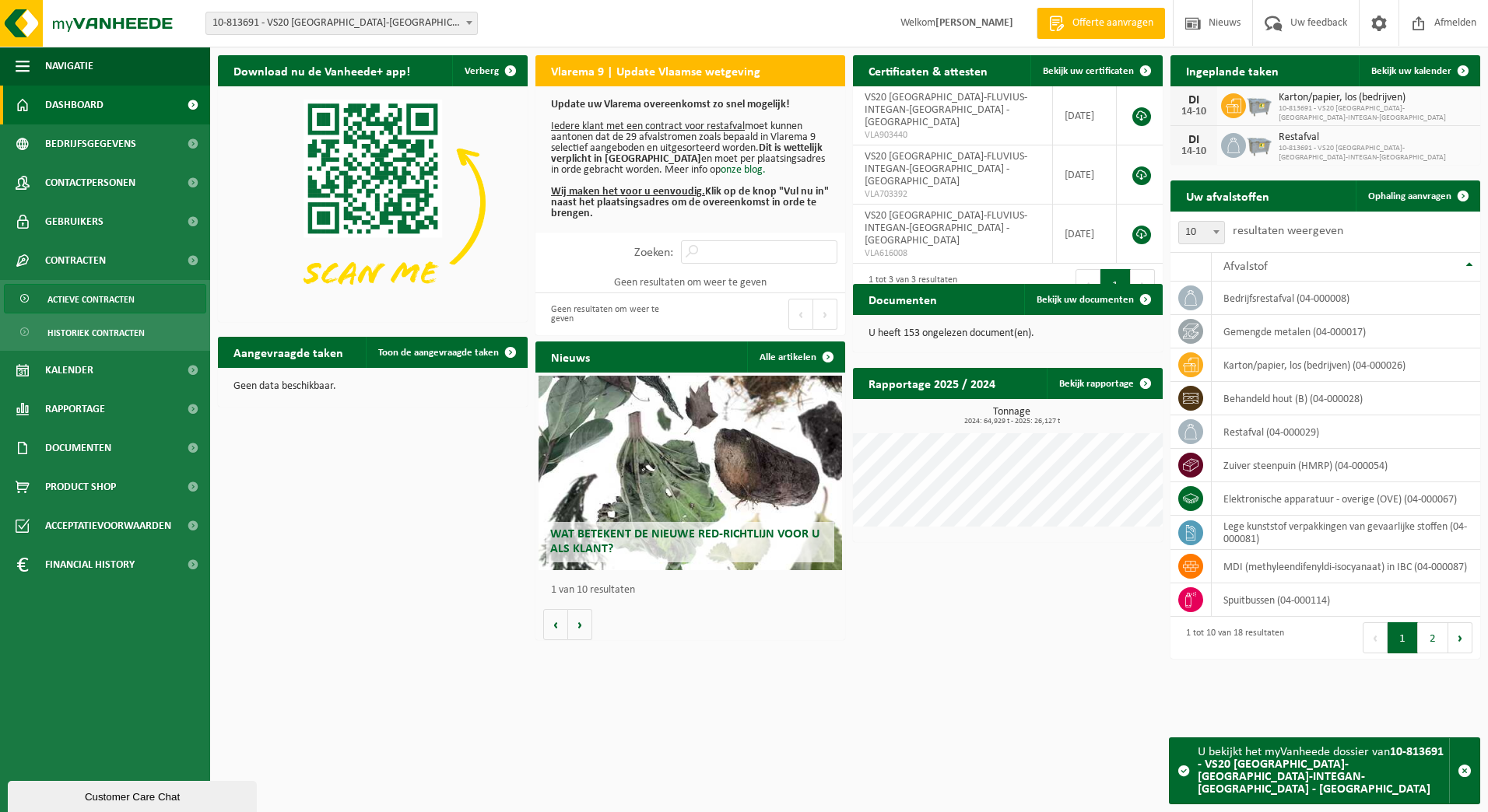
click at [67, 294] on span "Actieve contracten" at bounding box center [91, 299] width 87 height 29
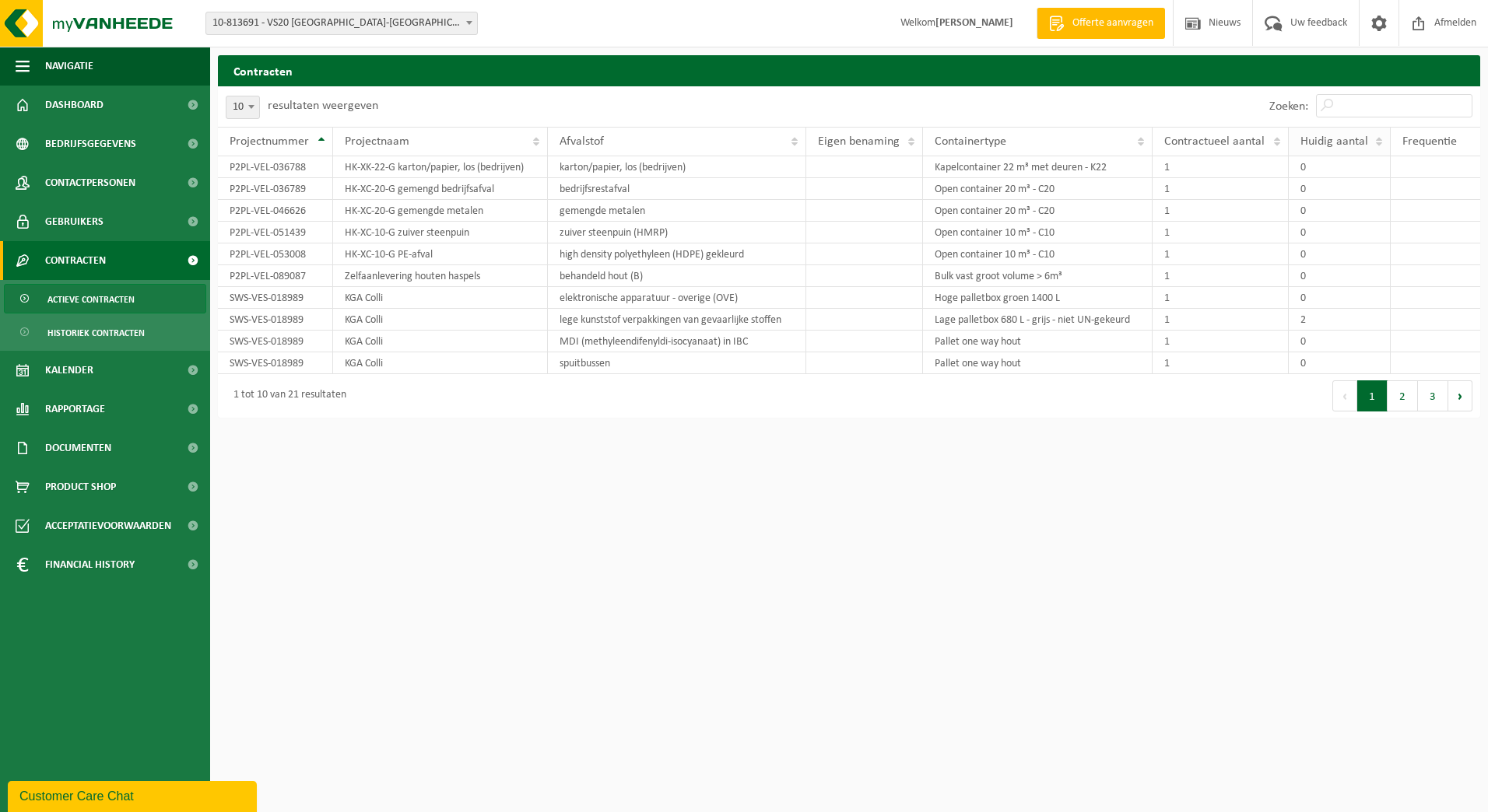
click at [1348, 145] on span "Huidig aantal" at bounding box center [1335, 142] width 68 height 12
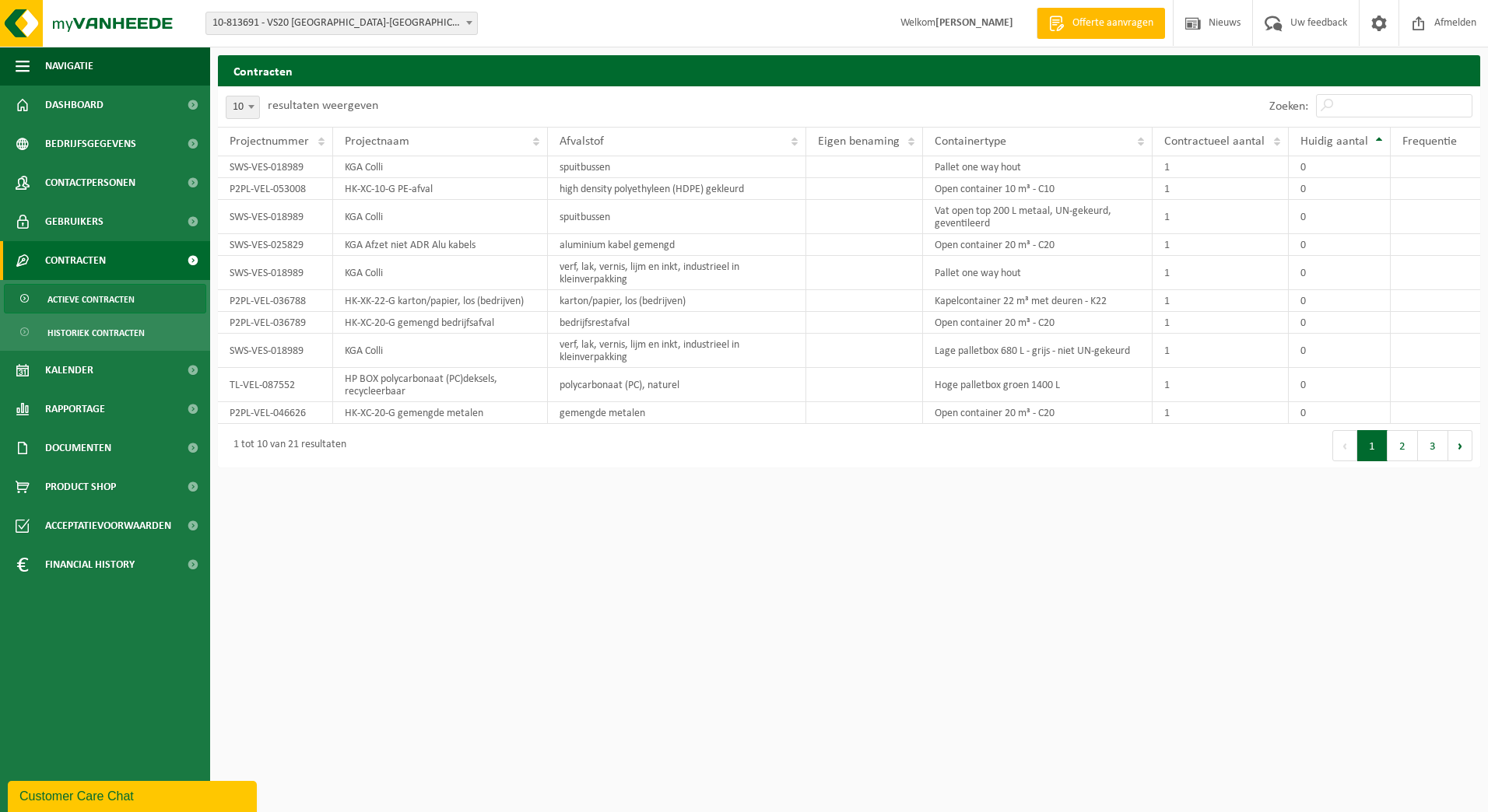
click at [1348, 145] on span "Huidig aantal" at bounding box center [1335, 142] width 68 height 12
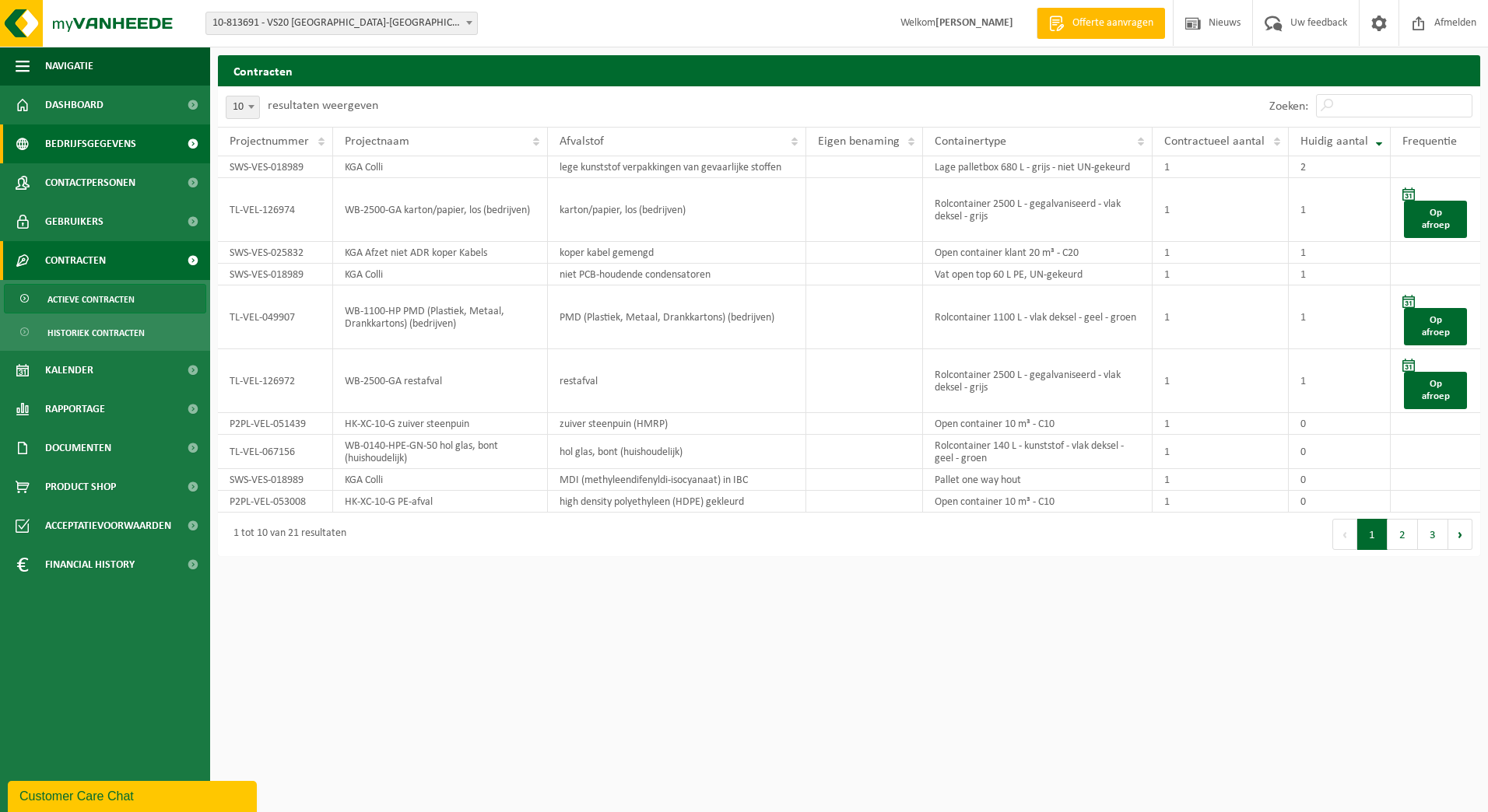
click at [73, 132] on span "Bedrijfsgegevens" at bounding box center [91, 144] width 91 height 39
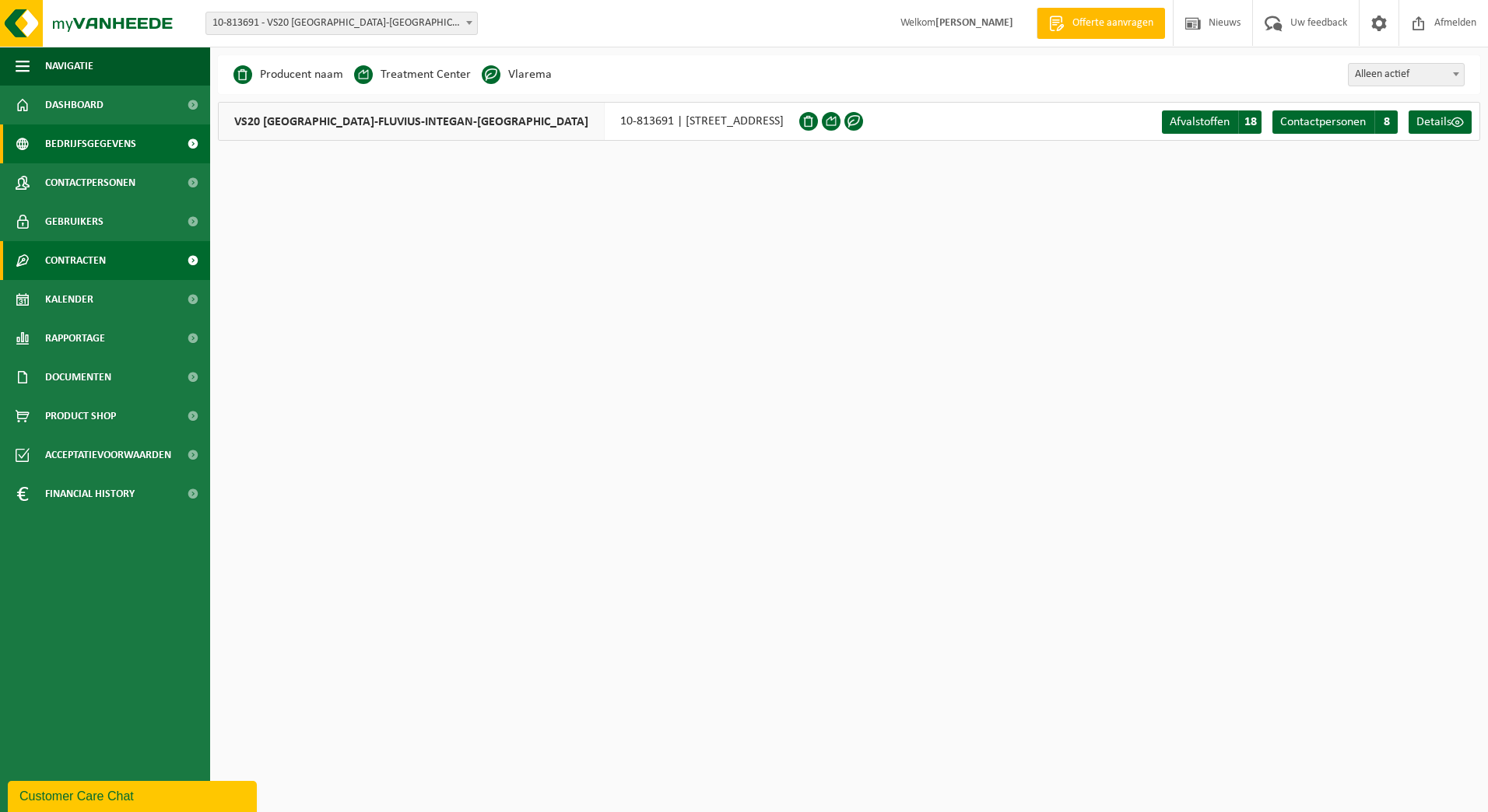
click at [79, 267] on span "Contracten" at bounding box center [76, 261] width 61 height 39
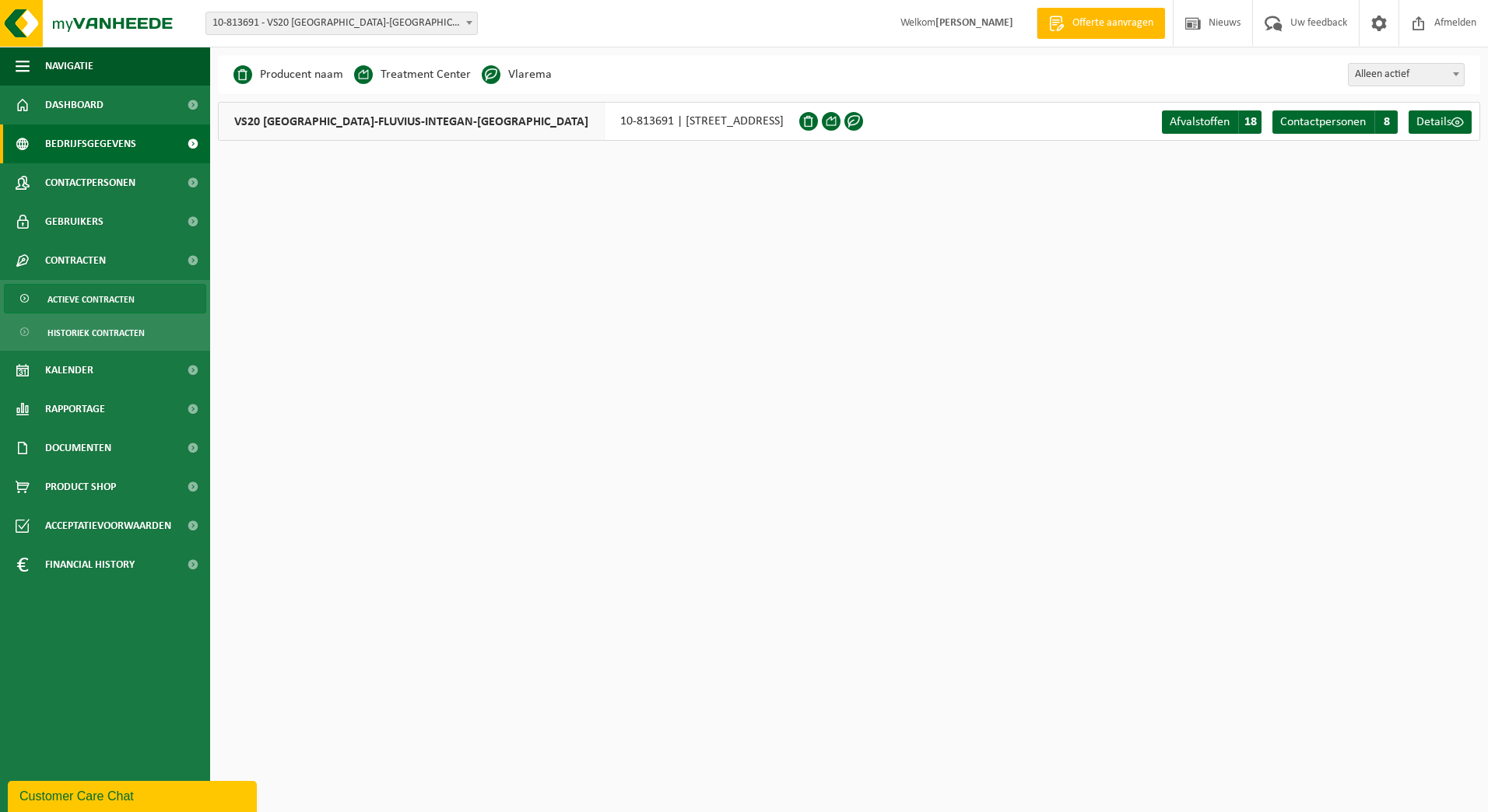
click at [67, 303] on span "Actieve contracten" at bounding box center [91, 299] width 87 height 29
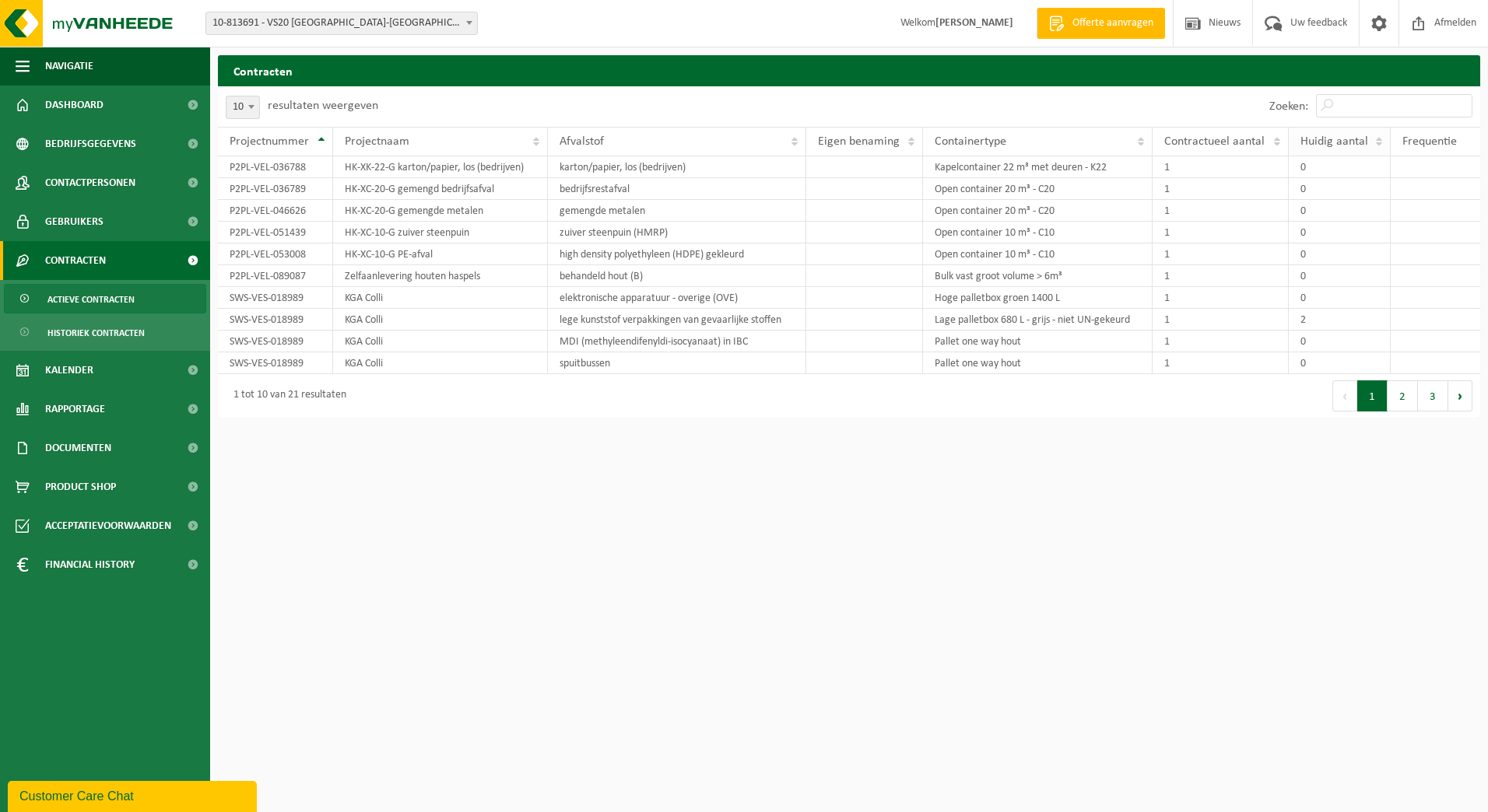
click at [1341, 144] on span "Huidig aantal" at bounding box center [1335, 142] width 68 height 12
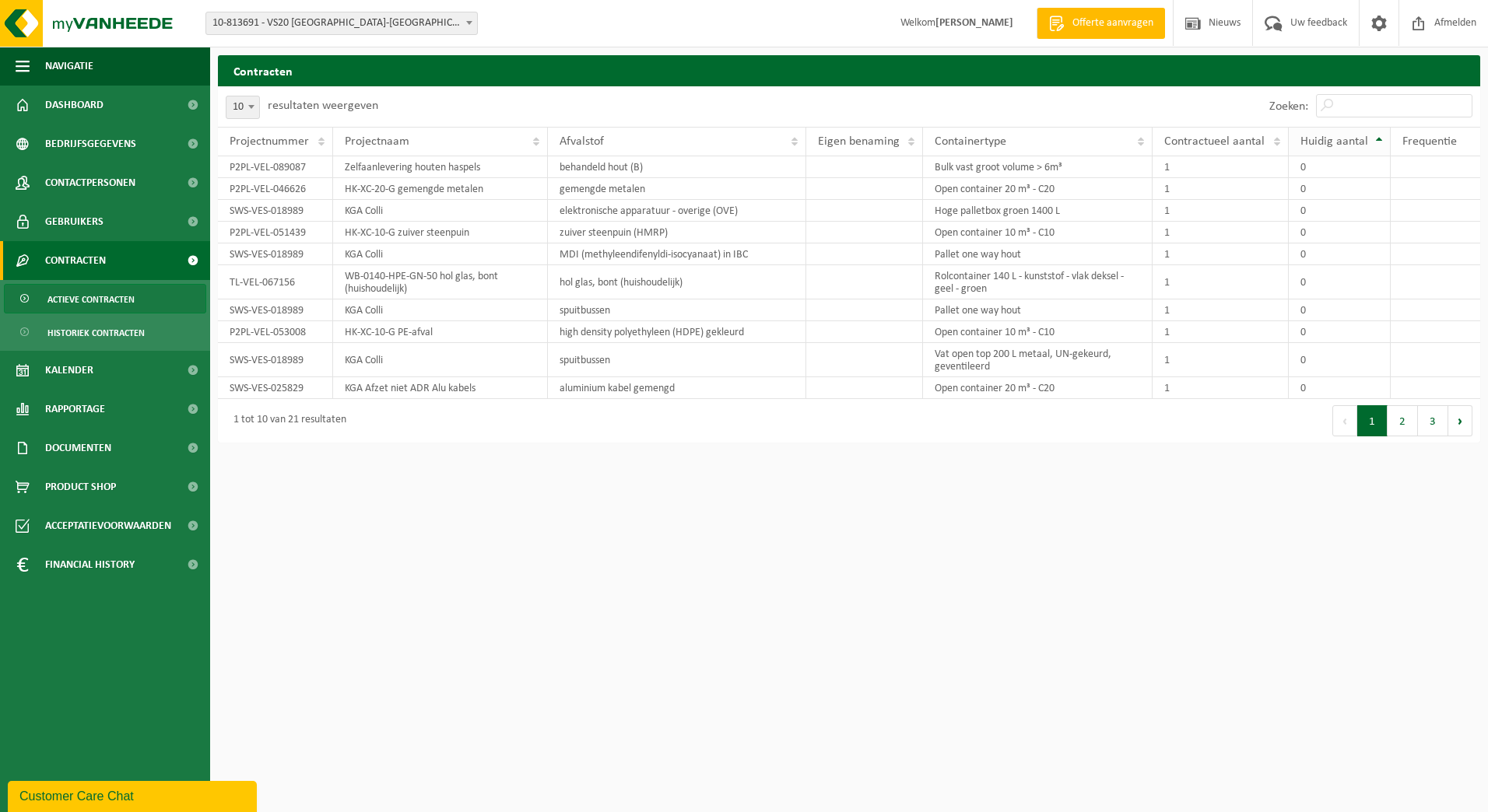
click at [1341, 144] on span "Huidig aantal" at bounding box center [1335, 142] width 68 height 12
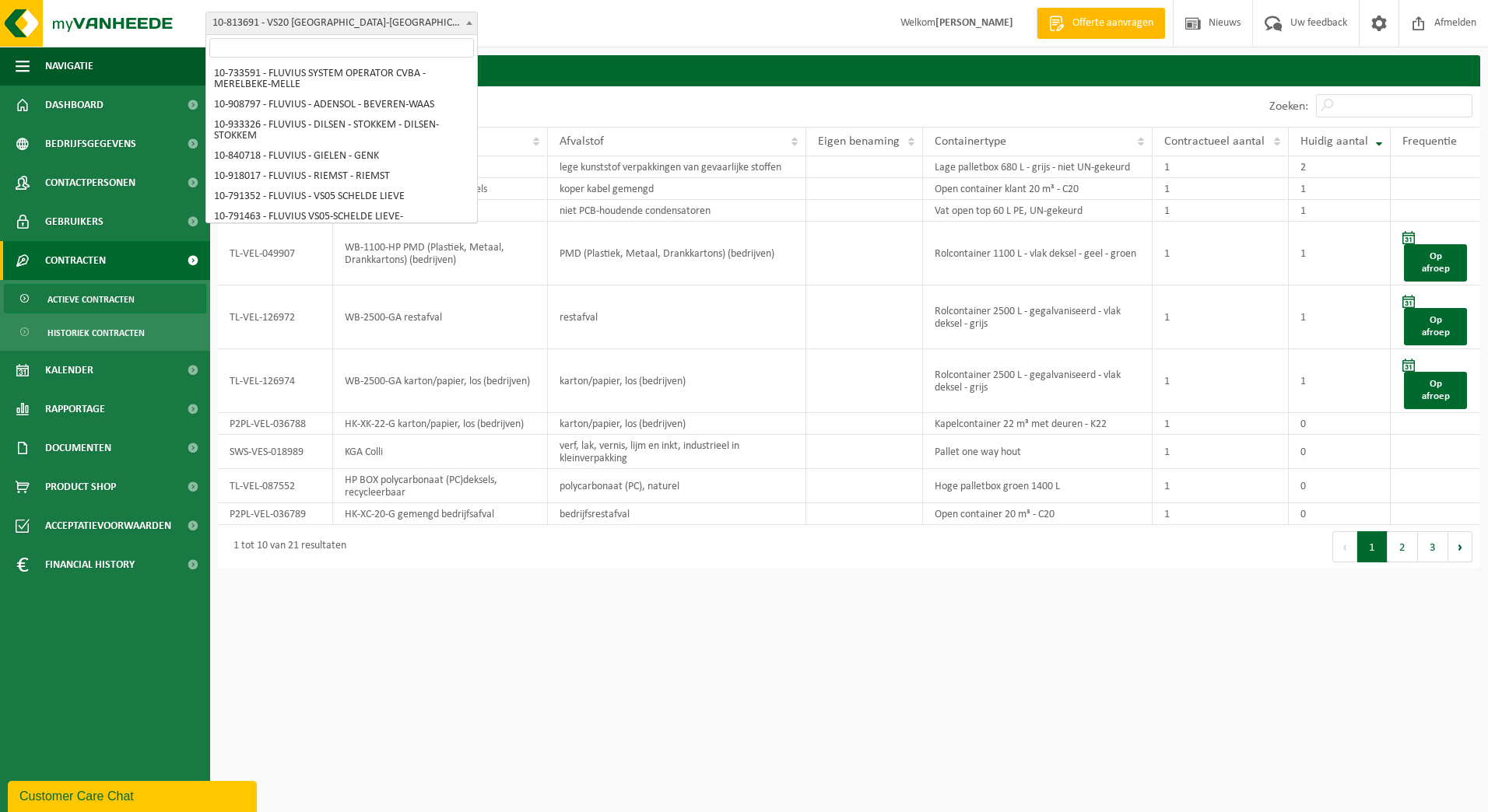
click at [401, 22] on span "10-813691 - VS20 [GEOGRAPHIC_DATA]-[GEOGRAPHIC_DATA]-INTEGAN-[GEOGRAPHIC_DATA] …" at bounding box center [341, 23] width 271 height 21
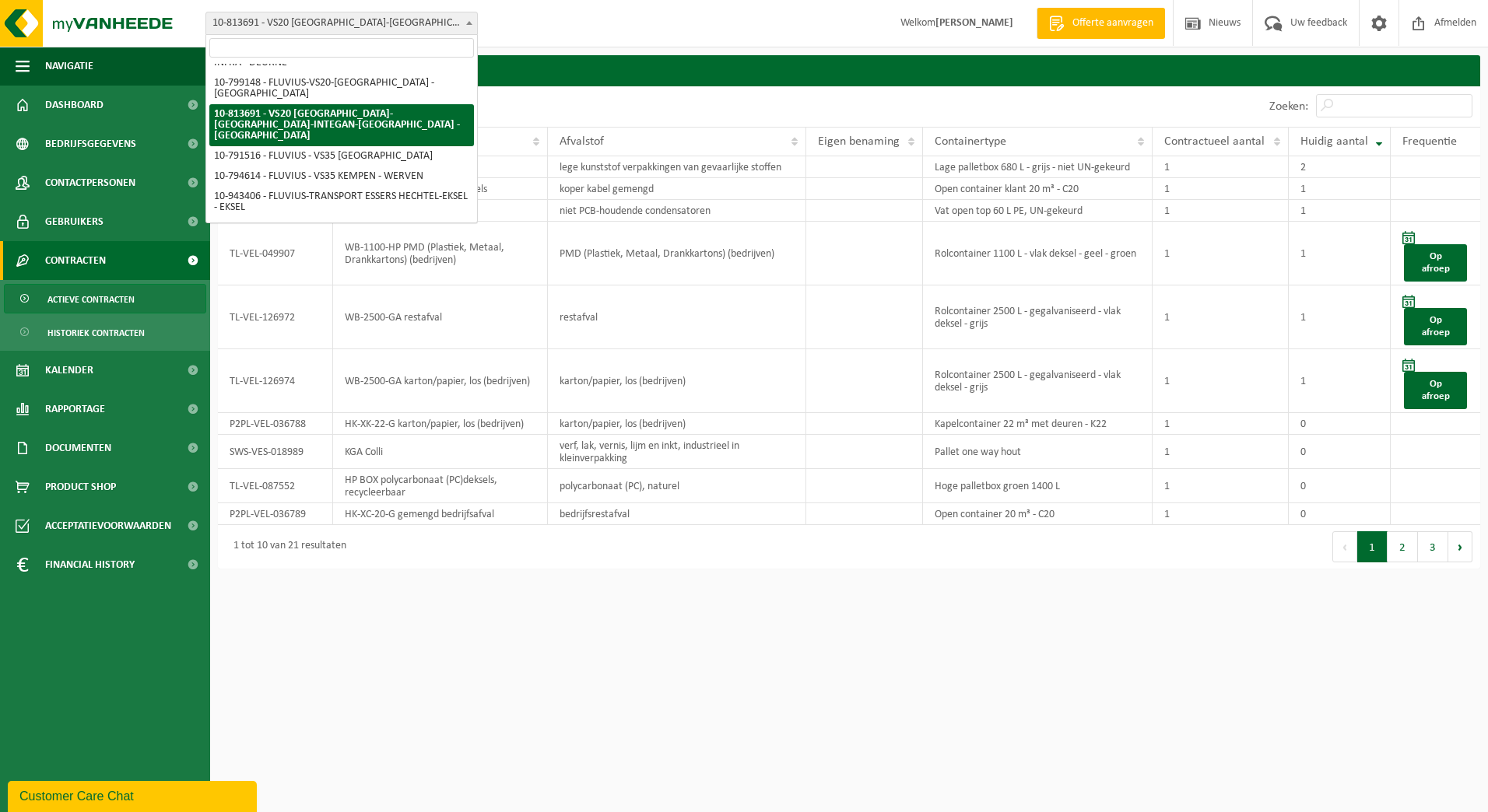
click at [398, 48] on input "search" at bounding box center [341, 48] width 265 height 20
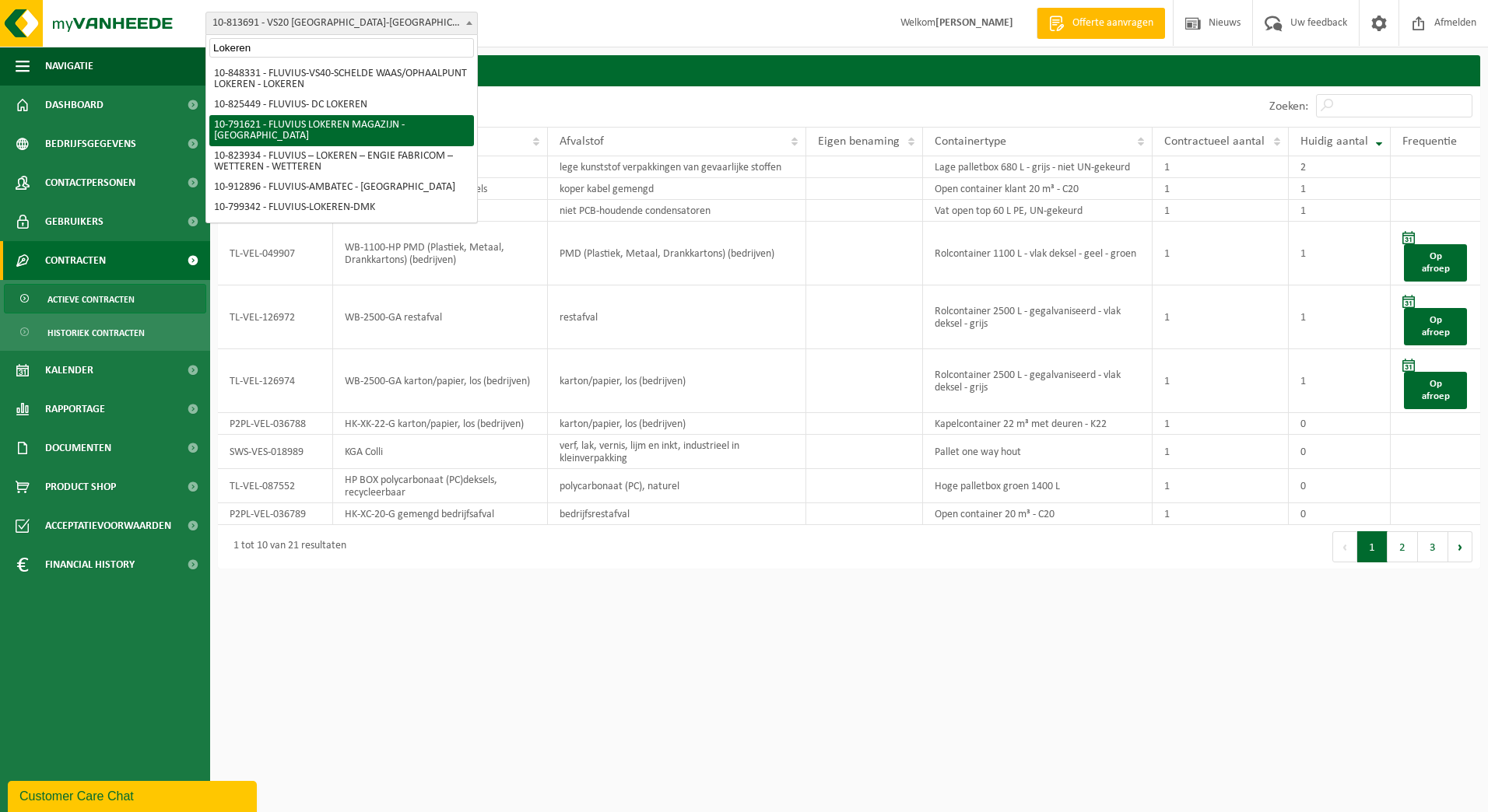
type input "Lokeren"
select select "30279"
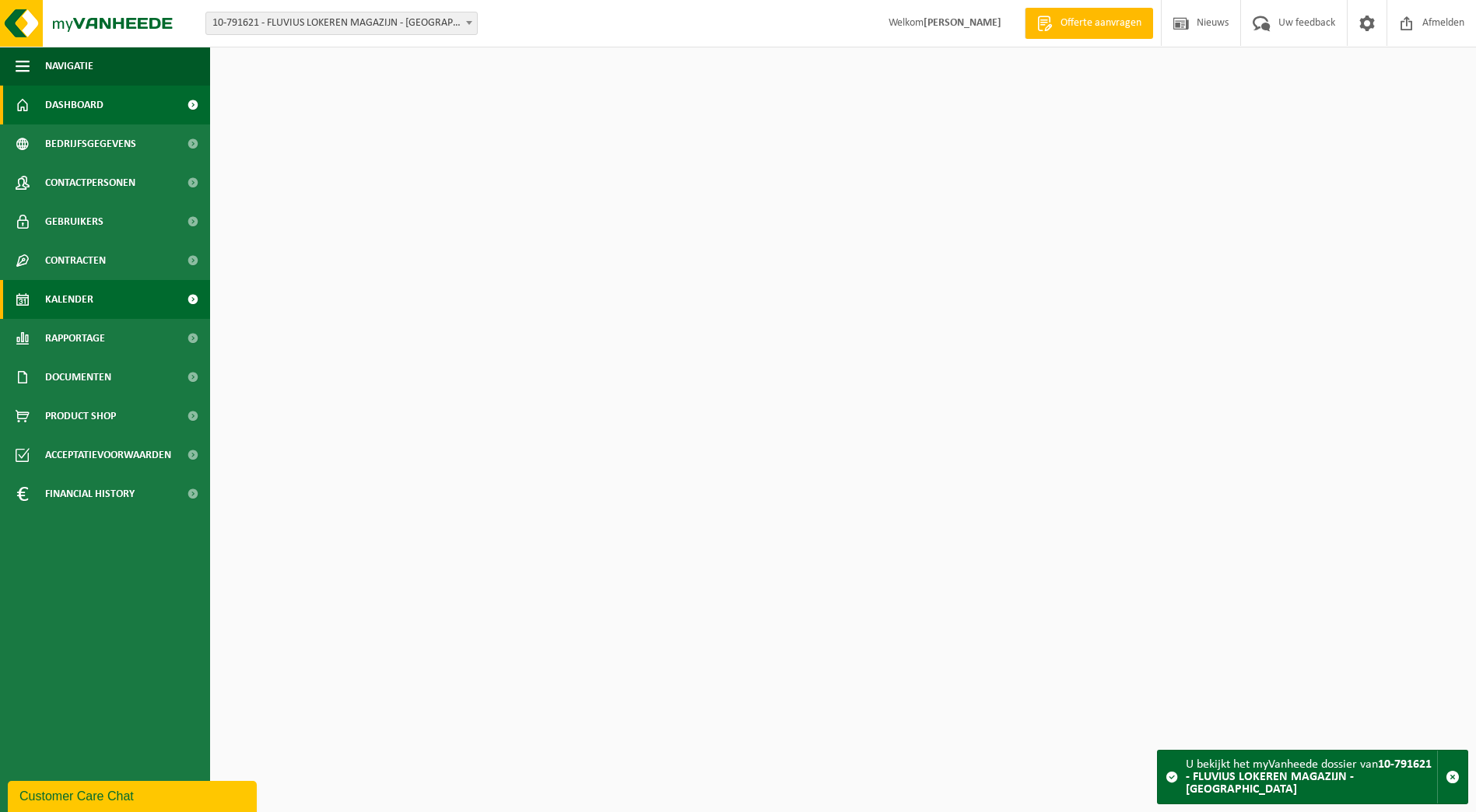
click at [55, 303] on span "Kalender" at bounding box center [70, 299] width 48 height 39
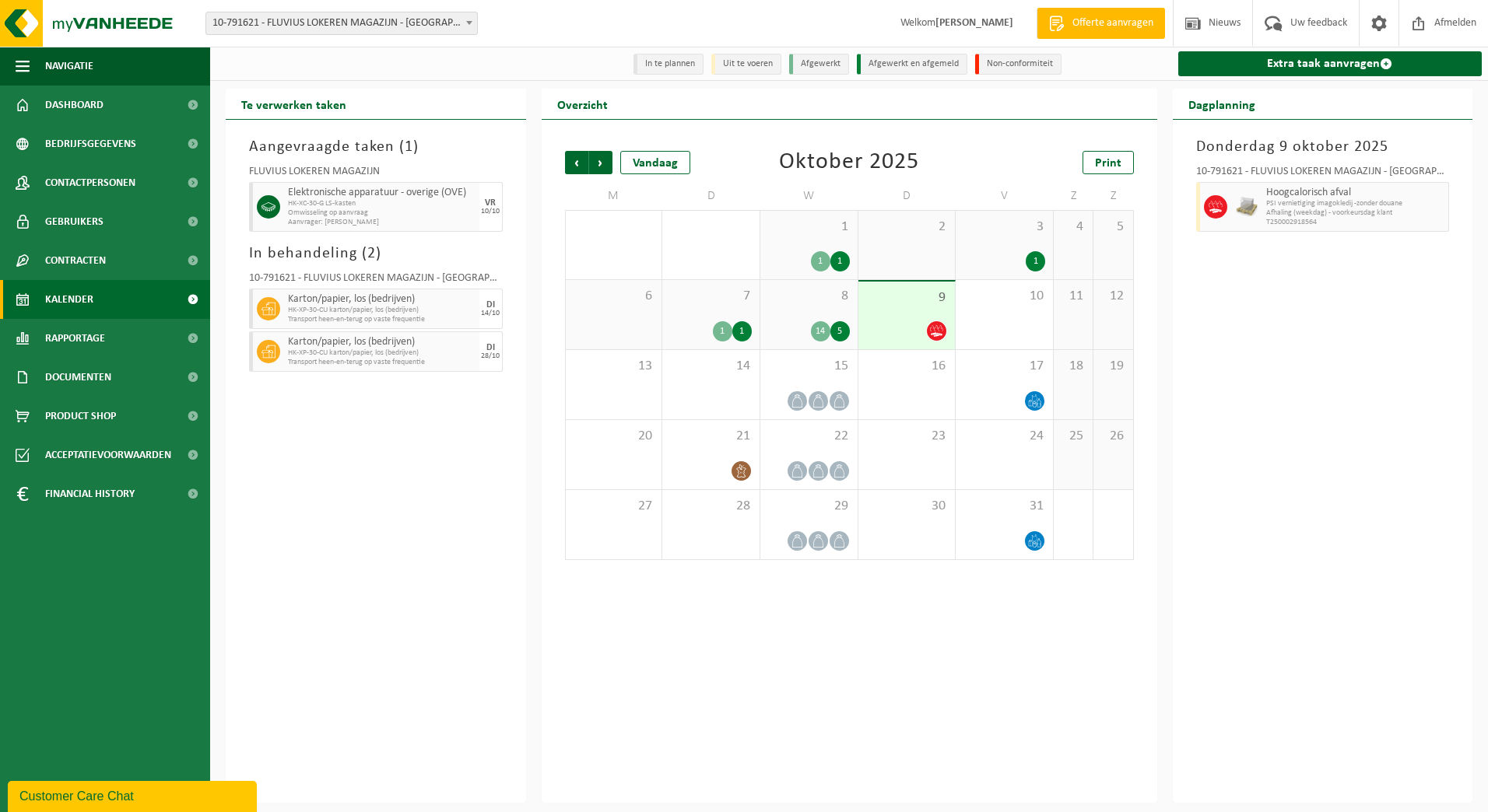
click at [923, 300] on span "9" at bounding box center [908, 298] width 82 height 17
click at [844, 358] on div "15" at bounding box center [809, 385] width 97 height 70
